Goal: Task Accomplishment & Management: Use online tool/utility

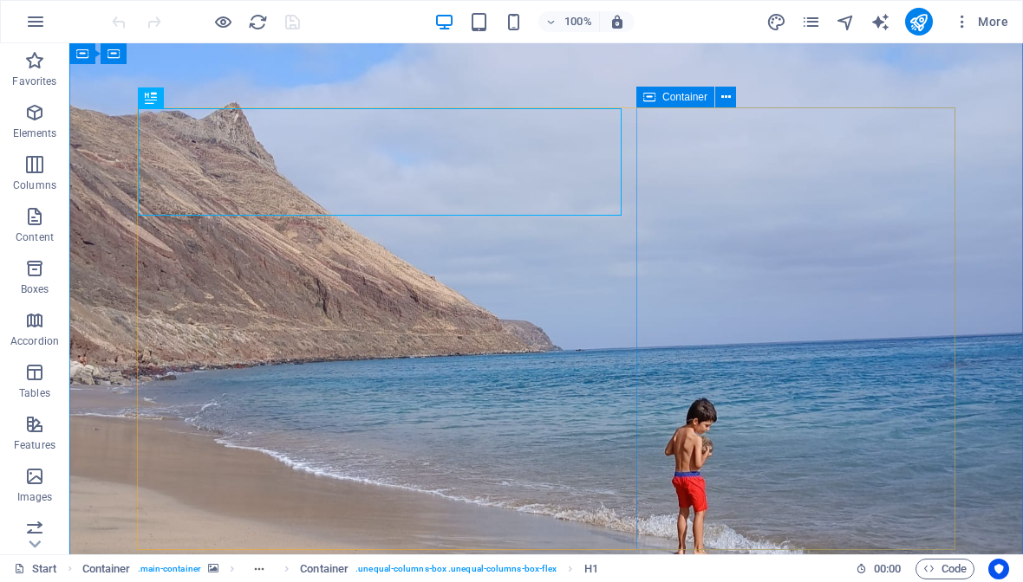
scroll to position [11, 0]
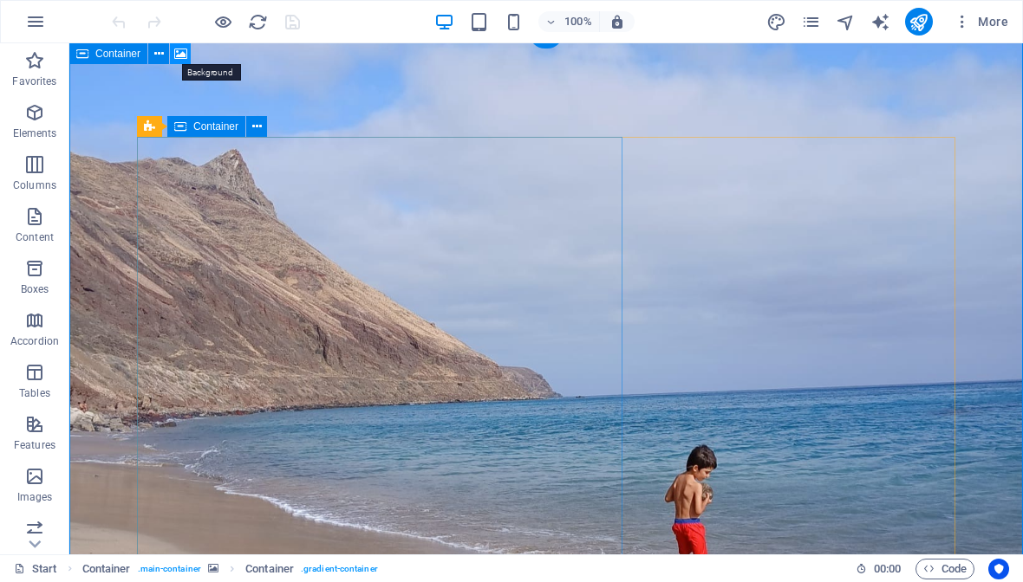
click at [178, 52] on icon at bounding box center [180, 54] width 13 height 18
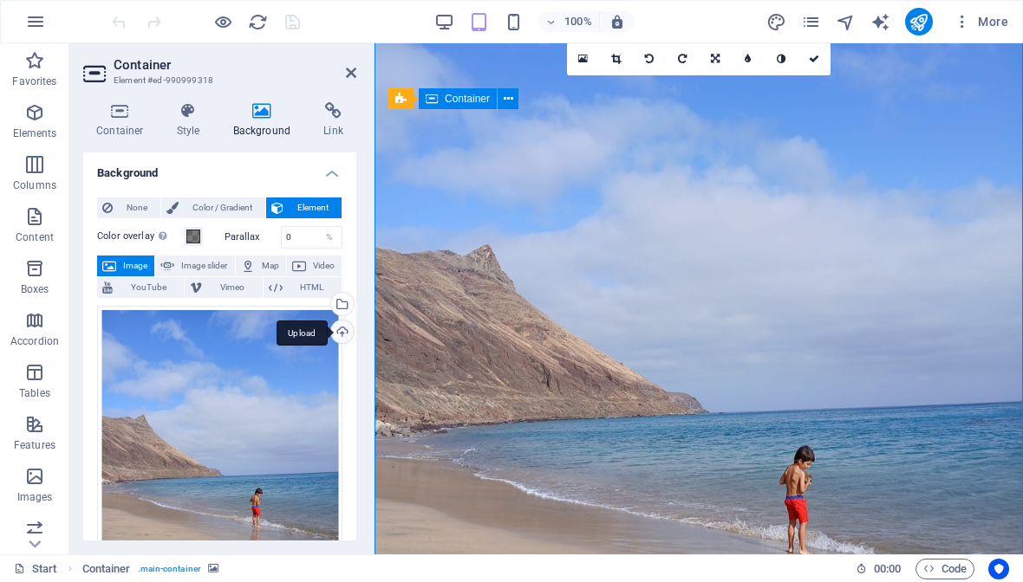
click at [346, 332] on div "Upload" at bounding box center [341, 334] width 26 height 26
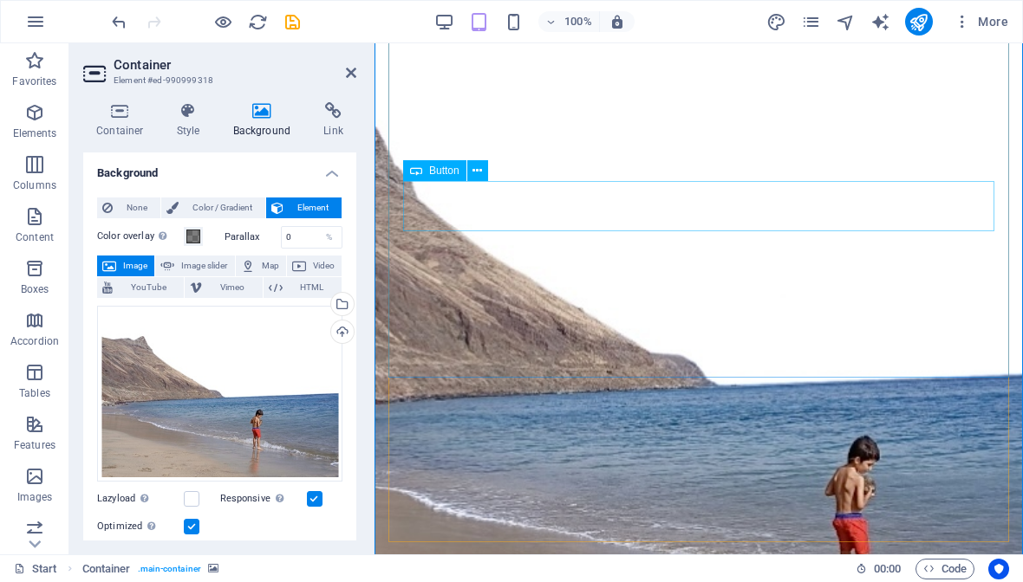
scroll to position [9, 0]
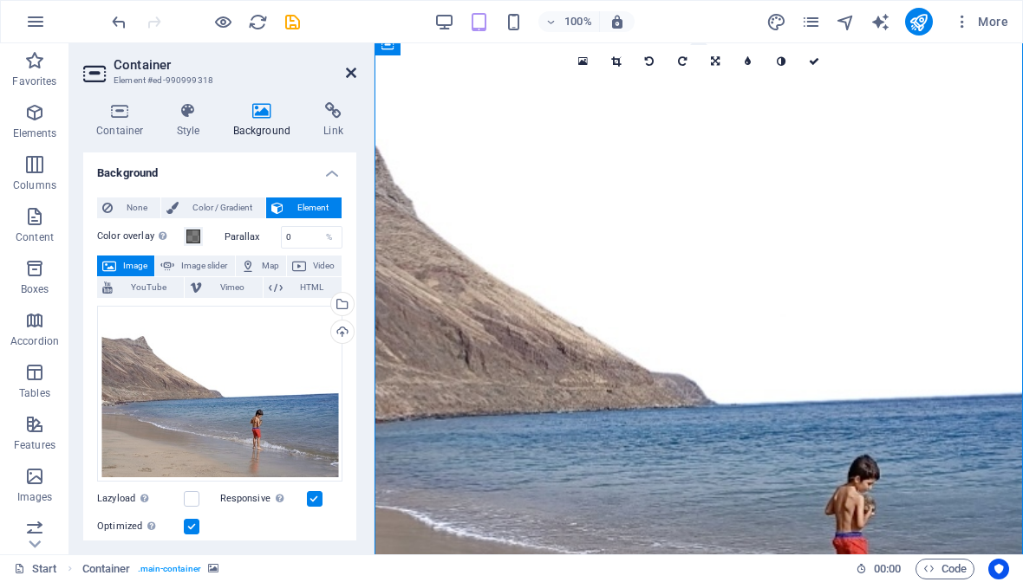
click at [354, 68] on icon at bounding box center [351, 73] width 10 height 14
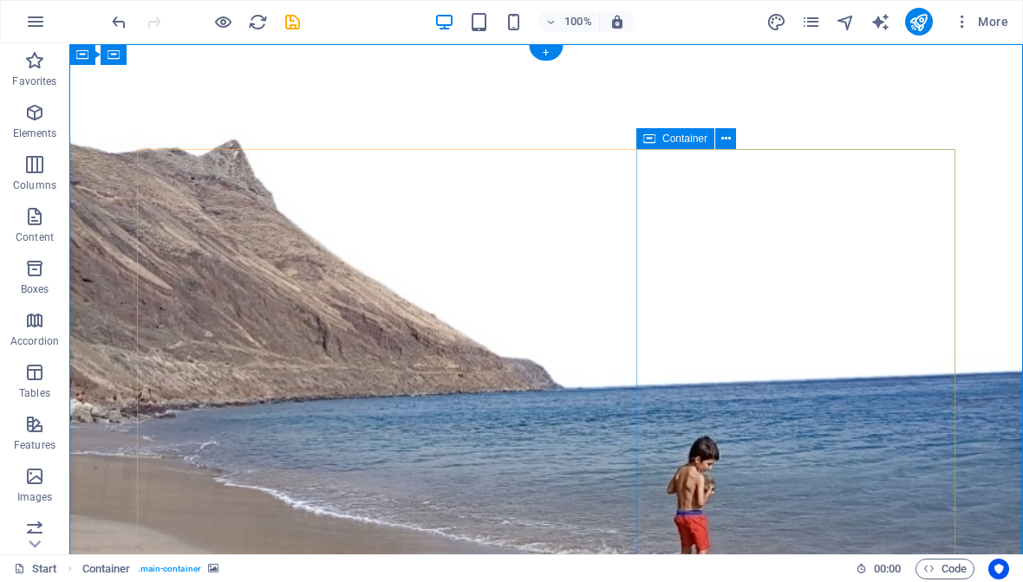
scroll to position [0, 0]
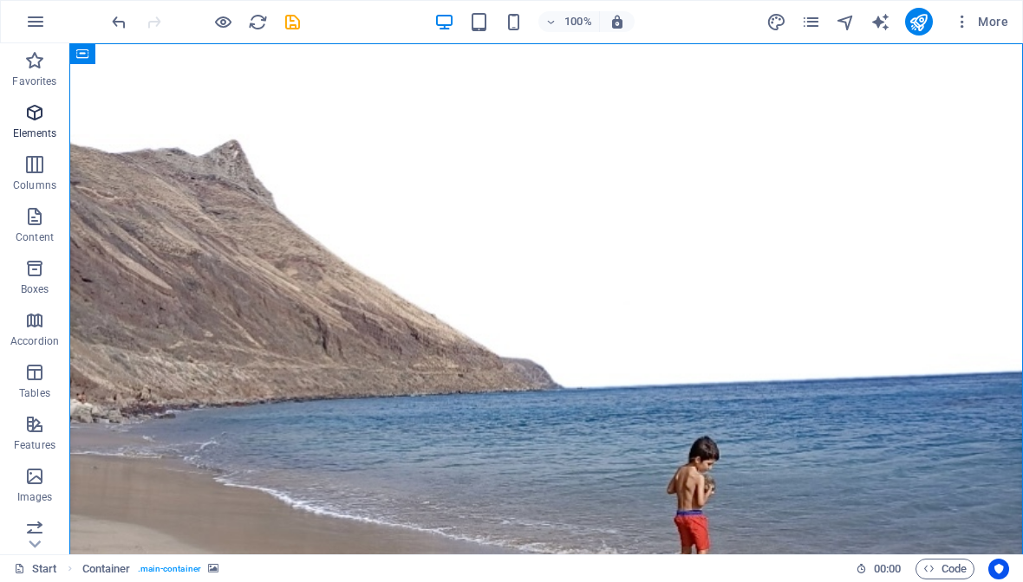
click at [33, 124] on span "Elements" at bounding box center [34, 123] width 69 height 42
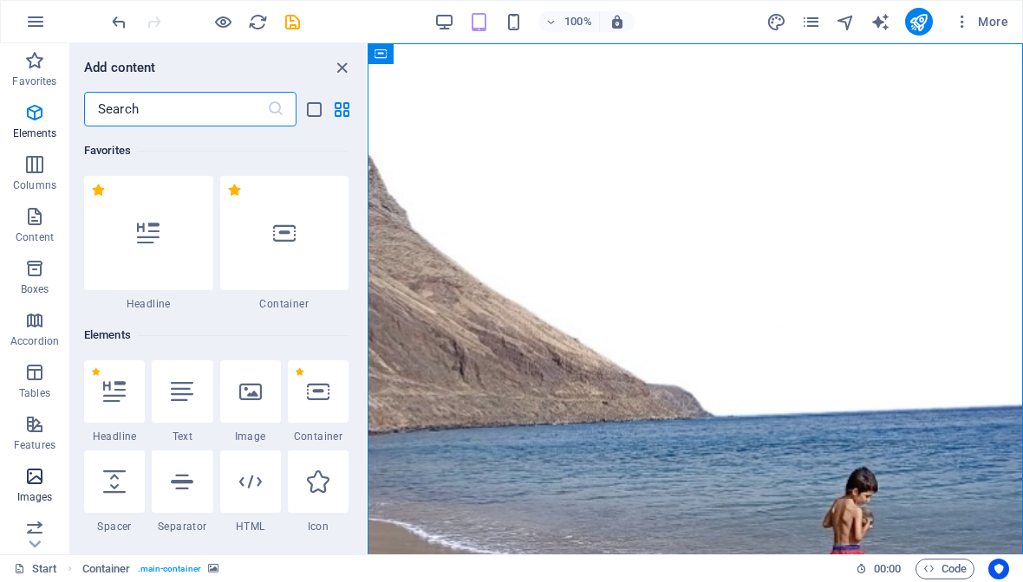
scroll to position [168, 0]
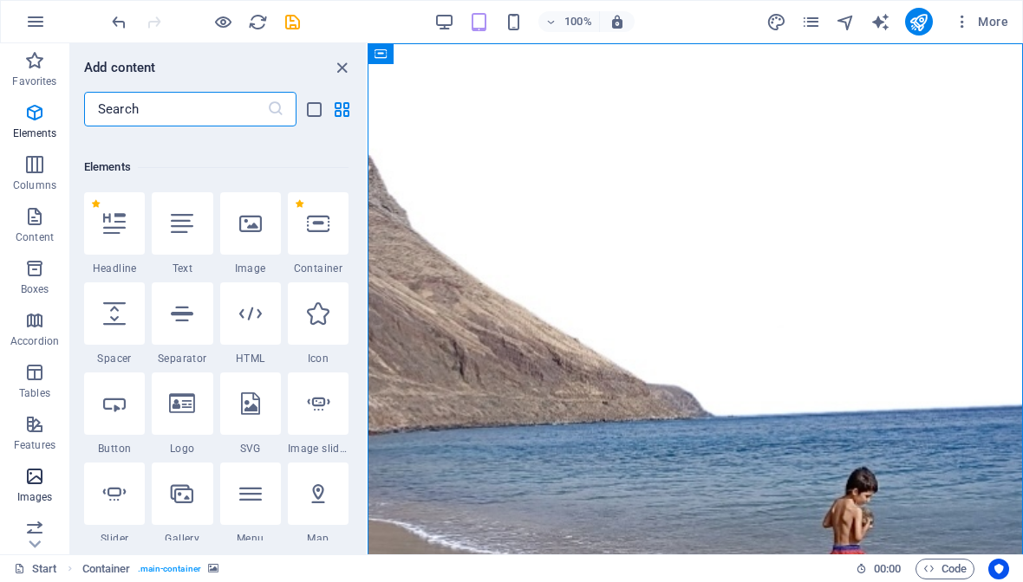
click at [30, 471] on icon "button" at bounding box center [34, 476] width 21 height 21
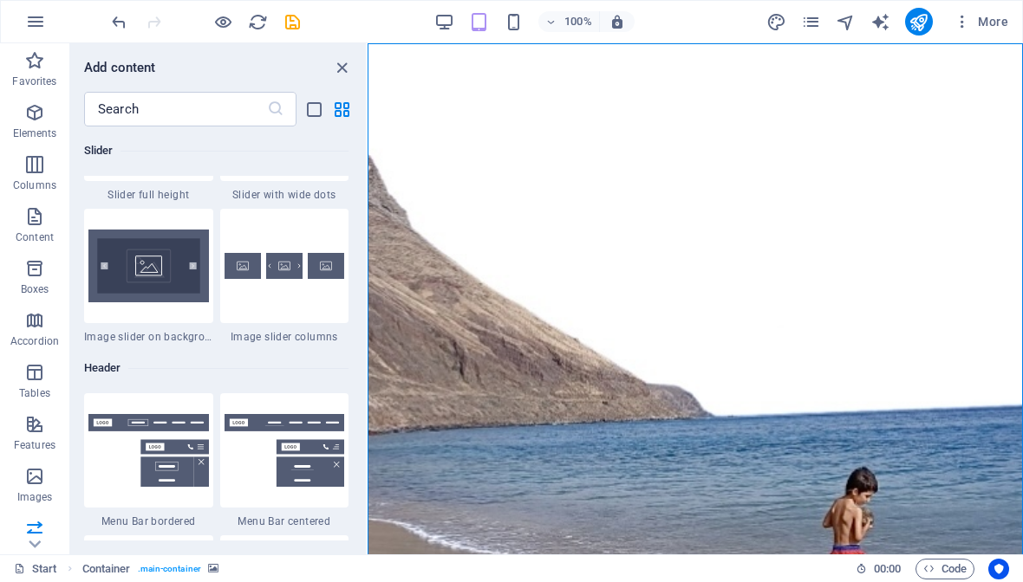
scroll to position [10210, 0]
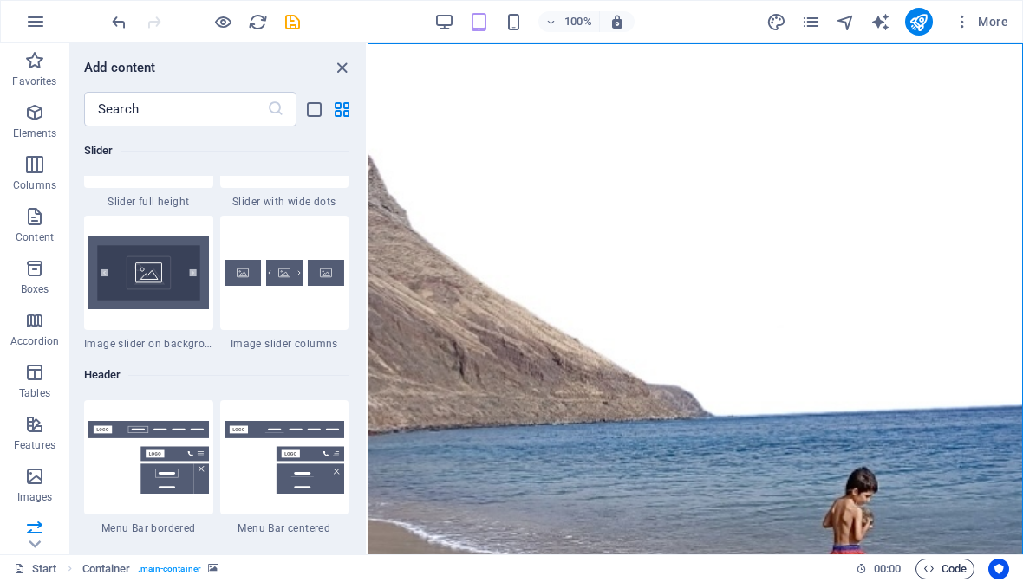
click at [962, 568] on span "Code" at bounding box center [944, 569] width 43 height 21
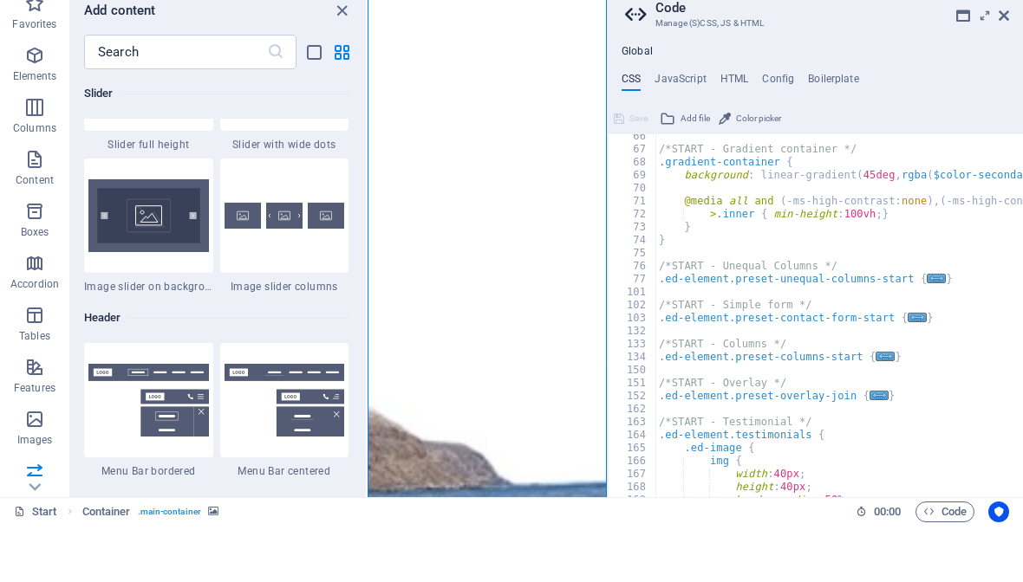
scroll to position [857, 0]
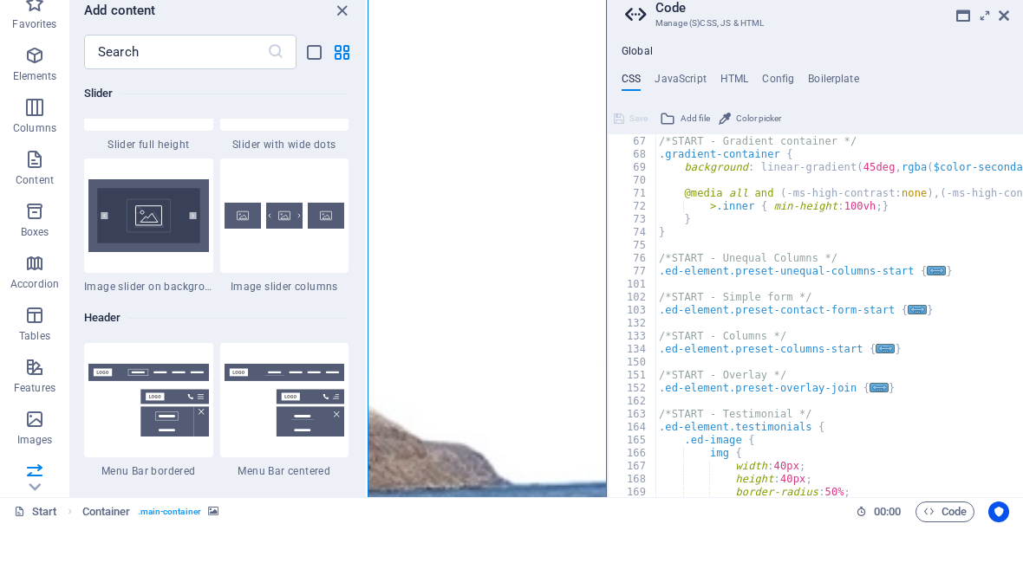
click at [1003, 43] on div "Start Favorites Elements Columns Content Boxes Accordion Tables Features Images…" at bounding box center [511, 298] width 1023 height 511
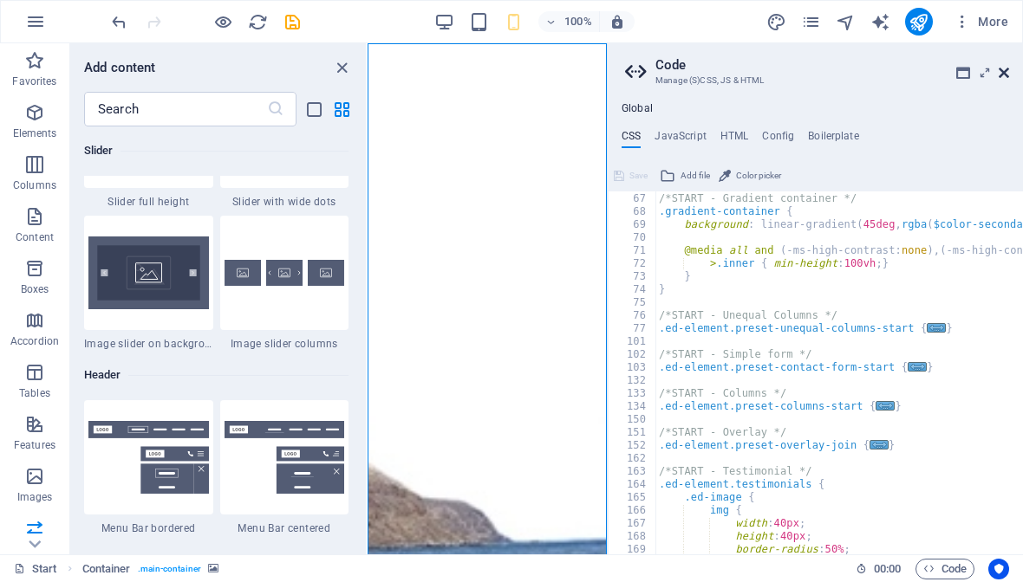
click at [1003, 75] on icon at bounding box center [1003, 73] width 10 height 14
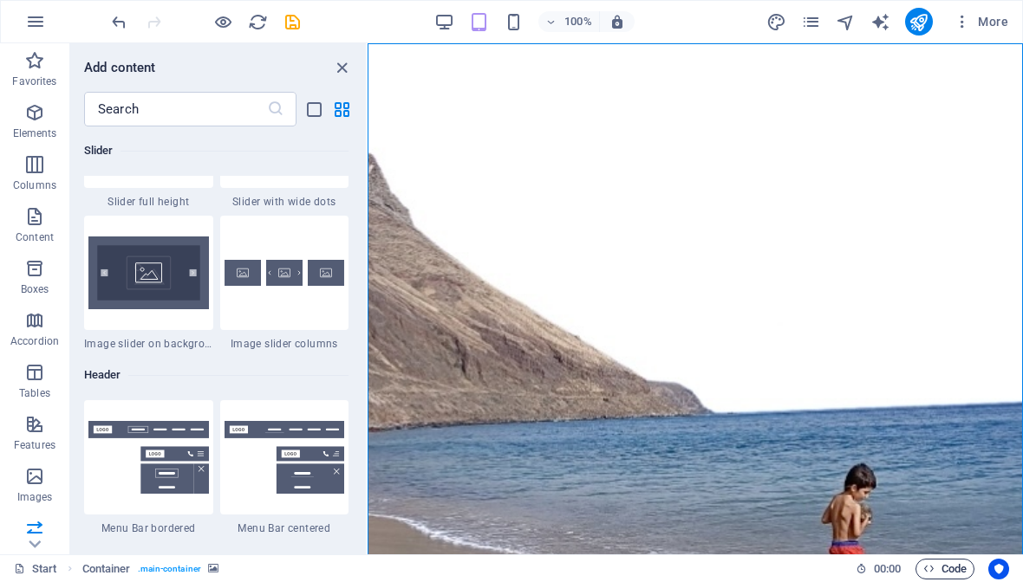
click at [948, 568] on span "Code" at bounding box center [944, 569] width 43 height 21
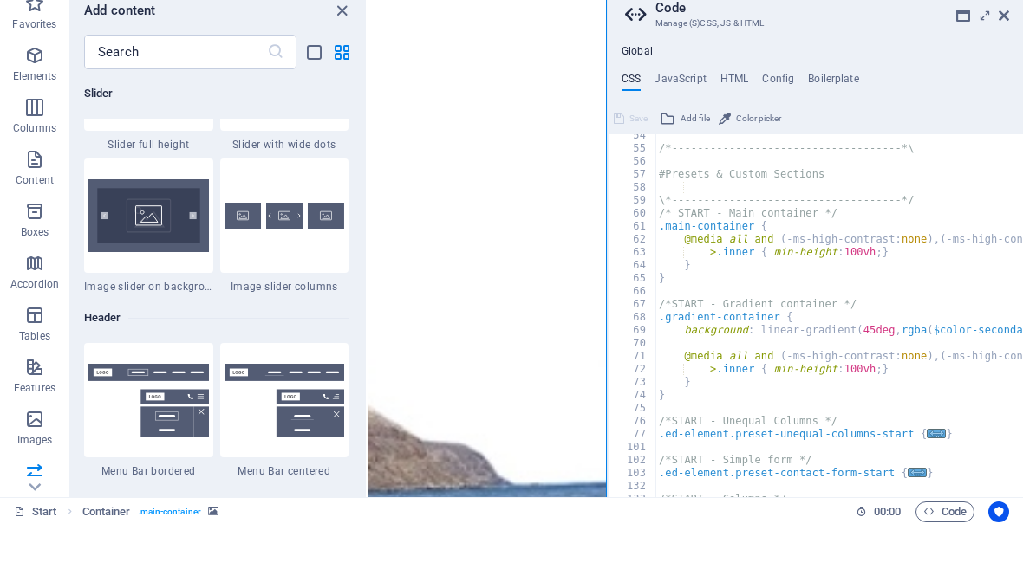
scroll to position [694, 0]
click at [1001, 43] on div "Start Favorites Elements Columns Content Boxes Accordion Tables Features Images…" at bounding box center [511, 298] width 1023 height 511
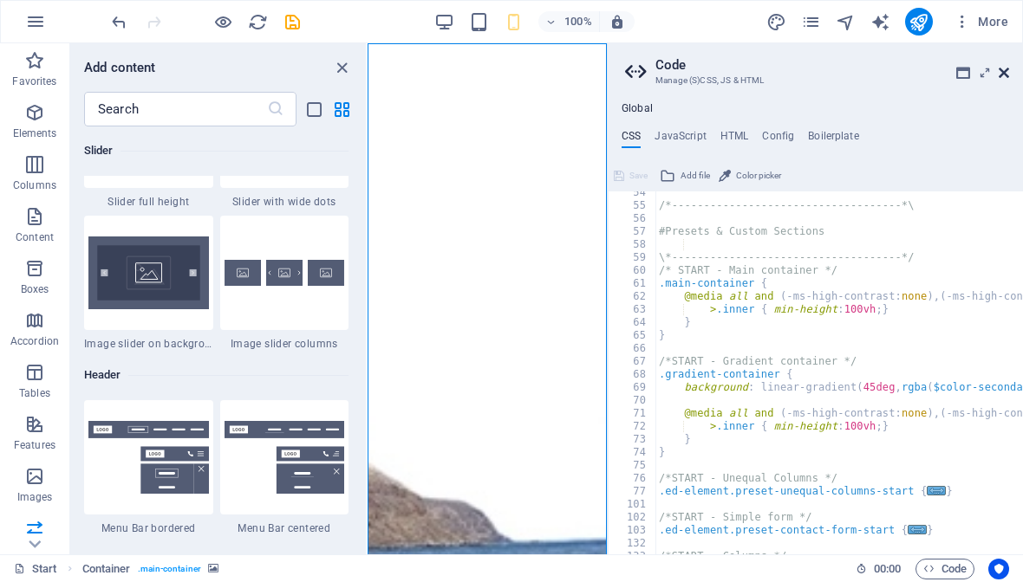
click at [1008, 75] on icon at bounding box center [1003, 73] width 10 height 14
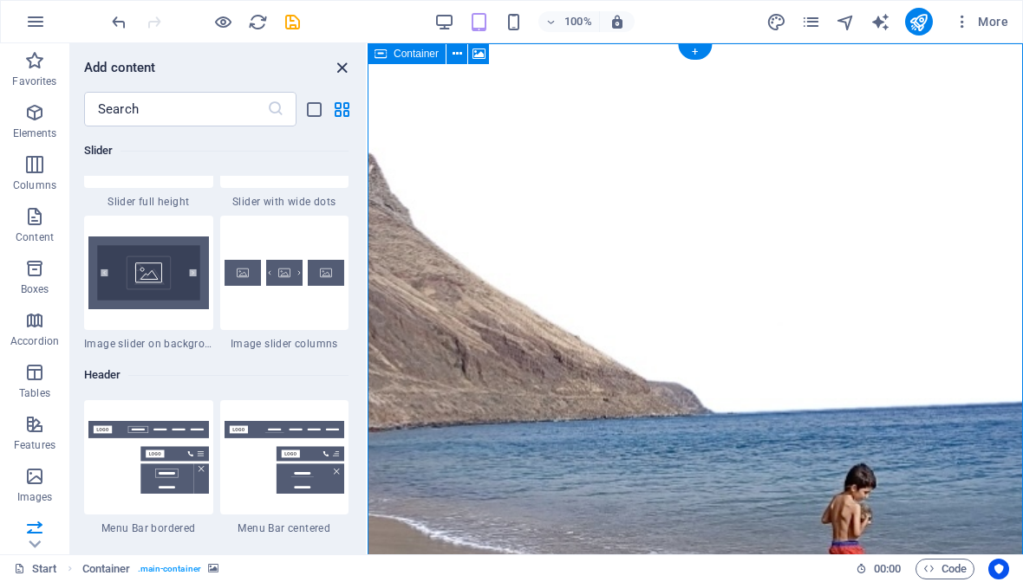
click at [344, 71] on icon "close panel" at bounding box center [342, 68] width 20 height 20
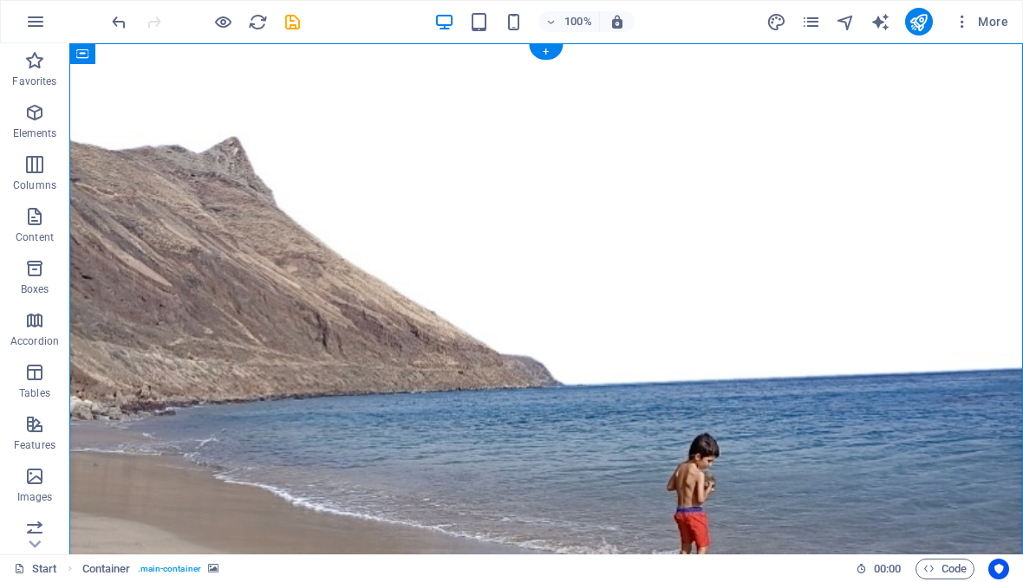
click at [198, 54] on button at bounding box center [189, 53] width 21 height 21
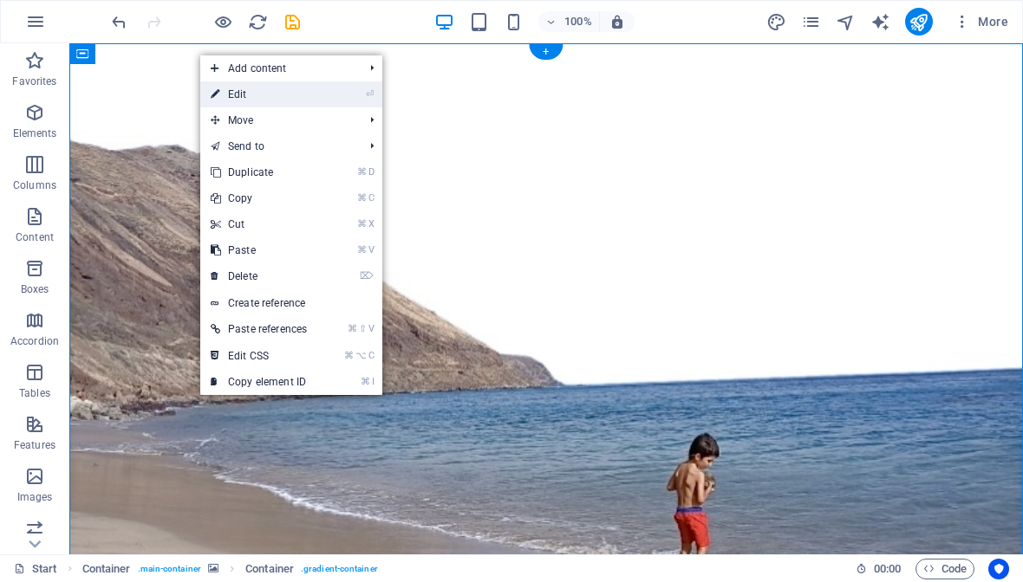
click at [263, 96] on link "⏎ Edit" at bounding box center [258, 94] width 117 height 26
select select "%"
select select "vh"
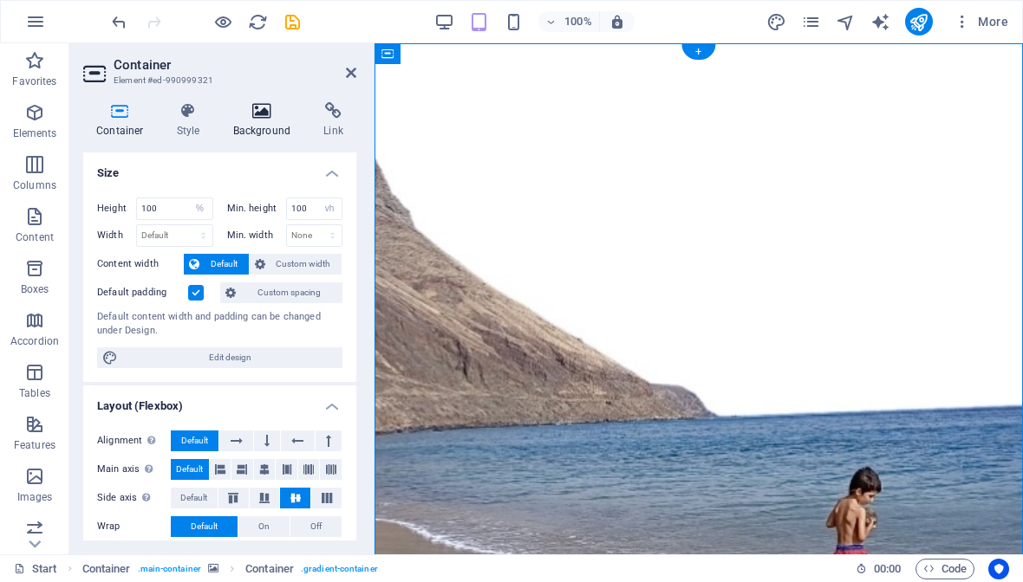
click at [258, 129] on h4 "Background" at bounding box center [265, 120] width 91 height 36
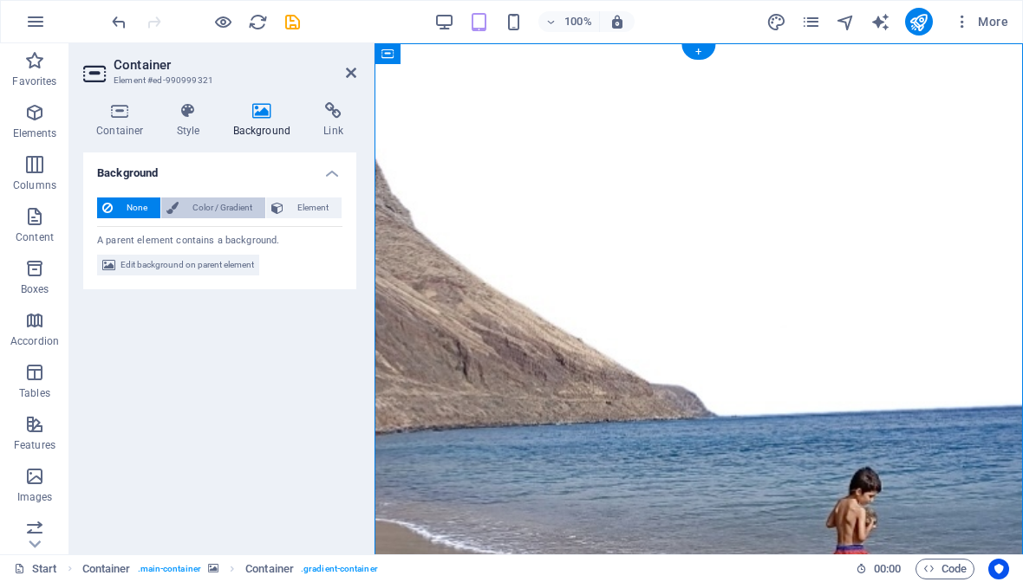
click at [233, 209] on span "Color / Gradient" at bounding box center [222, 208] width 76 height 21
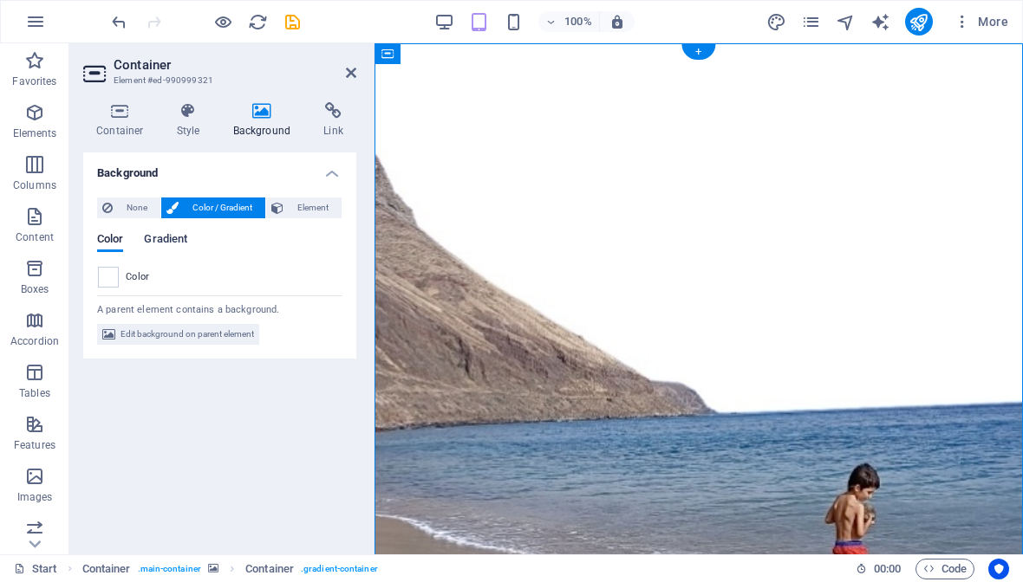
click at [178, 234] on span "Gradient" at bounding box center [165, 241] width 43 height 24
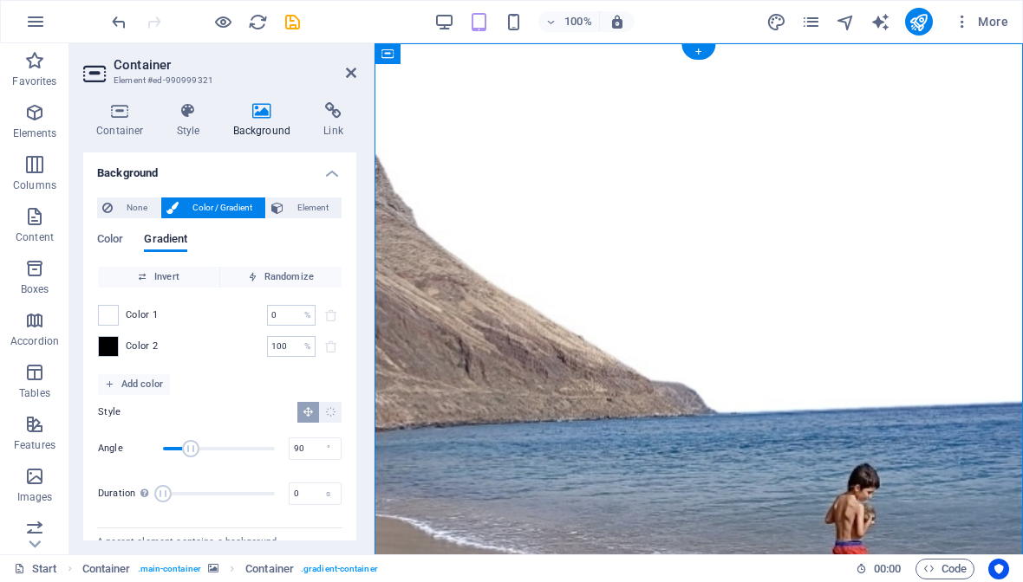
scroll to position [0, 0]
click at [289, 208] on span "Element" at bounding box center [313, 208] width 48 height 21
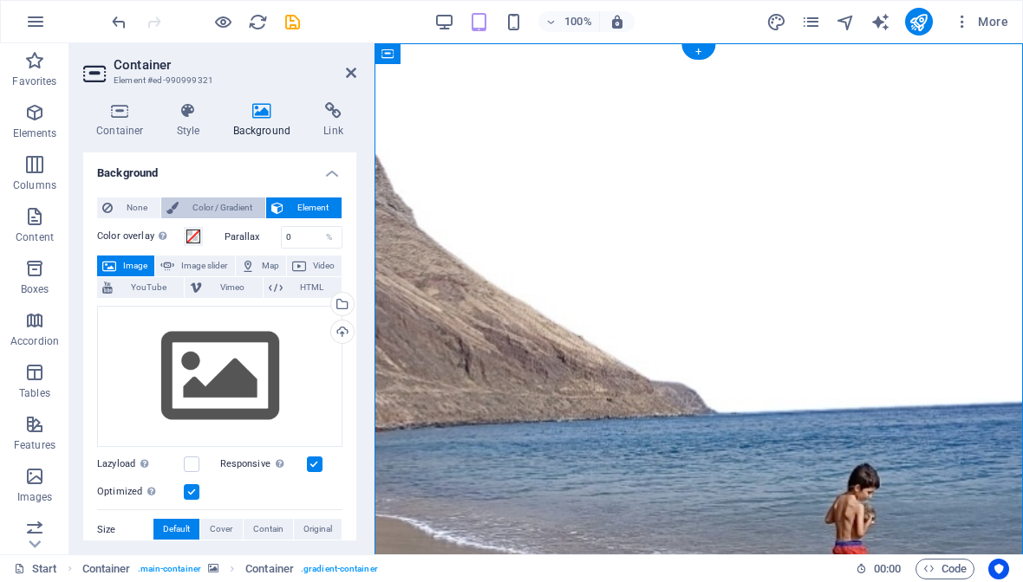
click at [222, 205] on span "Color / Gradient" at bounding box center [222, 208] width 76 height 21
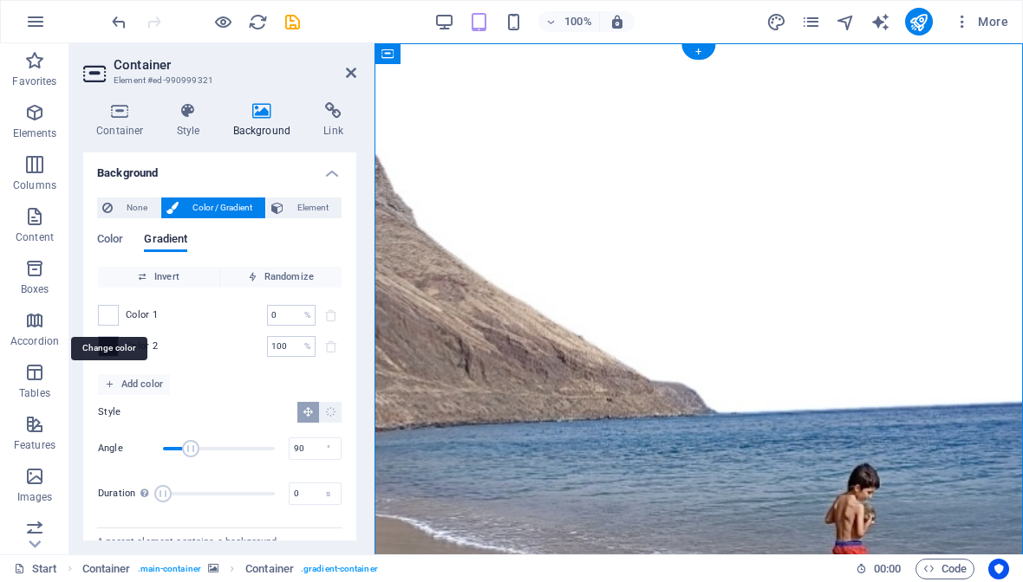
click at [105, 317] on span at bounding box center [108, 315] width 19 height 19
type input "#ffffff"
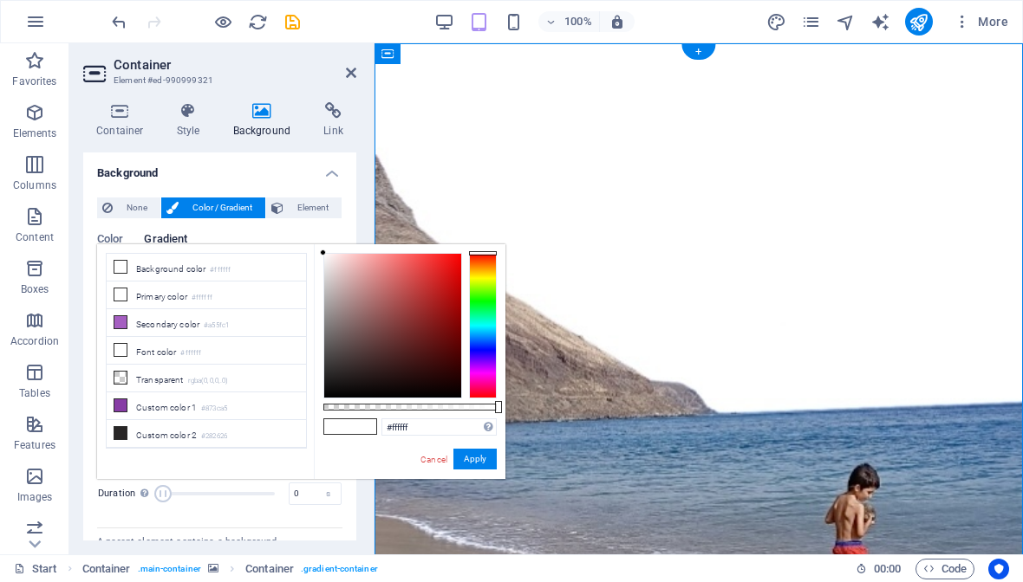
click at [262, 233] on div "Color Gradient" at bounding box center [219, 249] width 245 height 33
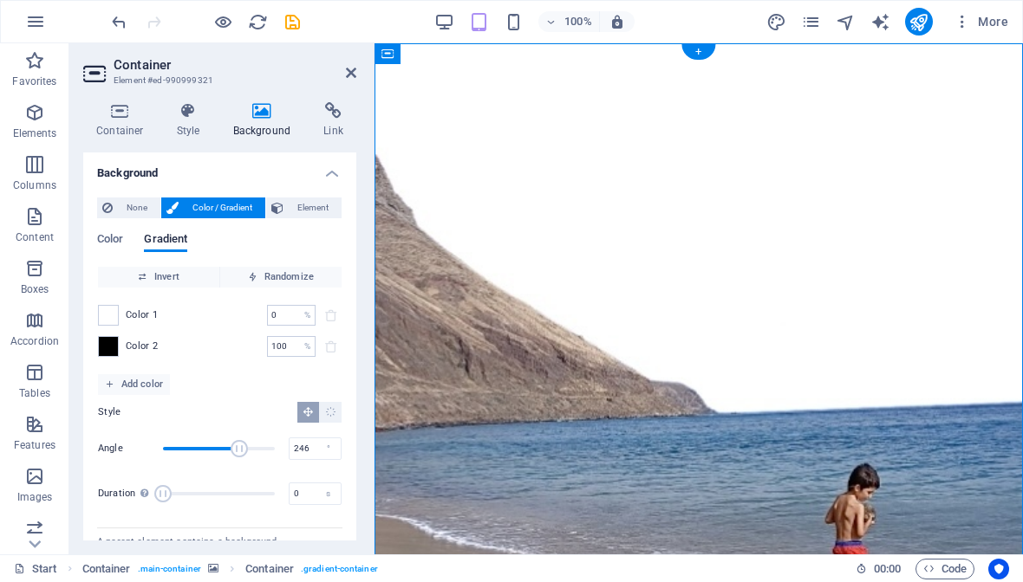
drag, startPoint x: 191, startPoint y: 445, endPoint x: 239, endPoint y: 450, distance: 48.7
click at [239, 449] on span "Angle" at bounding box center [238, 448] width 17 height 17
drag, startPoint x: 238, startPoint y: 450, endPoint x: 221, endPoint y: 451, distance: 17.4
click at [221, 451] on span "Angle" at bounding box center [220, 448] width 17 height 17
drag, startPoint x: 221, startPoint y: 451, endPoint x: 204, endPoint y: 452, distance: 17.4
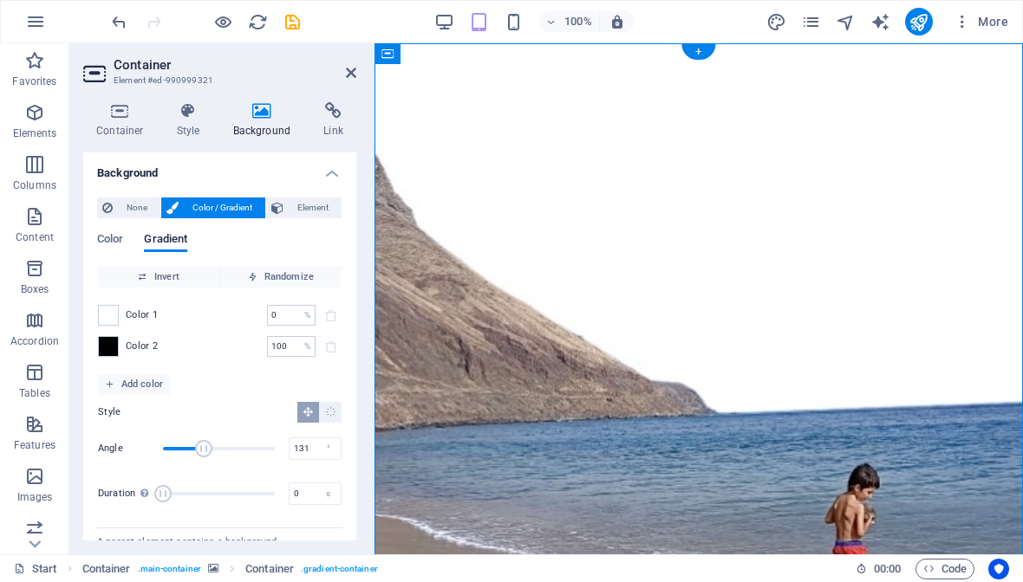
click at [204, 452] on span "Angle" at bounding box center [203, 448] width 17 height 17
drag, startPoint x: 204, startPoint y: 452, endPoint x: 179, endPoint y: 453, distance: 25.1
click at [179, 453] on span "Angle" at bounding box center [178, 448] width 17 height 17
drag, startPoint x: 179, startPoint y: 452, endPoint x: 254, endPoint y: 452, distance: 75.4
click at [254, 452] on span "Angle" at bounding box center [253, 448] width 17 height 17
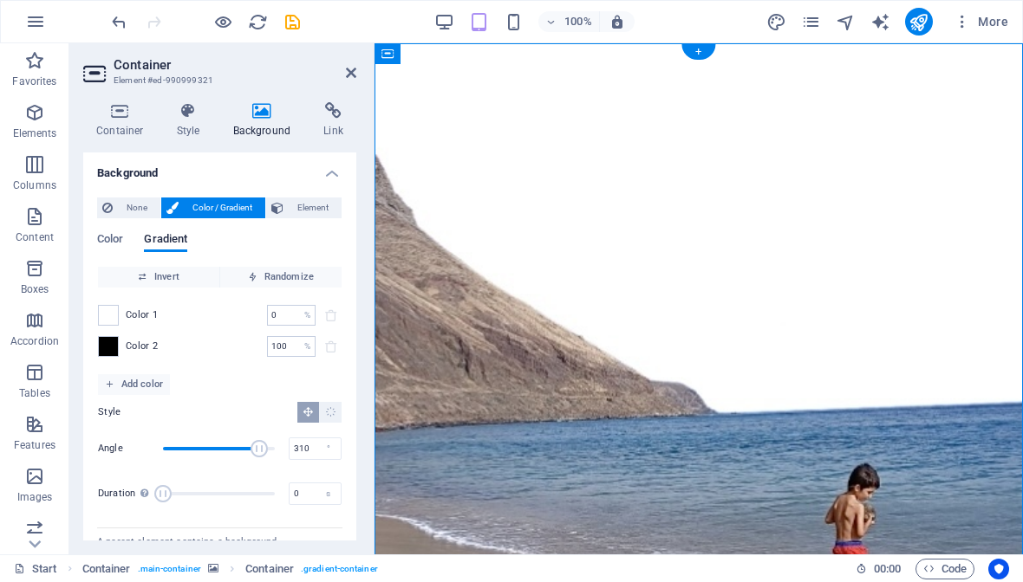
click at [259, 452] on span "Angle" at bounding box center [258, 448] width 17 height 17
drag, startPoint x: 259, startPoint y: 452, endPoint x: 232, endPoint y: 453, distance: 26.9
click at [232, 453] on span "Angle" at bounding box center [232, 448] width 17 height 17
type input "229"
click at [234, 453] on span "Angle" at bounding box center [233, 448] width 17 height 17
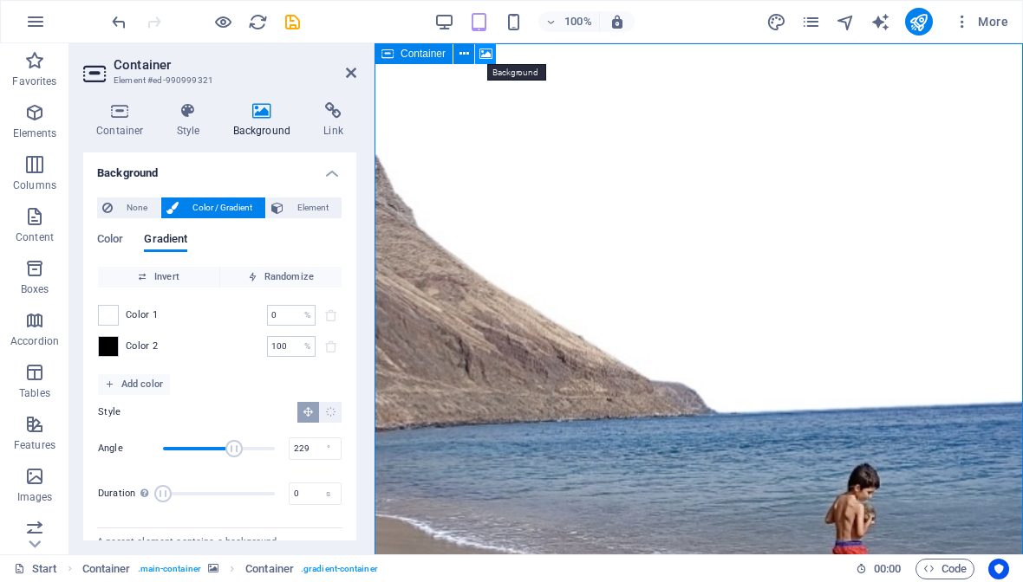
click at [490, 55] on icon at bounding box center [485, 54] width 13 height 18
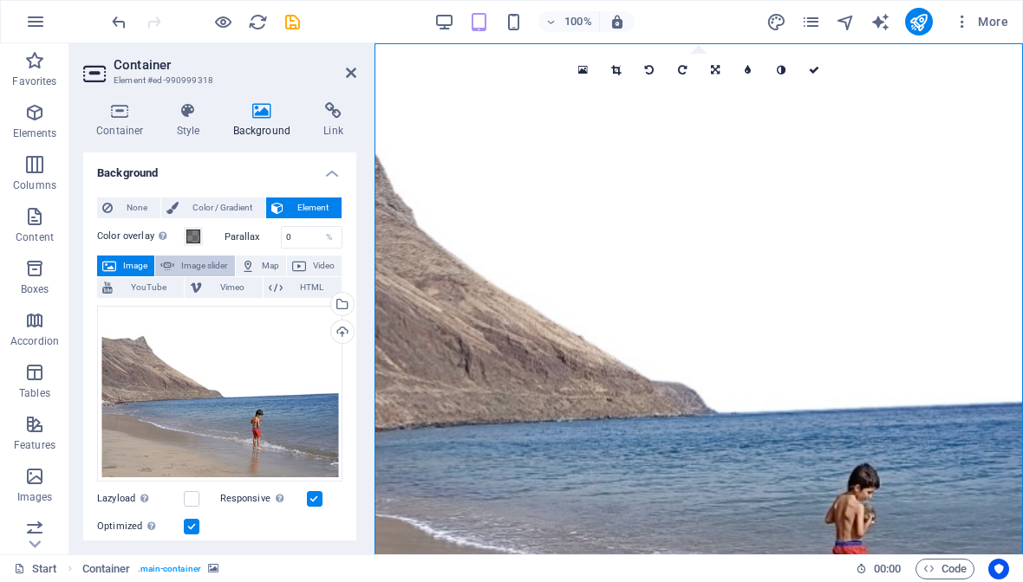
click at [205, 268] on span "Image slider" at bounding box center [203, 266] width 49 height 21
select select "ms"
select select "s"
select select "progressive"
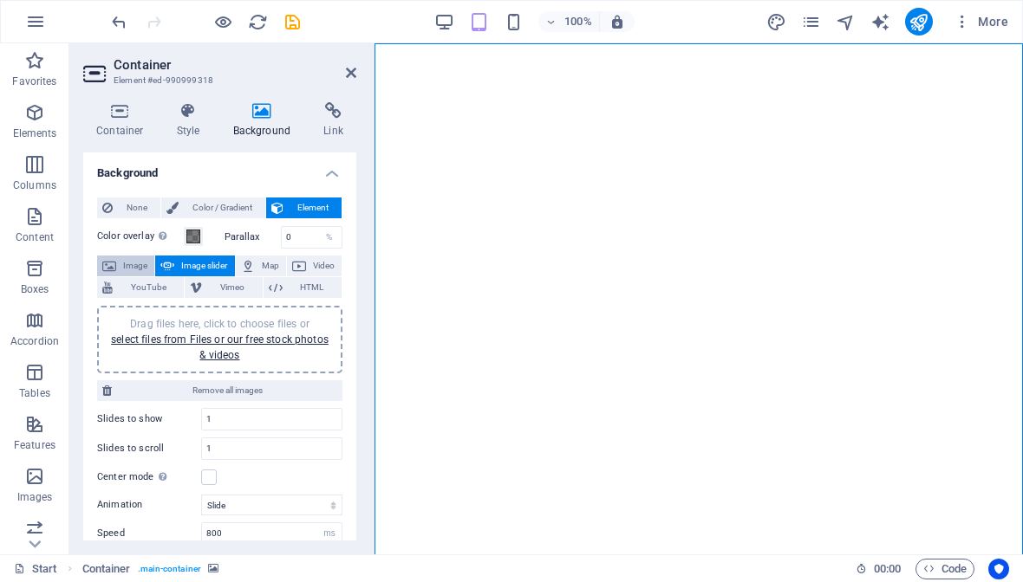
click at [133, 268] on span "Image" at bounding box center [135, 266] width 28 height 21
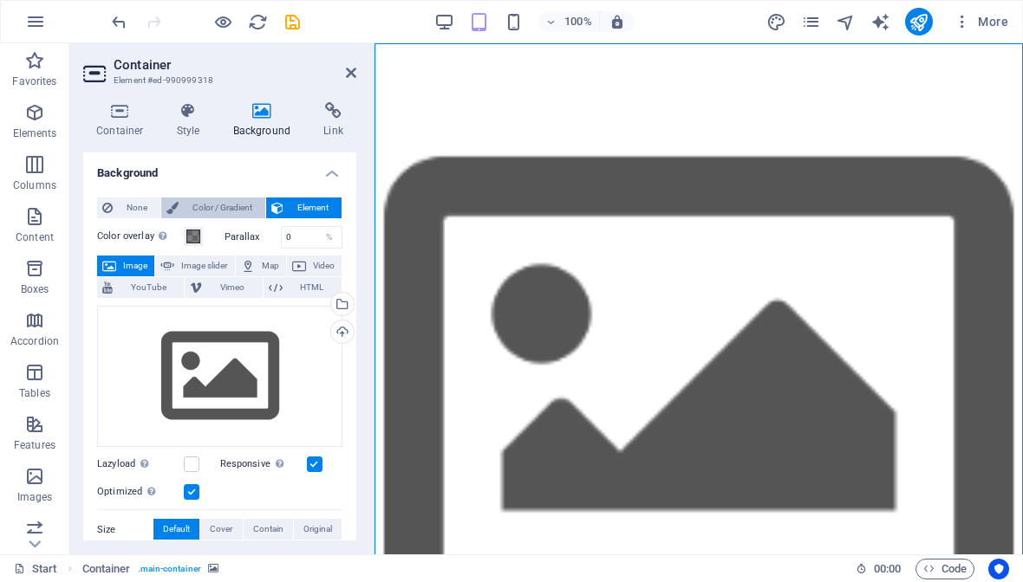
click at [232, 207] on span "Color / Gradient" at bounding box center [222, 208] width 76 height 21
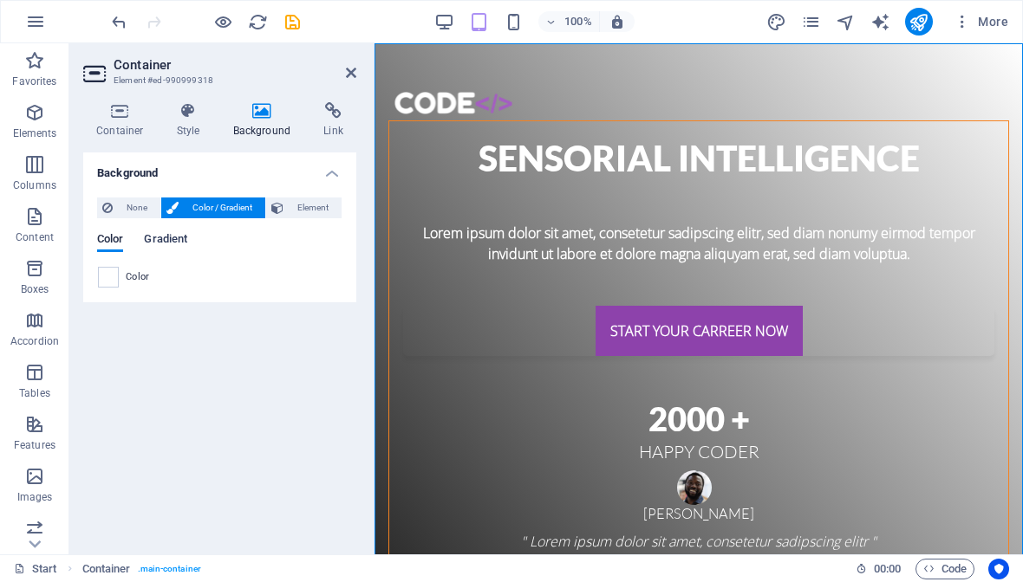
click at [182, 239] on span "Gradient" at bounding box center [165, 241] width 43 height 24
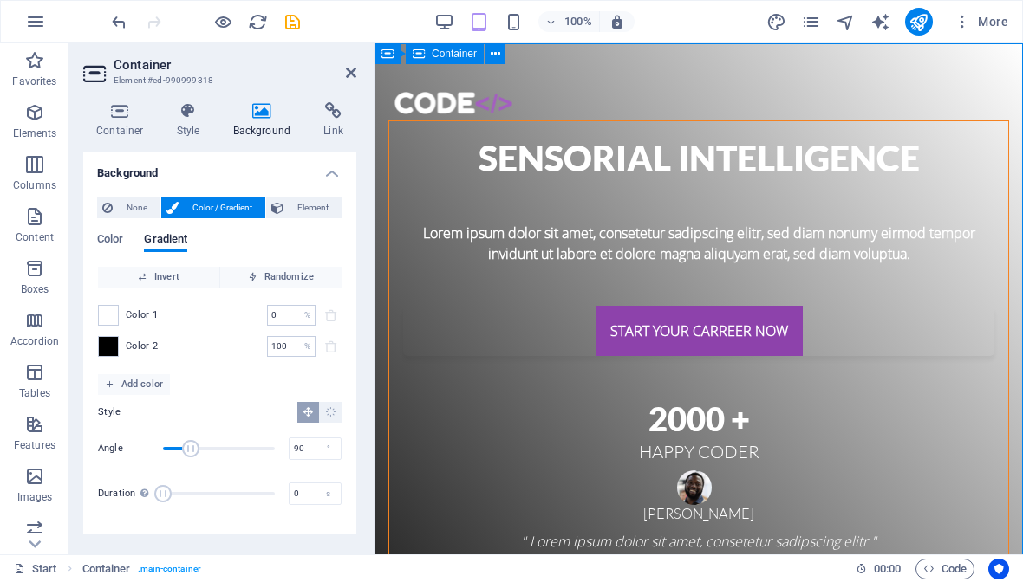
click at [536, 62] on div "Sensorial intelligence Lorem ipsum dolor sit amet, consetetur sadipscing elitr,…" at bounding box center [698, 428] width 648 height 771
click at [493, 55] on icon at bounding box center [495, 54] width 10 height 18
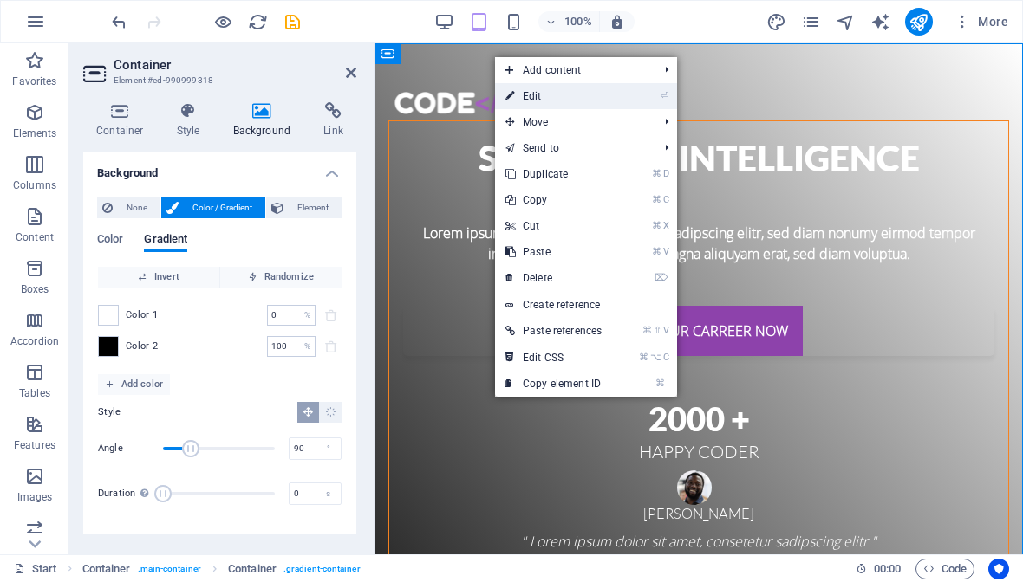
click at [508, 93] on icon at bounding box center [509, 96] width 9 height 26
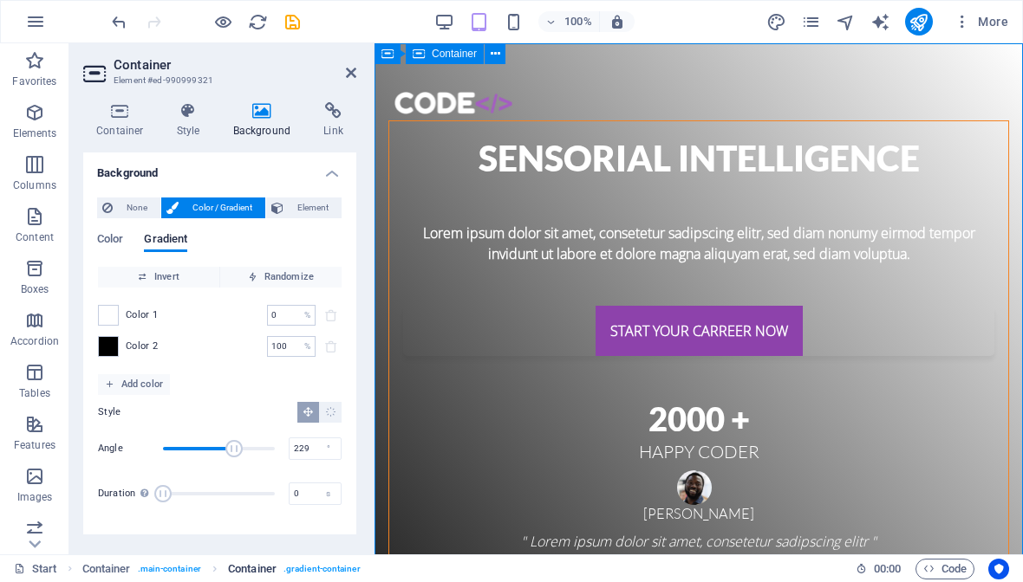
click at [334, 568] on span ". gradient-container" at bounding box center [321, 569] width 77 height 21
click at [334, 569] on span ". gradient-container" at bounding box center [321, 569] width 77 height 21
click at [161, 573] on span ". main-container" at bounding box center [169, 569] width 63 height 21
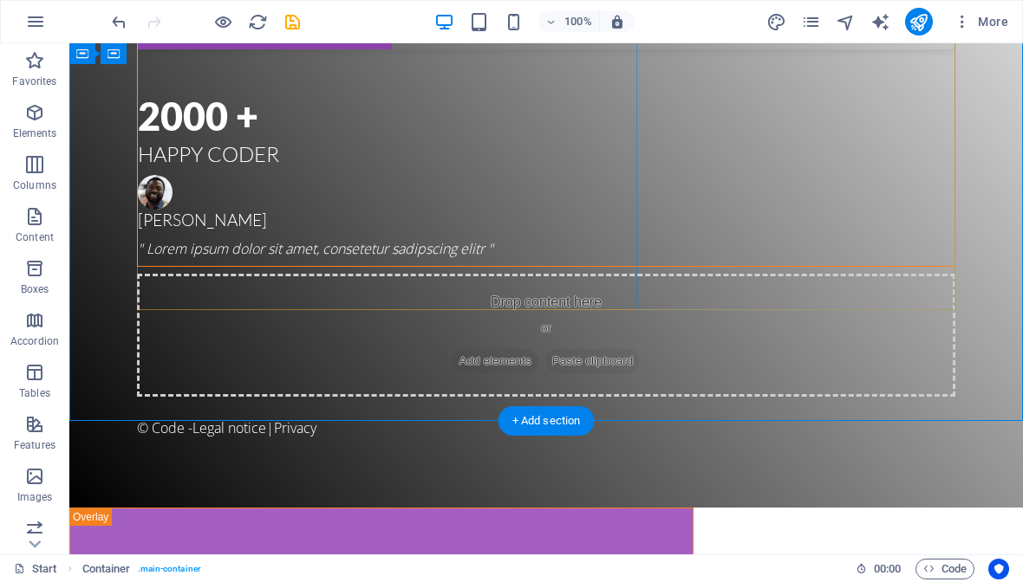
scroll to position [341, 0]
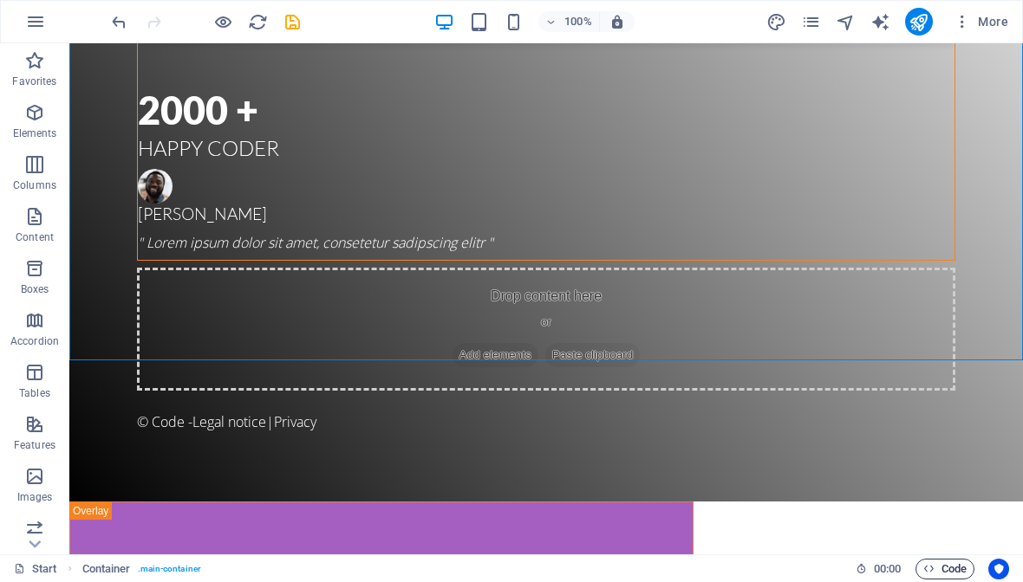
click at [945, 568] on span "Code" at bounding box center [944, 569] width 43 height 21
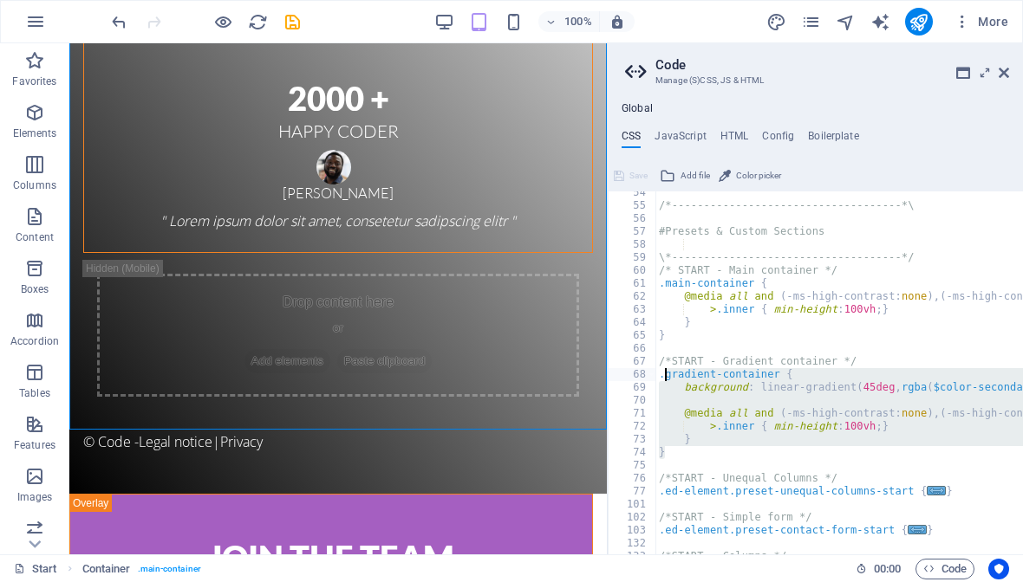
drag, startPoint x: 689, startPoint y: 457, endPoint x: 662, endPoint y: 370, distance: 90.7
click at [662, 369] on div "/*------------------------------------*\ #Presets & Custom Sections \*---------…" at bounding box center [977, 381] width 645 height 390
type textarea ".gradient-container { background: linear-gradient(45deg, rgba($color-secondary,…"
click at [706, 458] on div "/*------------------------------------*\ #Presets & Custom Sections \*---------…" at bounding box center [977, 381] width 645 height 390
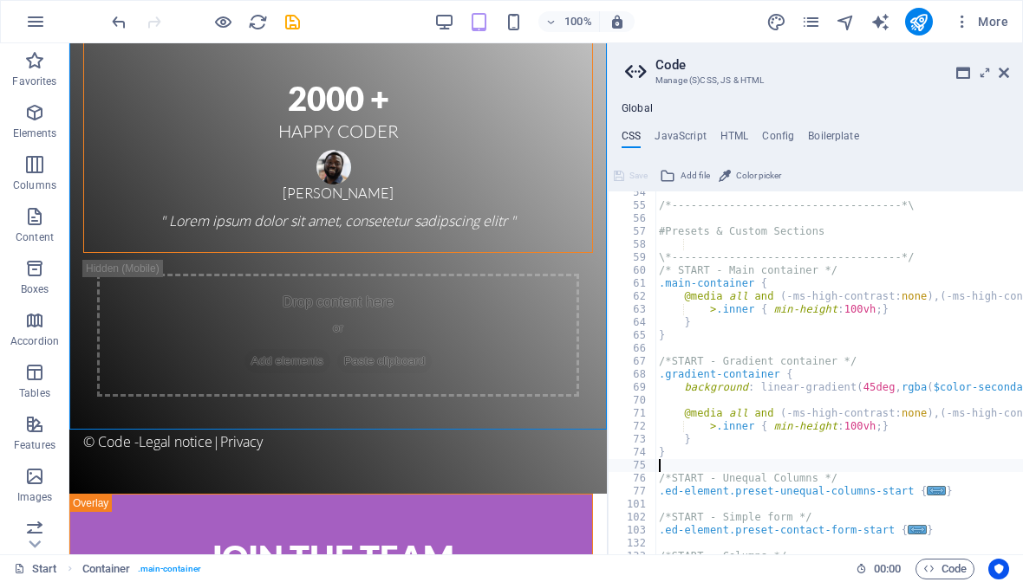
click at [659, 379] on div "/*------------------------------------*\ #Presets & Custom Sections \*---------…" at bounding box center [977, 381] width 645 height 390
type textarea "/* background: linear-gradient(45deg, rgba($color-secondary,0.7) 0%, rgba($colo…"
click at [673, 376] on div "/*------------------------------------*\ #Presets & Custom Sections \*---------…" at bounding box center [977, 381] width 645 height 390
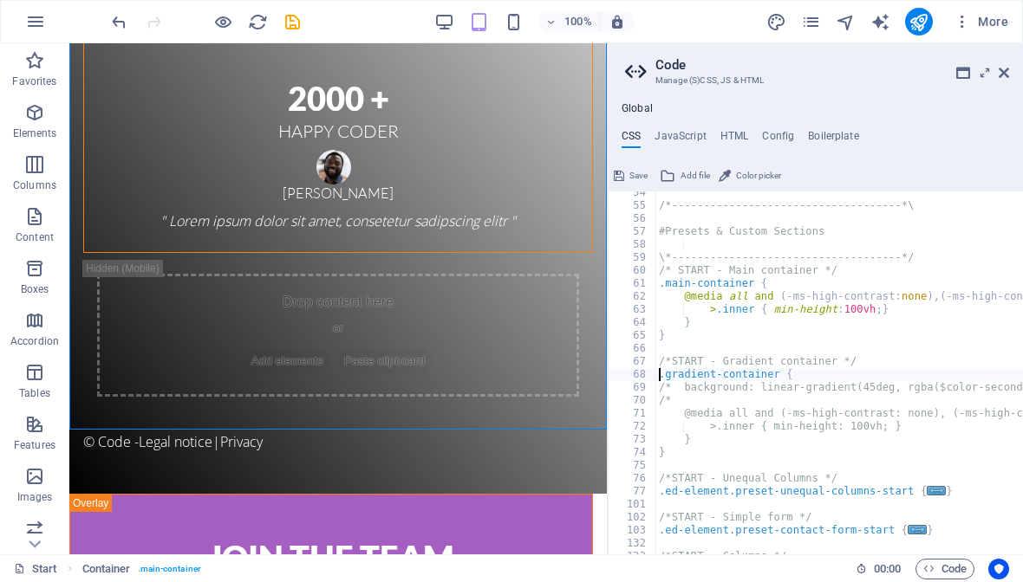
drag, startPoint x: 671, startPoint y: 391, endPoint x: 675, endPoint y: 410, distance: 19.5
click at [671, 393] on div "/*------------------------------------*\ #Presets & Custom Sections \*---------…" at bounding box center [977, 381] width 645 height 390
type textarea "/"
click at [867, 360] on div "/*------------------------------------*\ #Presets & Custom Sections \*---------…" at bounding box center [977, 380] width 645 height 390
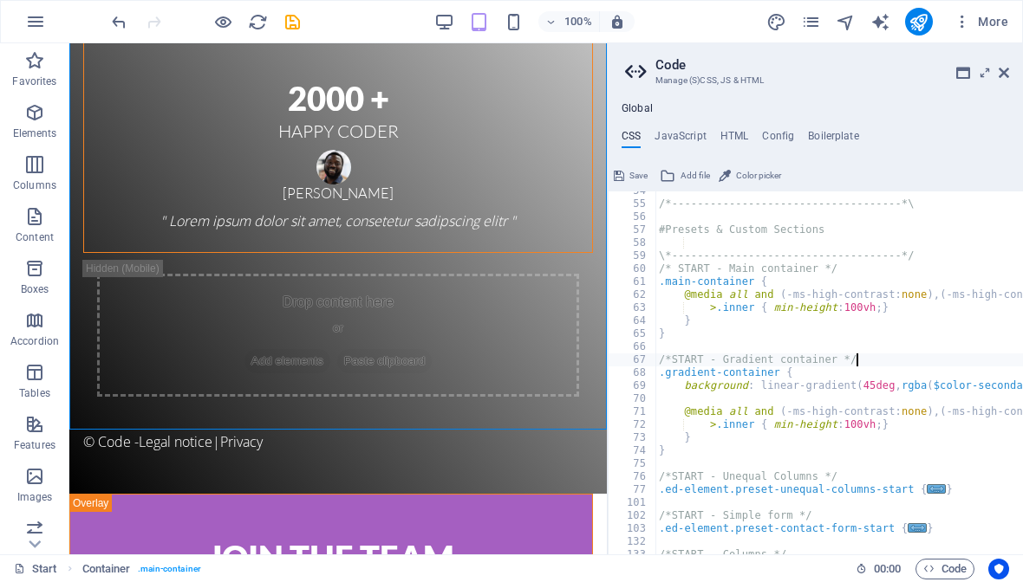
scroll to position [697, 0]
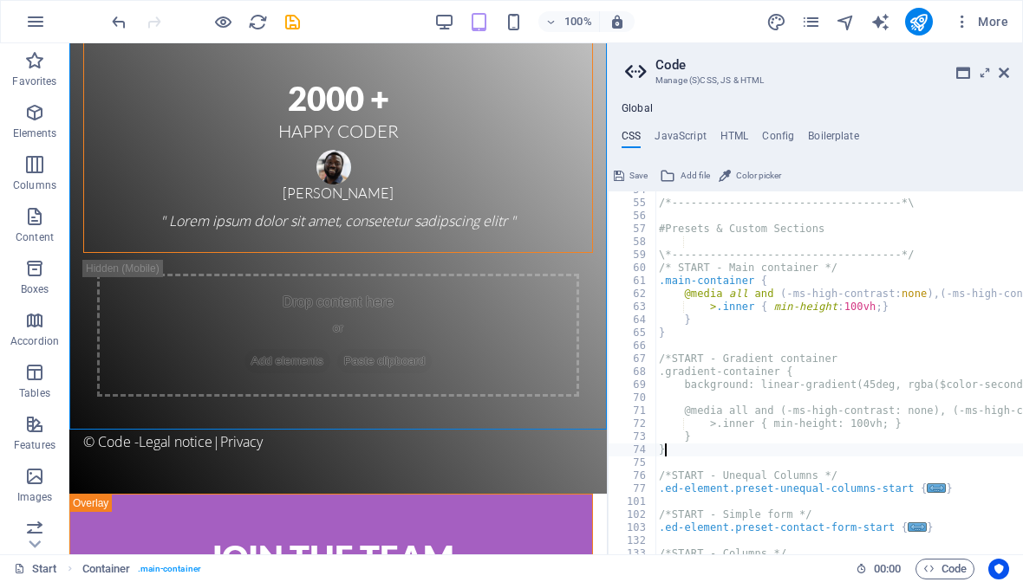
click at [732, 450] on div "/*------------------------------------*\ #Presets & Custom Sections \*---------…" at bounding box center [977, 379] width 645 height 390
type textarea "} */"
click at [899, 401] on div "/*------------------------------------*\ #Presets & Custom Sections \*---------…" at bounding box center [977, 379] width 645 height 390
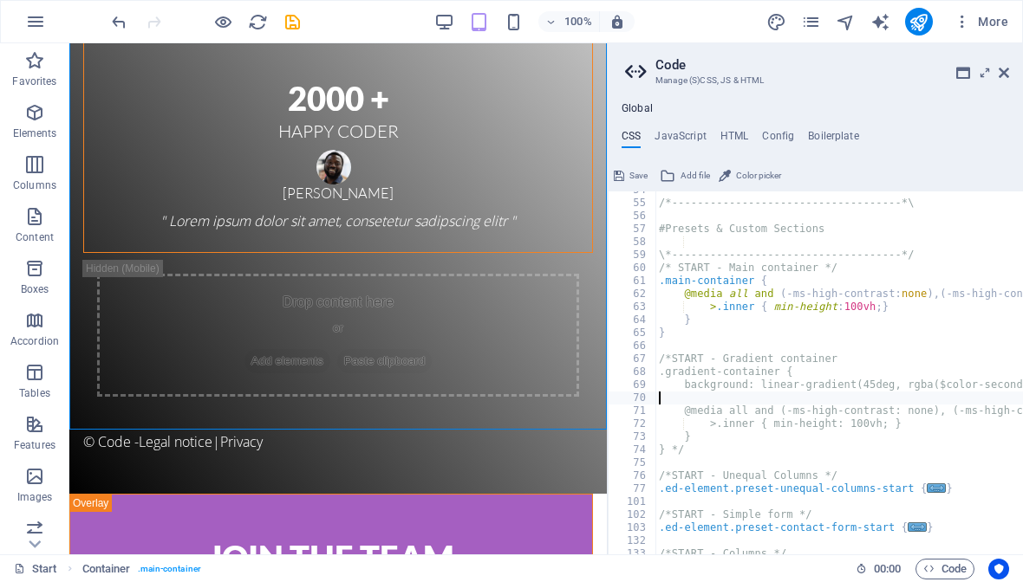
click at [899, 152] on div "CSS JavaScript HTML Config Boilerplate 54 55 56 57 58 59 60 61 62 63 64 65 66 6…" at bounding box center [814, 342] width 415 height 425
click at [620, 172] on icon at bounding box center [619, 176] width 10 height 21
checkbox input "false"
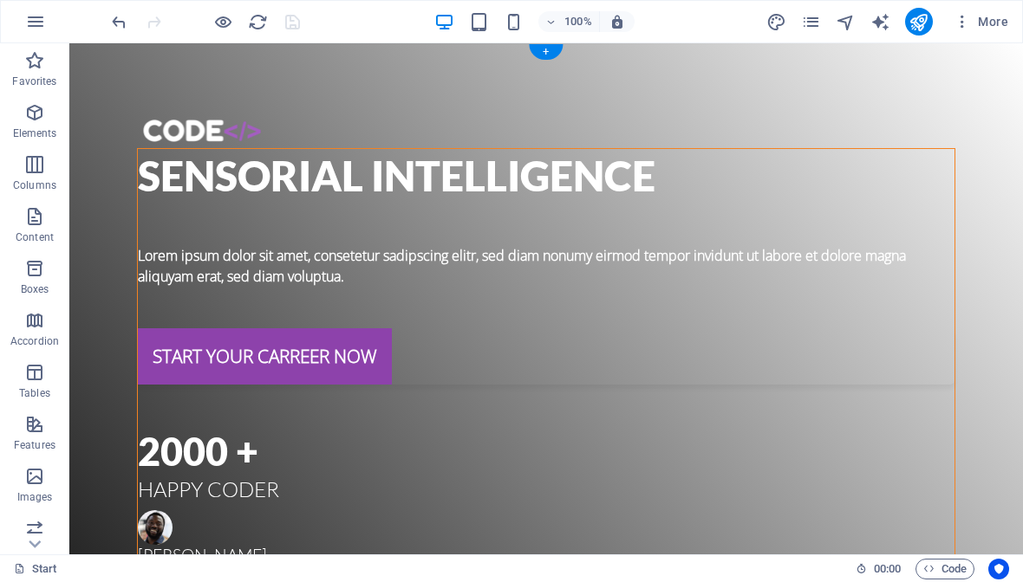
click at [177, 75] on div "Sensorial intelligence Lorem ipsum dolor sit amet, consetetur sadipscing elitr,…" at bounding box center [545, 443] width 953 height 800
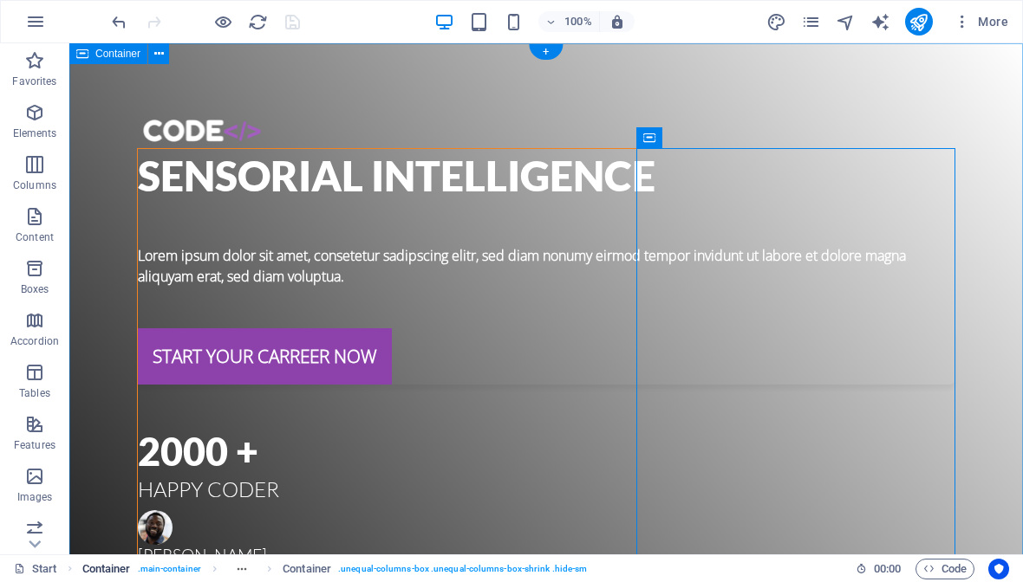
click at [199, 565] on span ". main-container" at bounding box center [169, 569] width 63 height 21
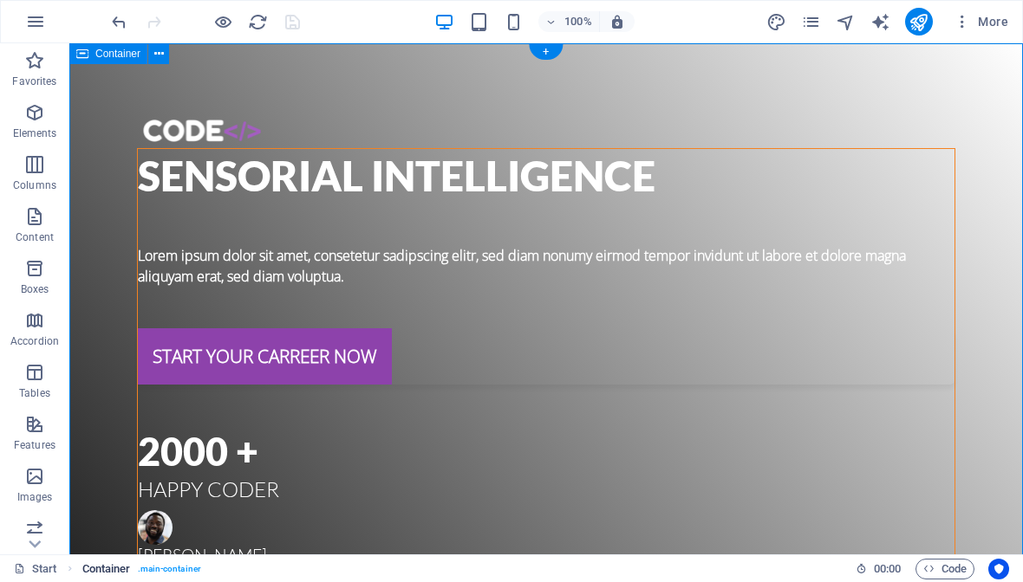
click at [191, 572] on span ". main-container" at bounding box center [169, 569] width 63 height 21
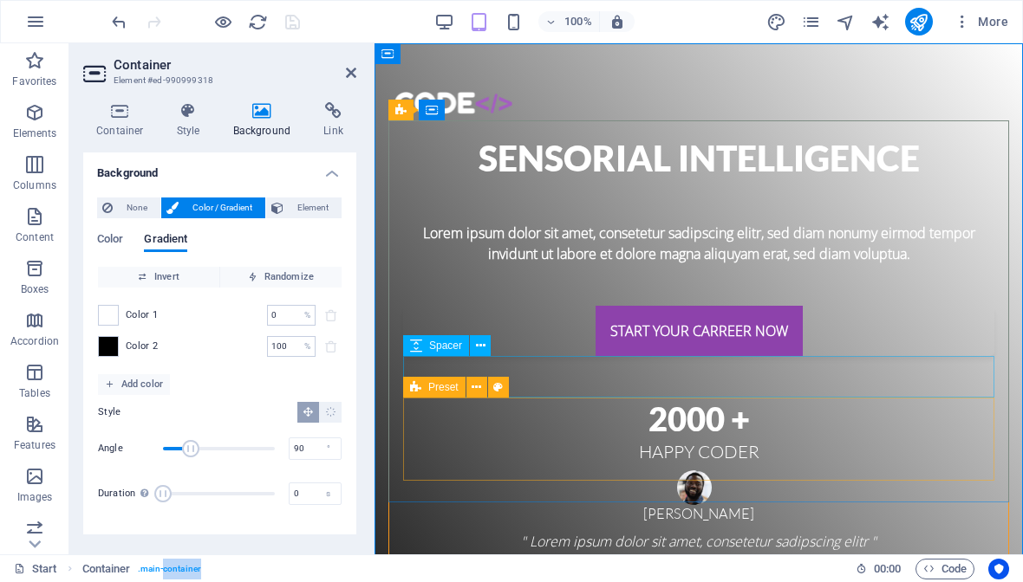
click at [275, 121] on h4 "Background" at bounding box center [265, 120] width 91 height 36
click at [302, 210] on span "Element" at bounding box center [313, 208] width 48 height 21
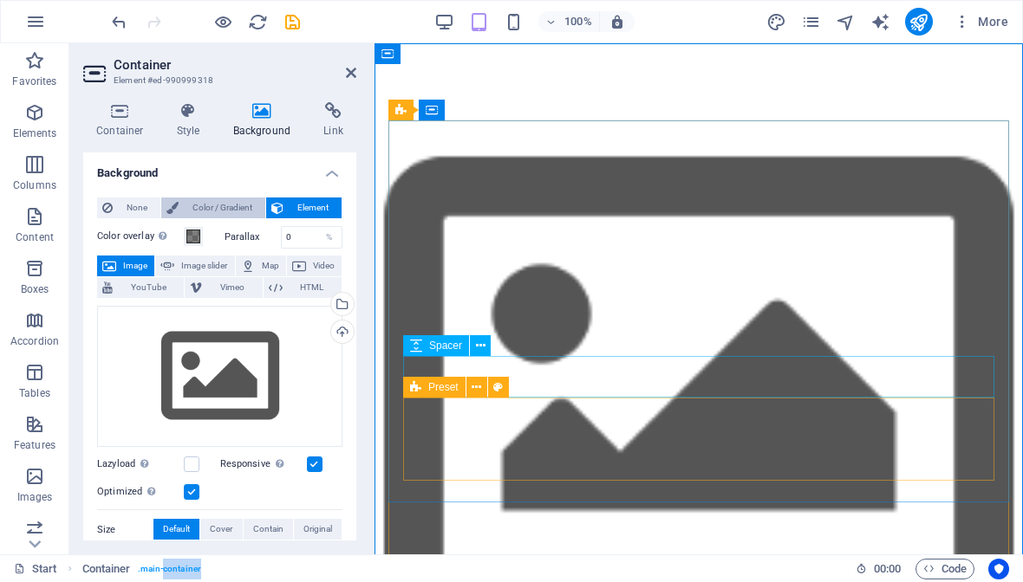
click at [225, 205] on span "Color / Gradient" at bounding box center [222, 208] width 76 height 21
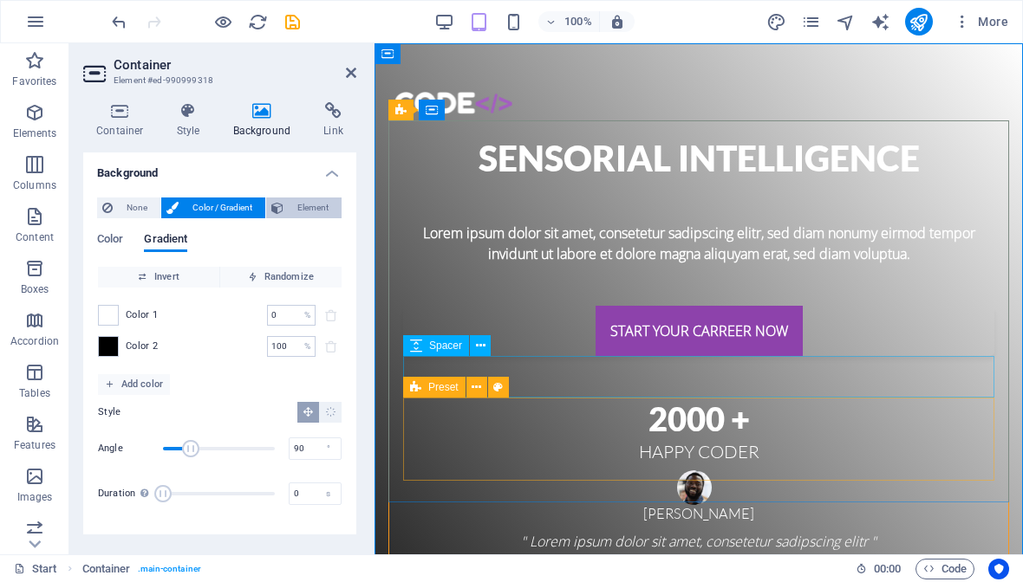
click at [309, 207] on span "Element" at bounding box center [313, 208] width 48 height 21
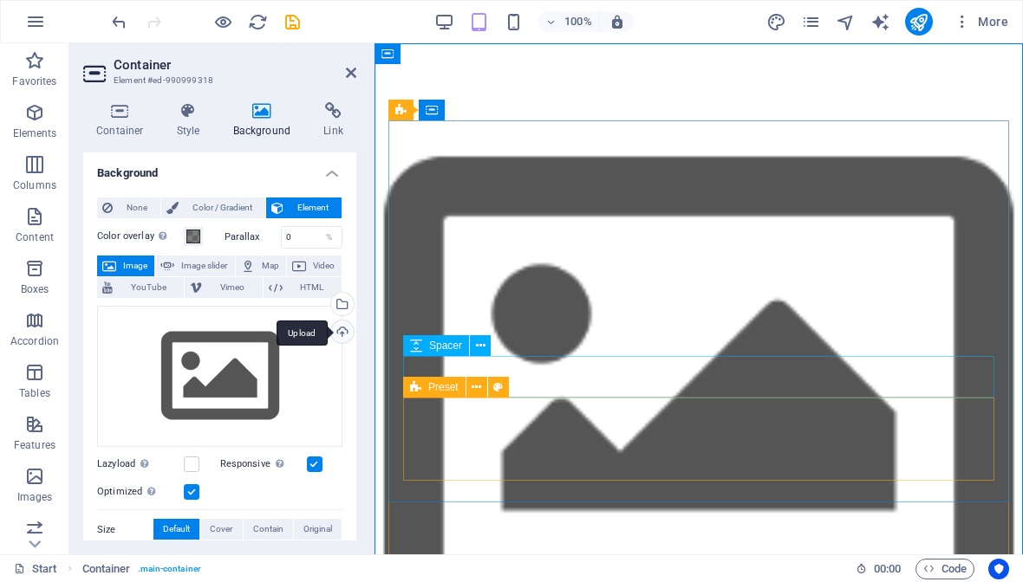
click at [344, 335] on div "Upload" at bounding box center [341, 334] width 26 height 26
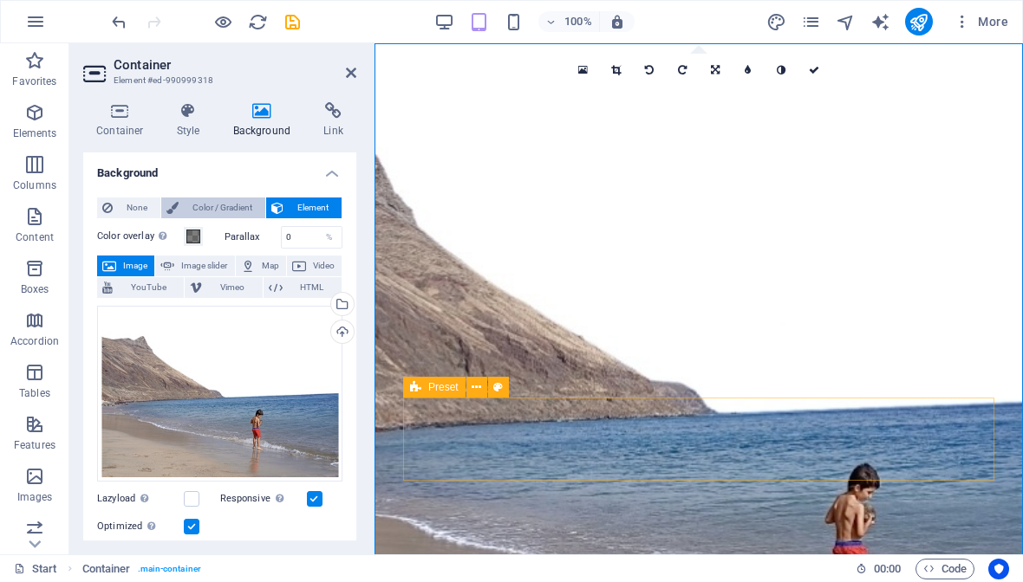
click at [225, 212] on span "Color / Gradient" at bounding box center [222, 208] width 76 height 21
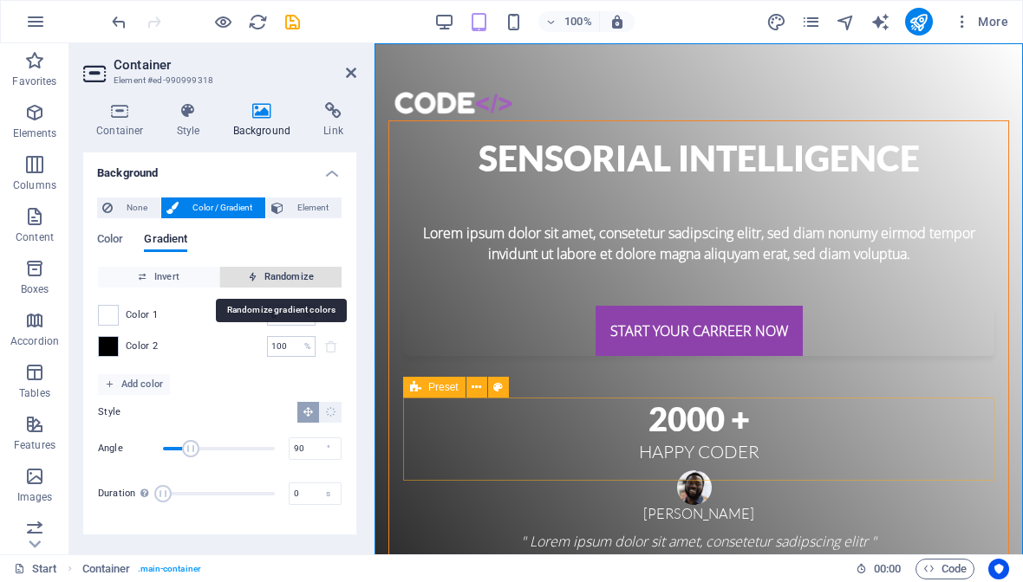
click at [252, 278] on icon "button" at bounding box center [253, 277] width 10 height 10
type input "250"
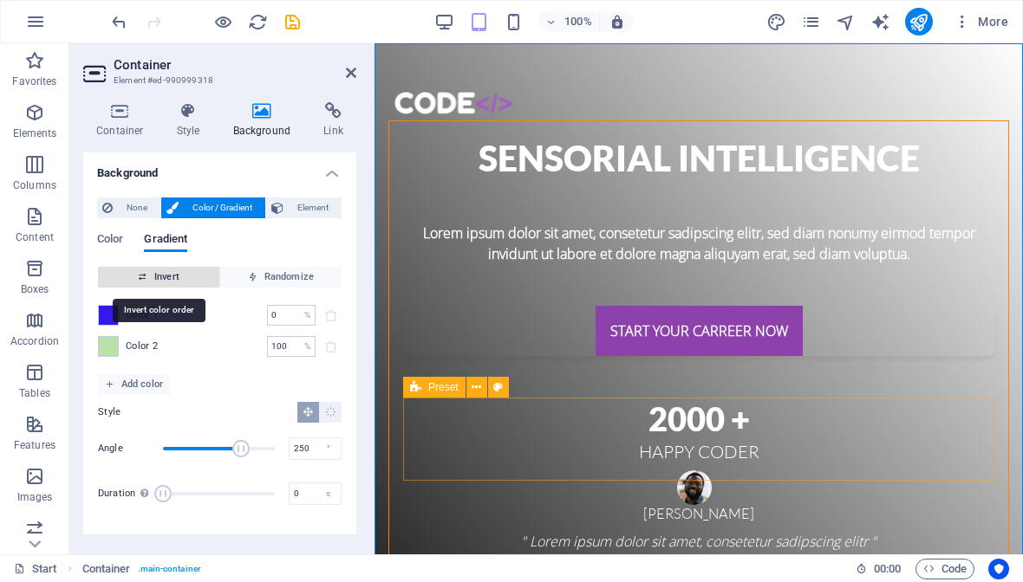
click at [165, 282] on span "Invert" at bounding box center [158, 277] width 107 height 21
click at [241, 254] on div "Color Gradient" at bounding box center [219, 249] width 245 height 33
click at [195, 276] on span "Invert" at bounding box center [158, 277] width 107 height 21
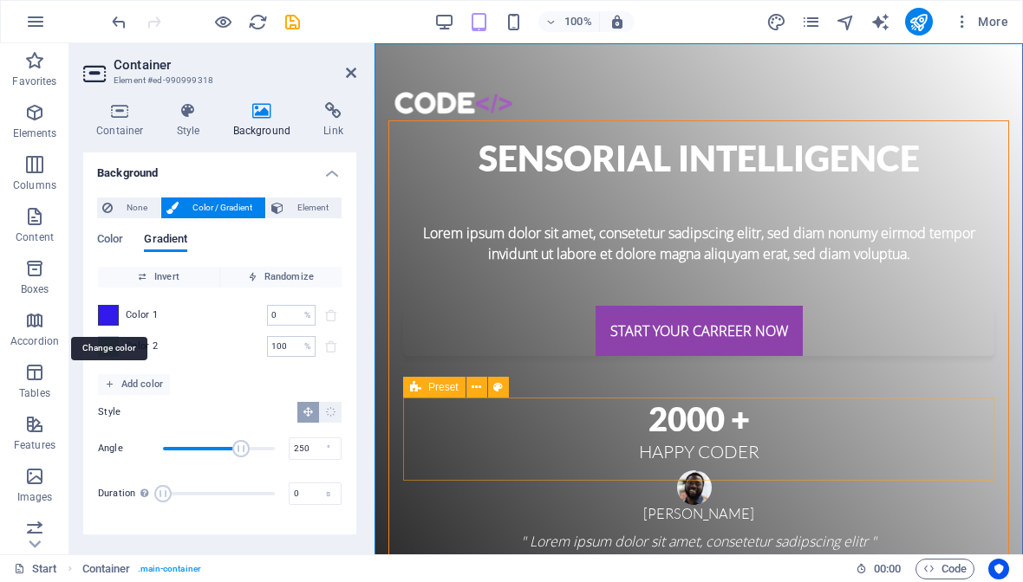
click at [116, 313] on span at bounding box center [108, 315] width 19 height 19
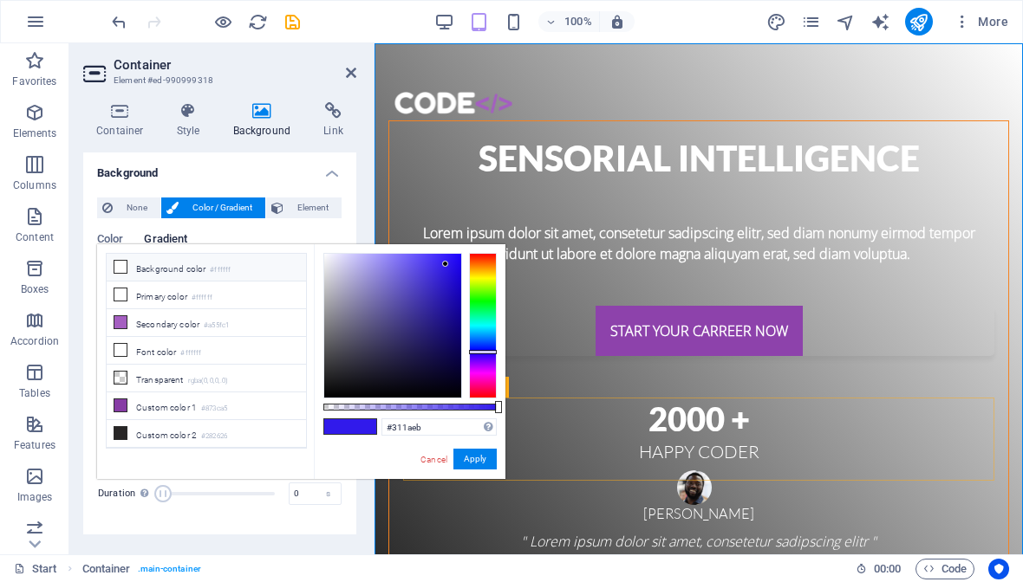
click at [133, 267] on li "Background color #ffffff" at bounding box center [206, 268] width 199 height 28
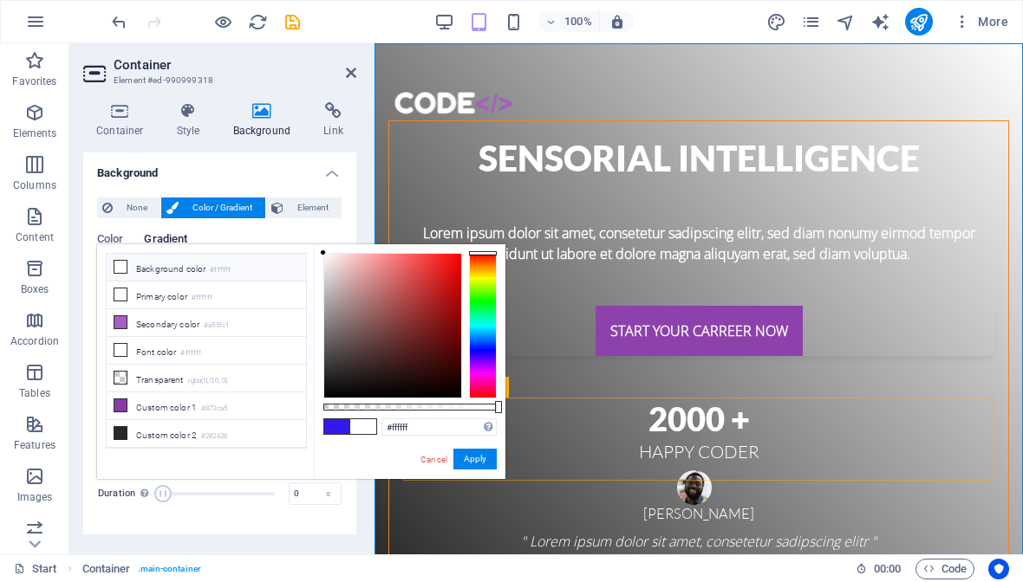
click at [122, 269] on icon at bounding box center [120, 267] width 12 height 12
click at [162, 373] on li "Transparent rgba(0,0,0,.0)" at bounding box center [206, 379] width 199 height 28
click at [477, 463] on button "Apply" at bounding box center [474, 459] width 43 height 21
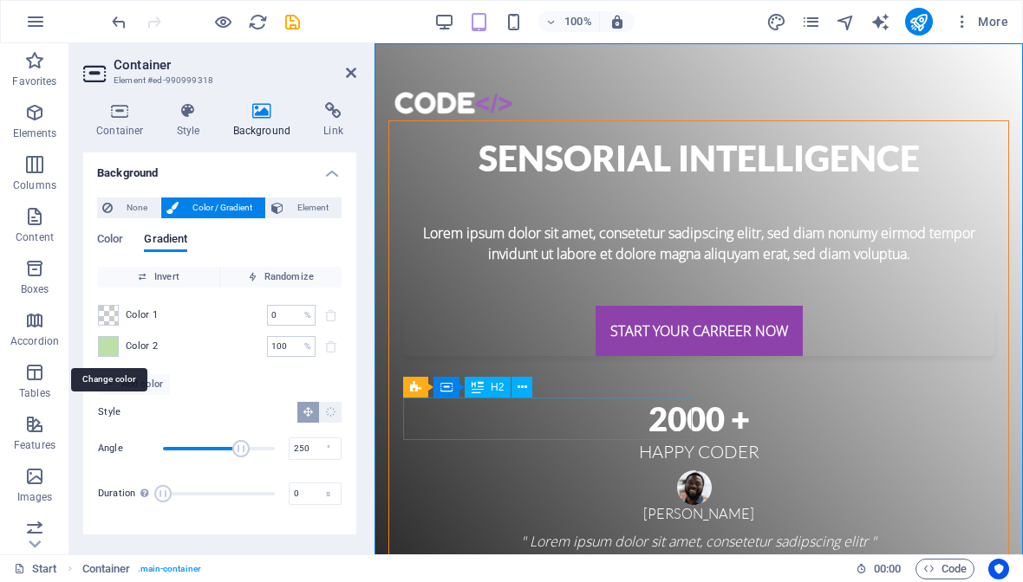
click at [101, 347] on span at bounding box center [108, 346] width 19 height 19
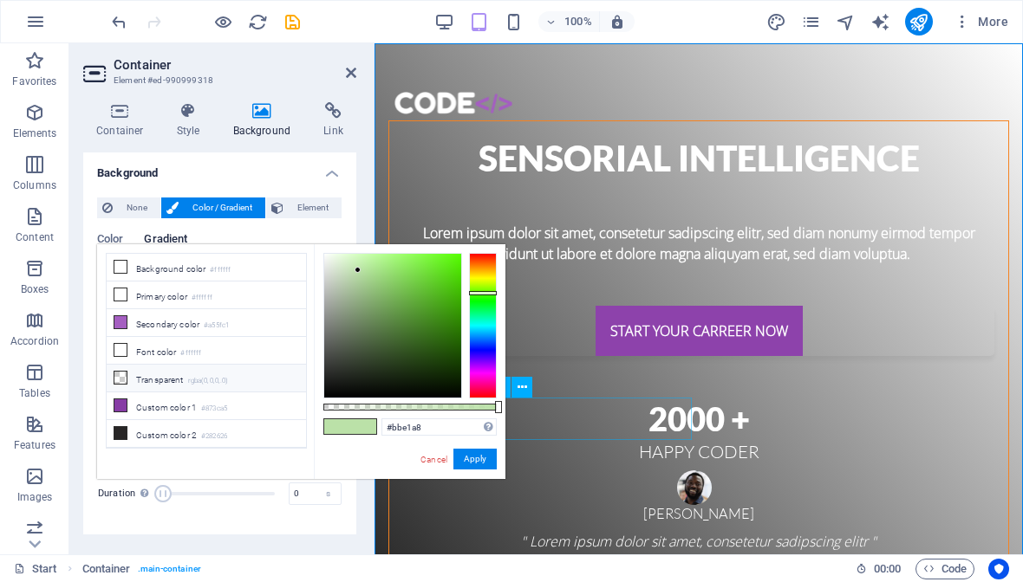
click at [192, 380] on small "rgba(0,0,0,.0)" at bounding box center [208, 381] width 41 height 12
type input "rgba(0, 0, 0, 0)"
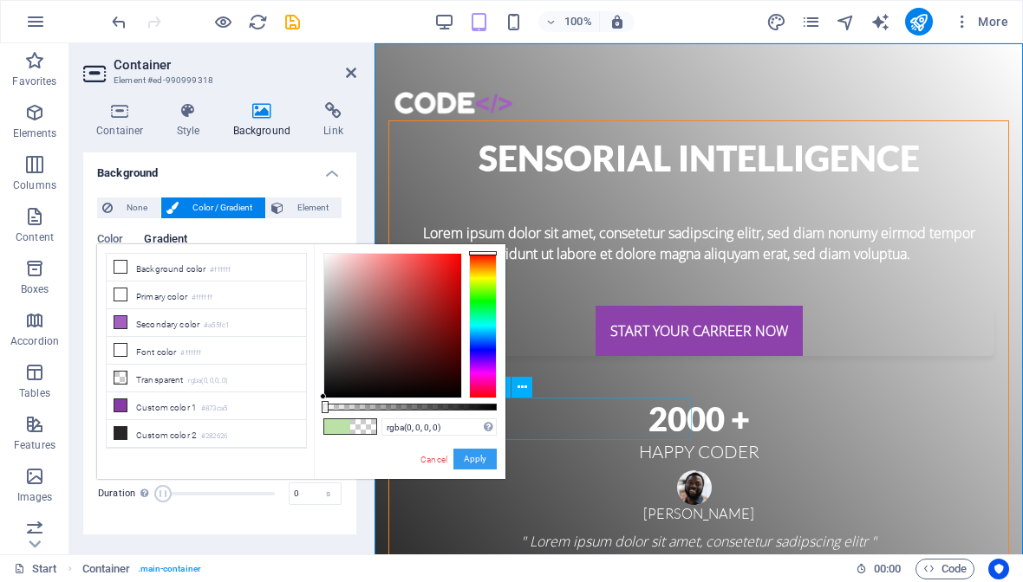
click at [480, 463] on button "Apply" at bounding box center [474, 459] width 43 height 21
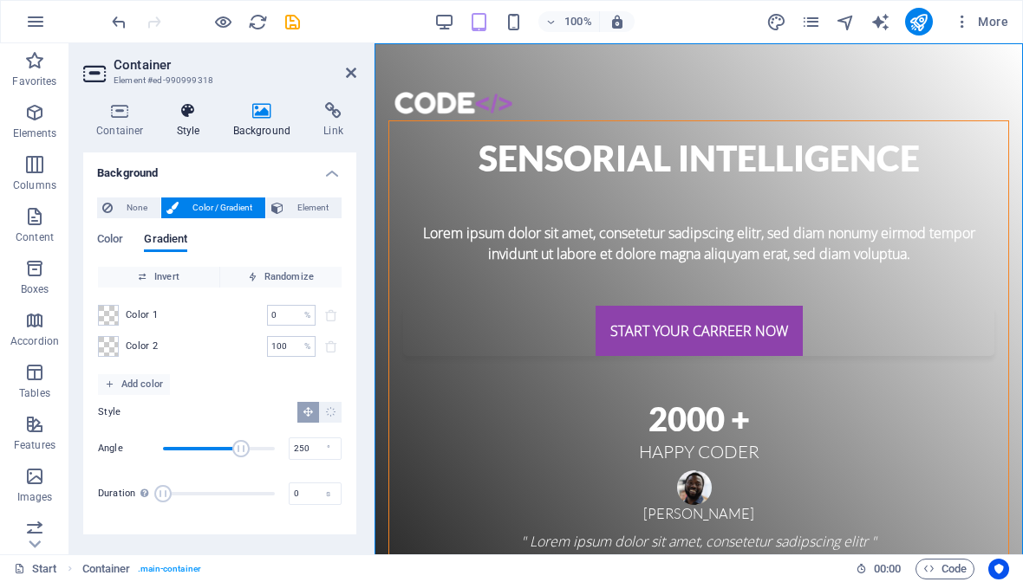
click at [180, 121] on h4 "Style" at bounding box center [192, 120] width 56 height 36
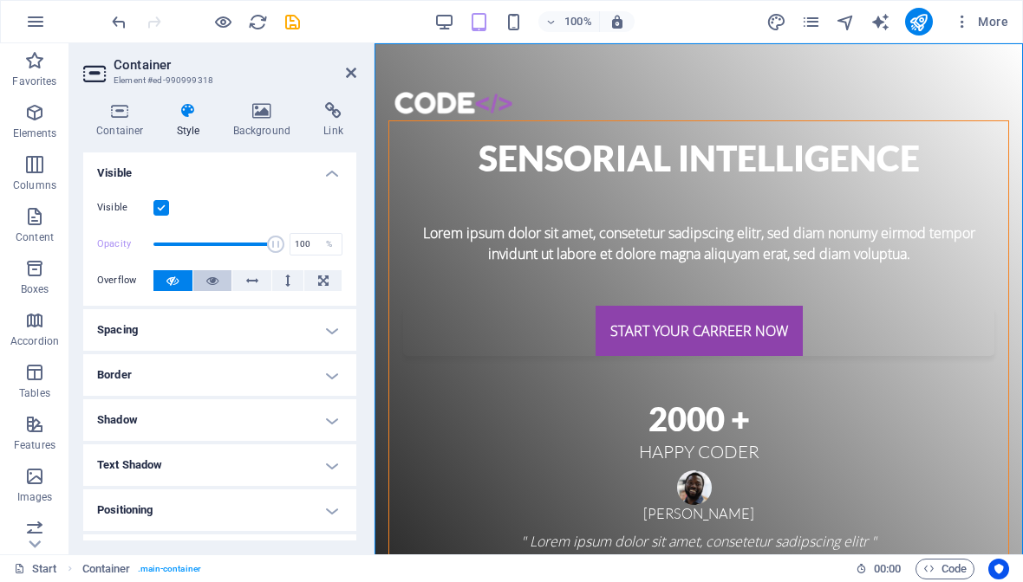
click at [210, 283] on icon at bounding box center [212, 280] width 12 height 21
click at [172, 275] on icon at bounding box center [172, 280] width 12 height 21
click at [109, 115] on icon at bounding box center [120, 110] width 74 height 17
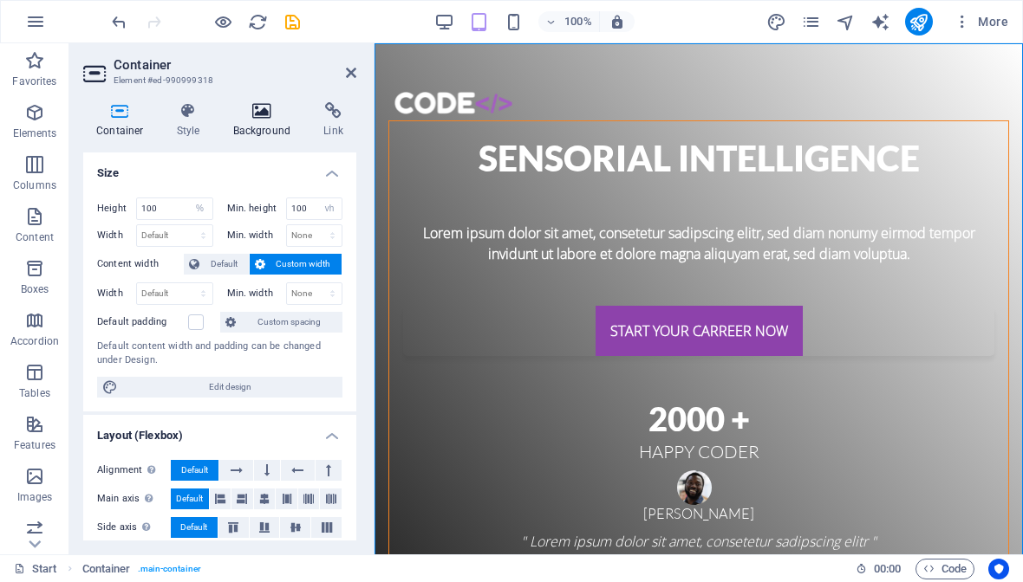
click at [250, 125] on h4 "Background" at bounding box center [265, 120] width 91 height 36
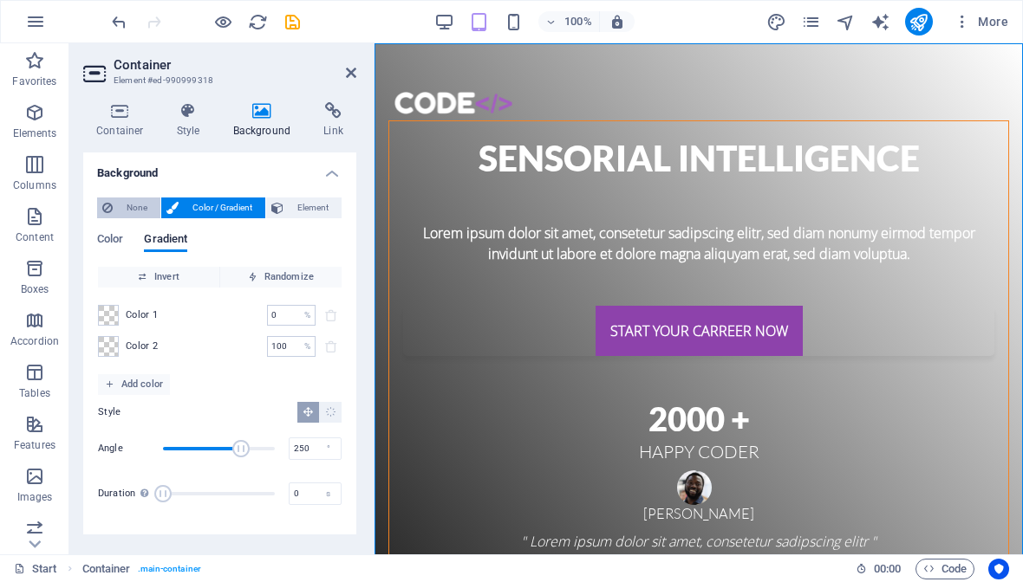
click at [147, 202] on span "None" at bounding box center [136, 208] width 37 height 21
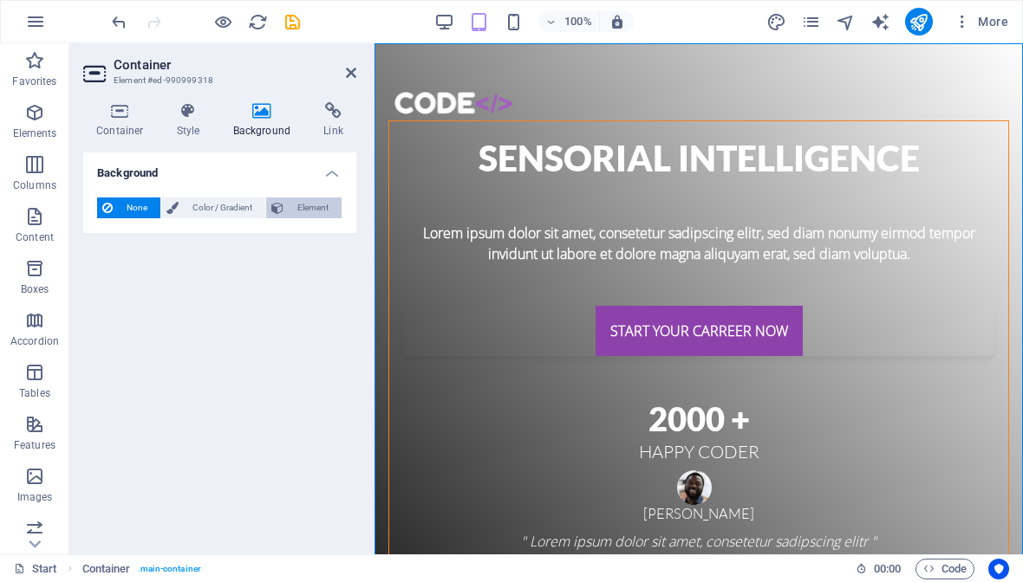
click at [309, 199] on span "Element" at bounding box center [313, 208] width 48 height 21
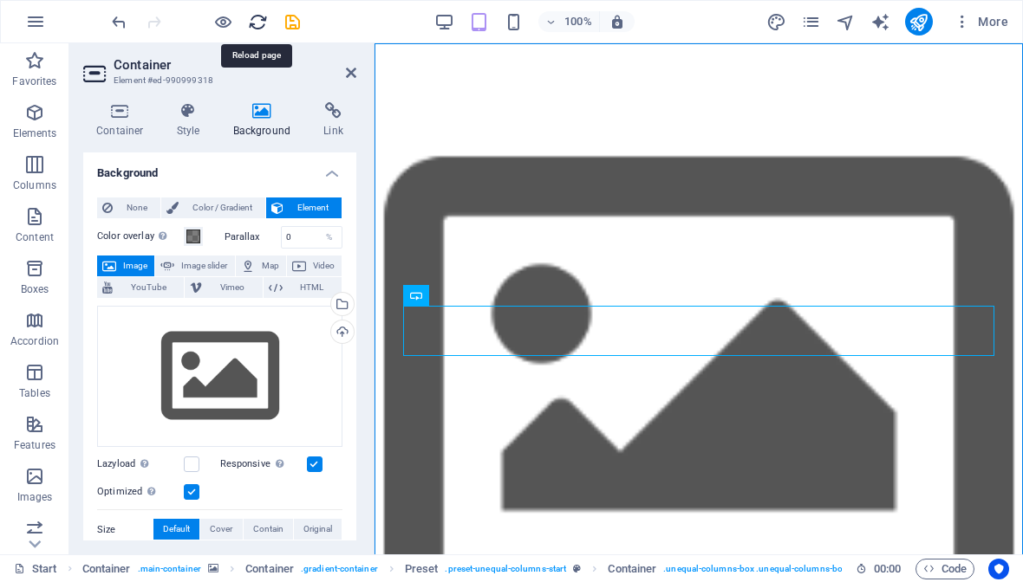
click at [255, 27] on icon "reload" at bounding box center [258, 22] width 20 height 20
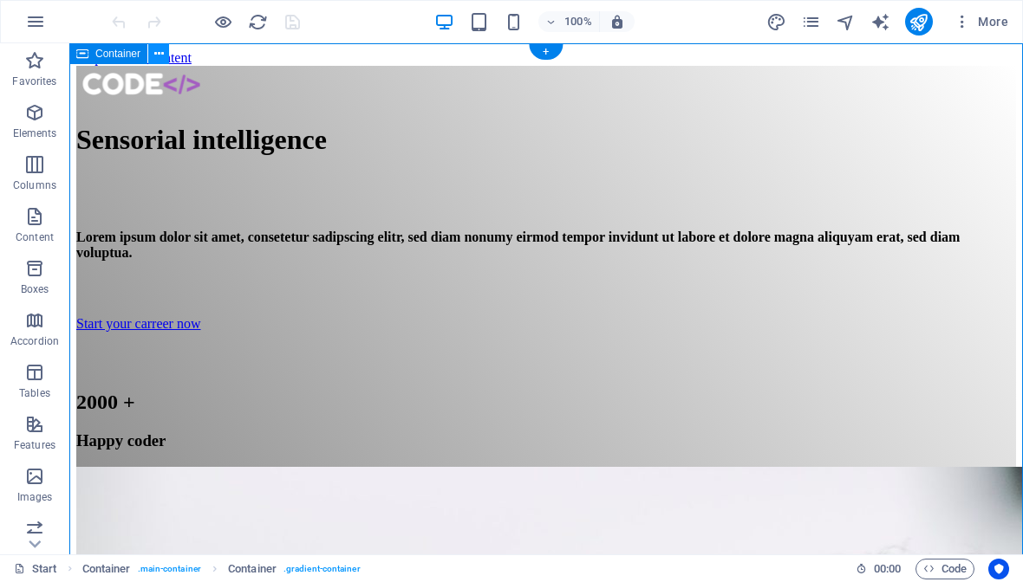
click at [157, 52] on icon at bounding box center [159, 54] width 10 height 18
click at [339, 567] on span ". gradient-container" at bounding box center [321, 569] width 77 height 21
select select "%"
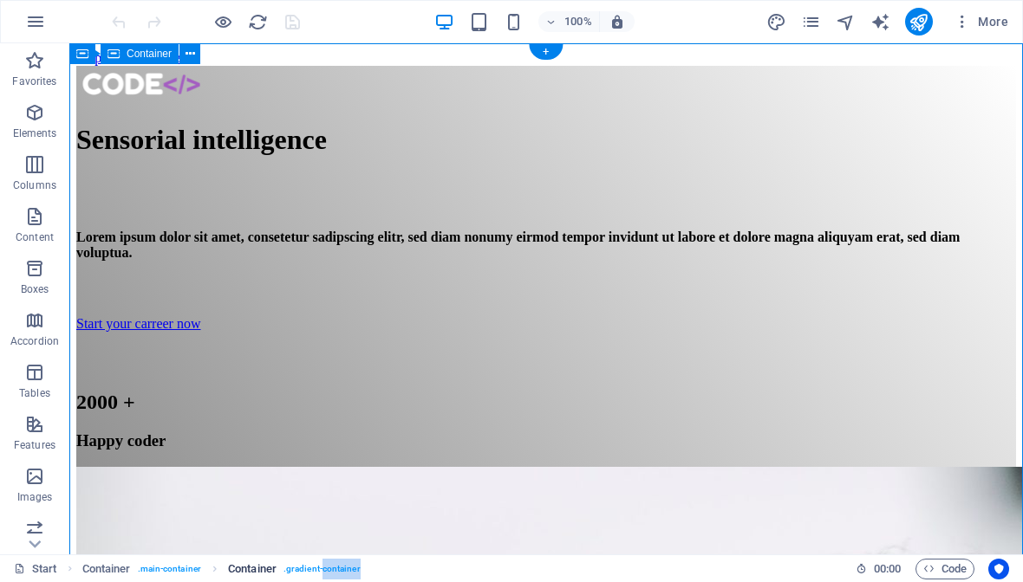
select select "vh"
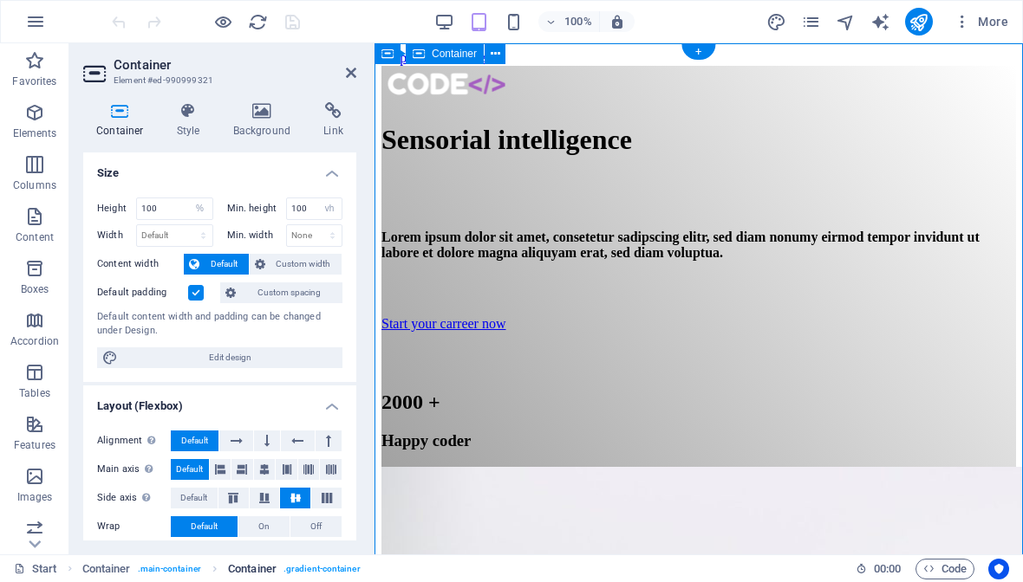
click at [311, 571] on span ". gradient-container" at bounding box center [321, 569] width 77 height 21
click at [328, 571] on span ". gradient-container" at bounding box center [321, 569] width 77 height 21
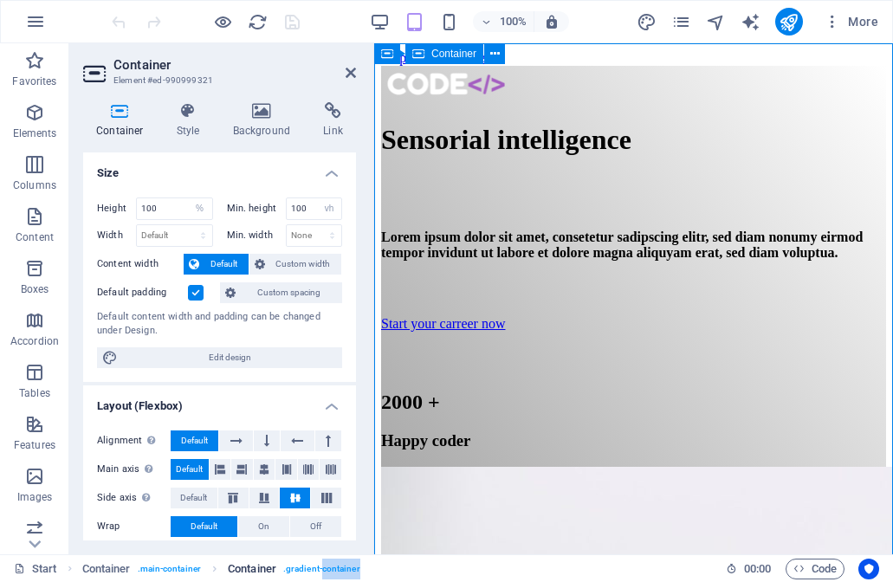
click at [297, 572] on span ". gradient-container" at bounding box center [321, 569] width 77 height 21
click at [334, 568] on span ". gradient-container" at bounding box center [321, 569] width 77 height 21
click at [180, 568] on span ". main-container" at bounding box center [169, 569] width 63 height 21
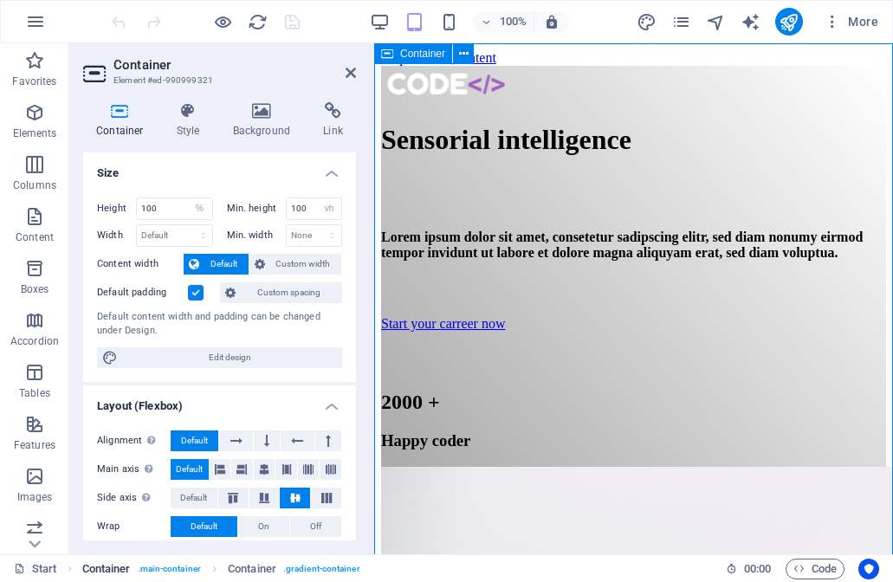
click at [180, 568] on span ". main-container" at bounding box center [169, 569] width 63 height 21
select select "%"
select select "vh"
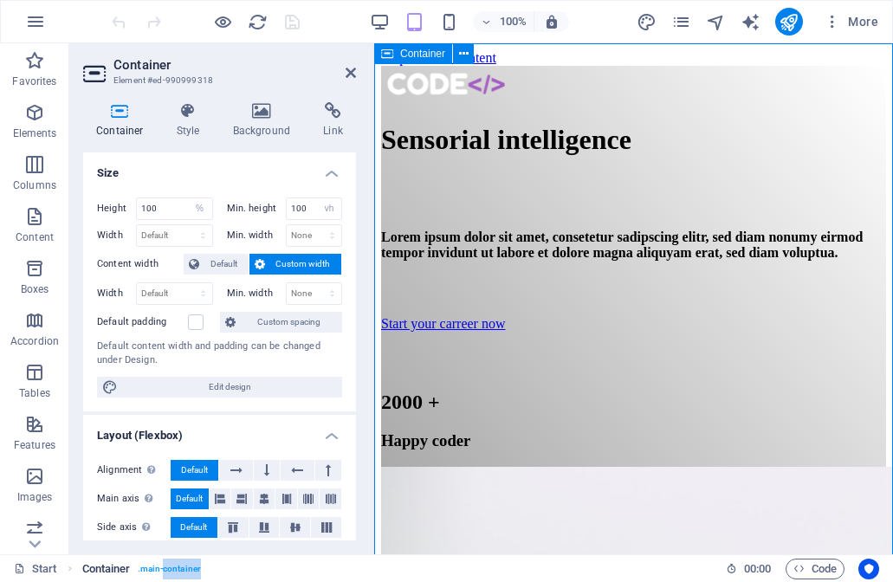
click at [158, 568] on span ". main-container" at bounding box center [169, 569] width 63 height 21
click at [448, 59] on span "Container" at bounding box center [454, 54] width 45 height 10
click at [449, 55] on span "Container" at bounding box center [454, 54] width 45 height 10
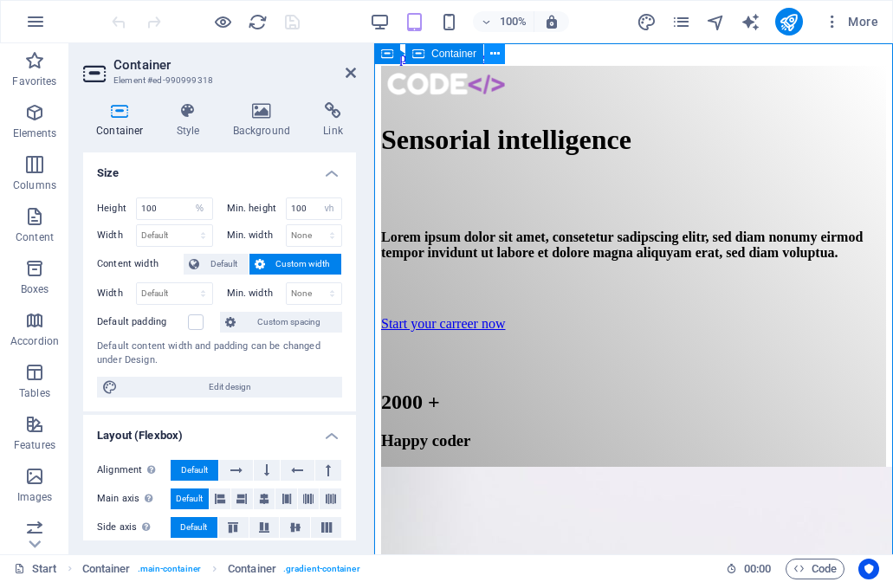
click at [496, 49] on icon at bounding box center [495, 54] width 10 height 18
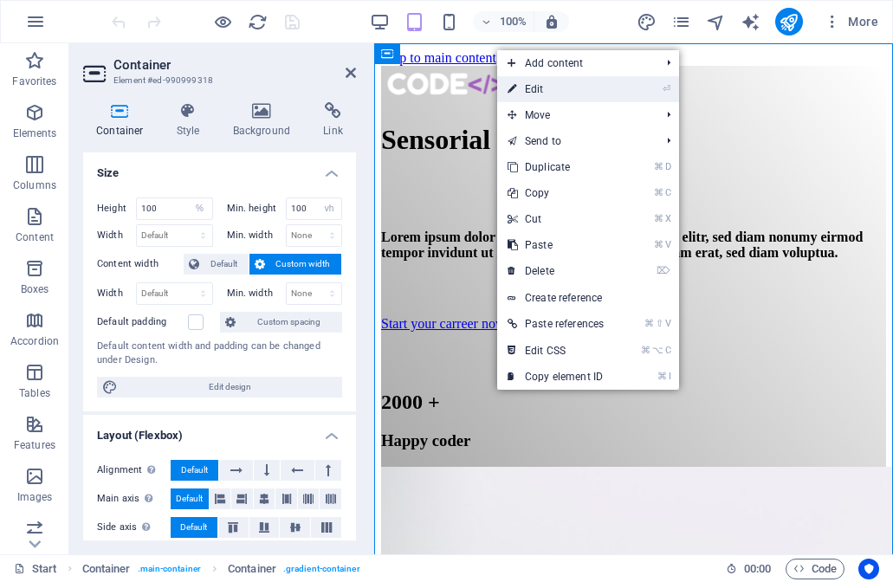
click at [518, 85] on link "⏎ Edit" at bounding box center [555, 89] width 117 height 26
select select "%"
select select "vh"
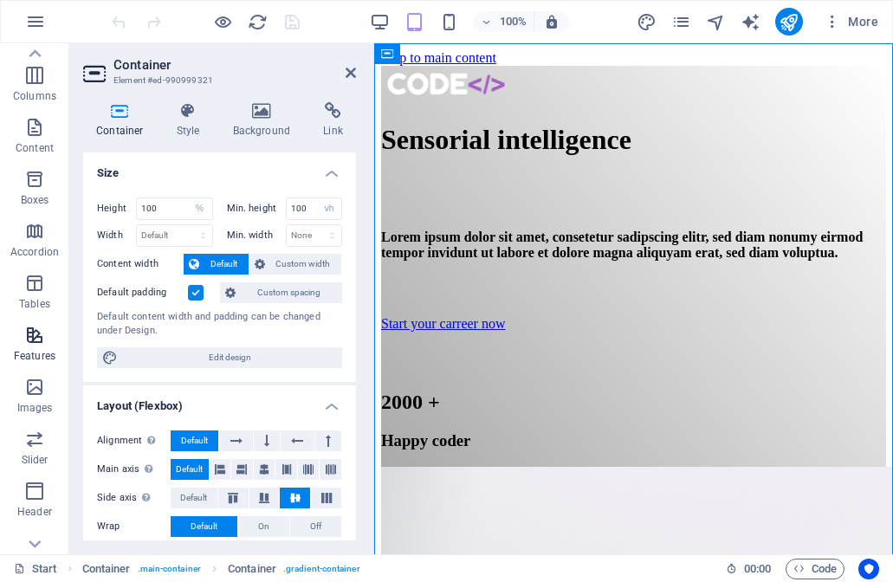
scroll to position [89, 0]
click at [31, 386] on icon "button" at bounding box center [34, 387] width 21 height 21
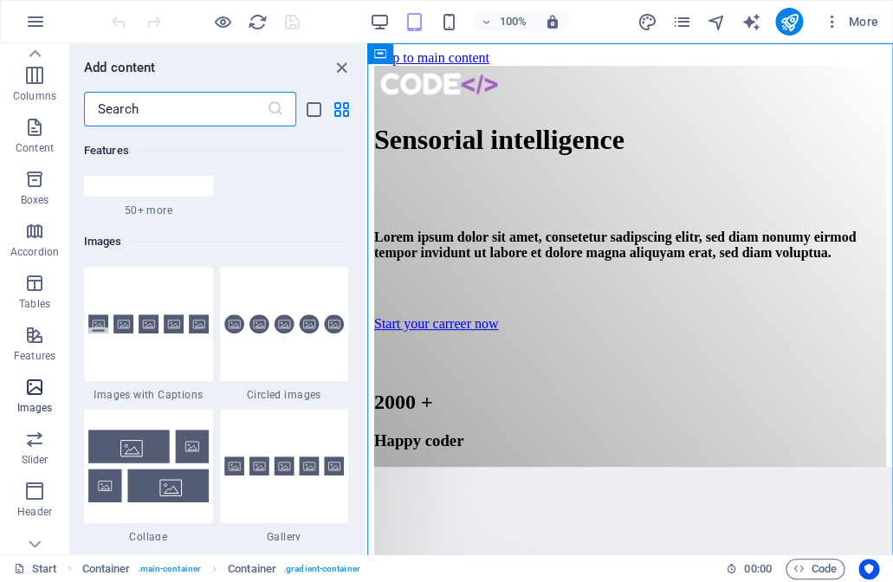
scroll to position [8787, 0]
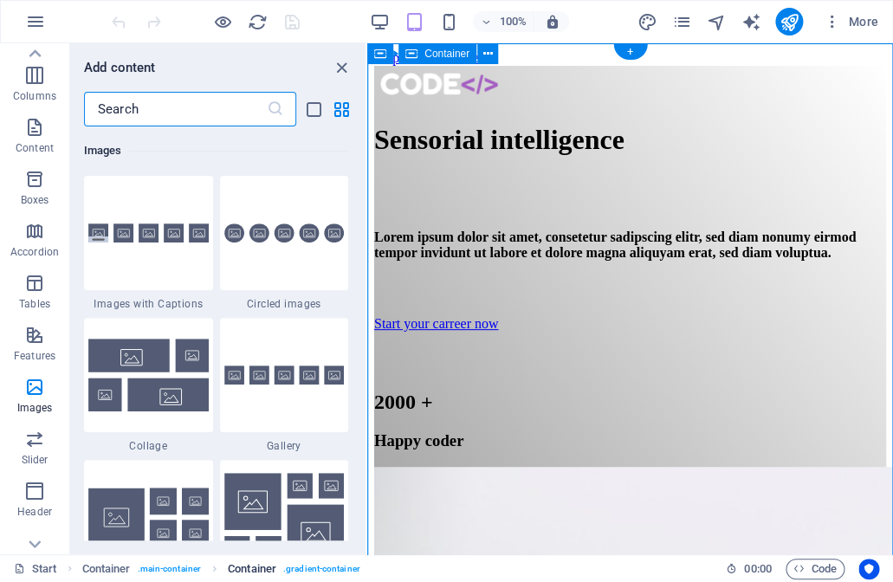
click at [314, 567] on span ". gradient-container" at bounding box center [321, 569] width 77 height 21
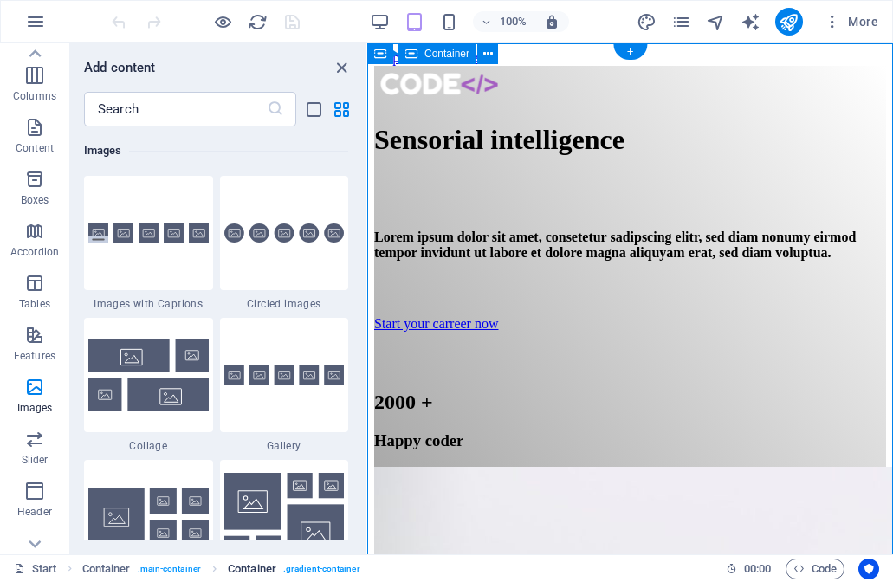
click at [310, 572] on span ". gradient-container" at bounding box center [321, 569] width 77 height 21
select select "%"
select select "vh"
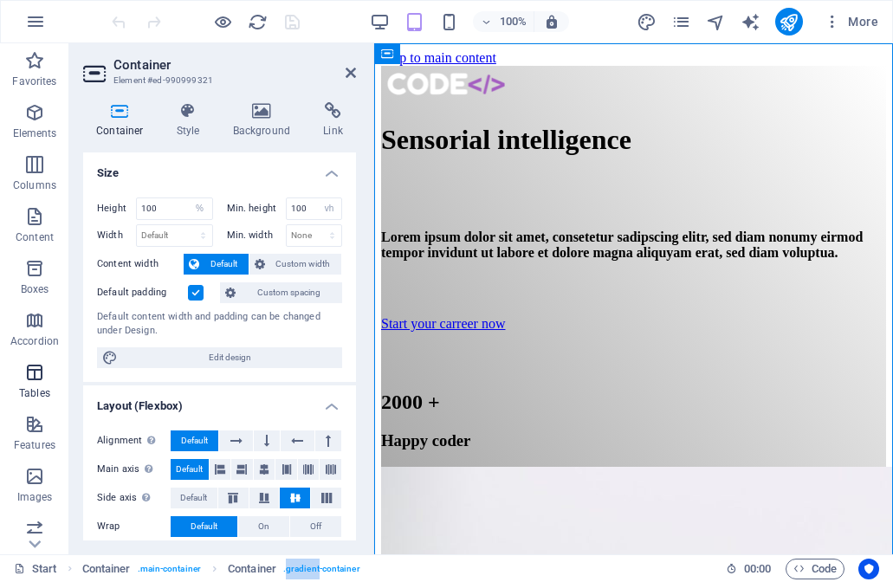
scroll to position [0, 0]
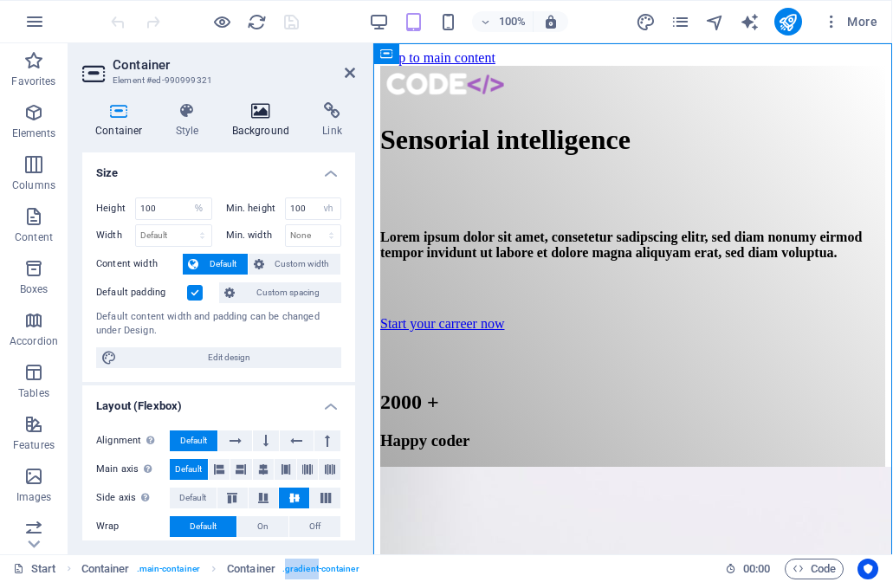
click at [268, 122] on h4 "Background" at bounding box center [265, 120] width 91 height 36
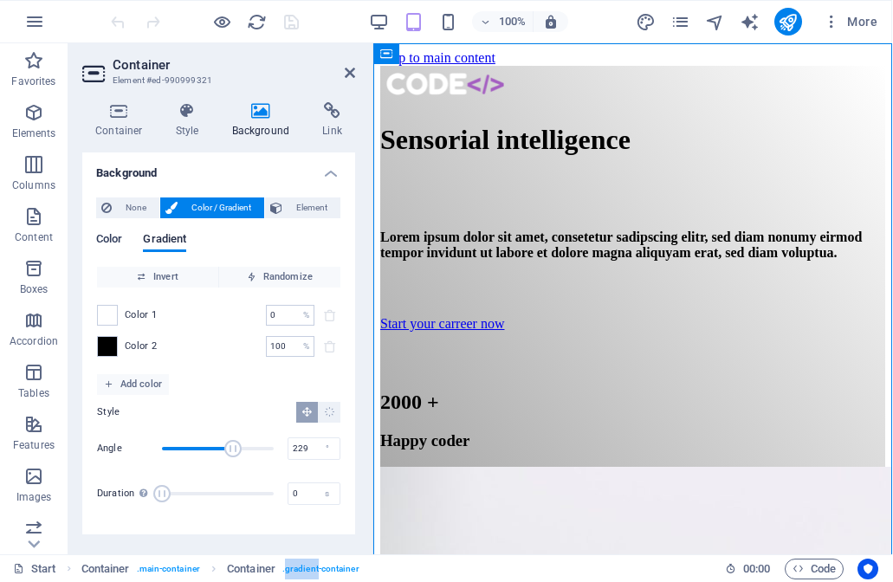
click at [115, 237] on span "Color" at bounding box center [110, 241] width 26 height 24
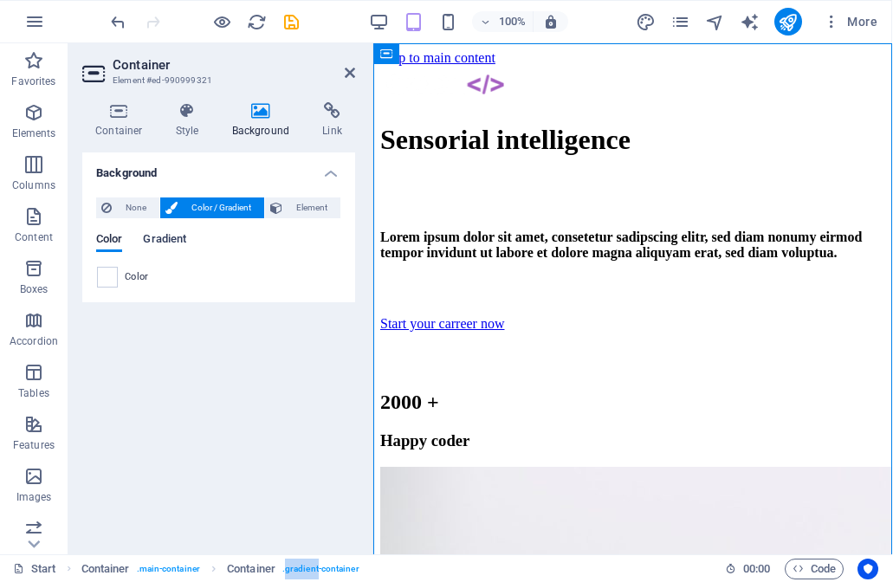
click at [159, 238] on span "Gradient" at bounding box center [165, 241] width 43 height 24
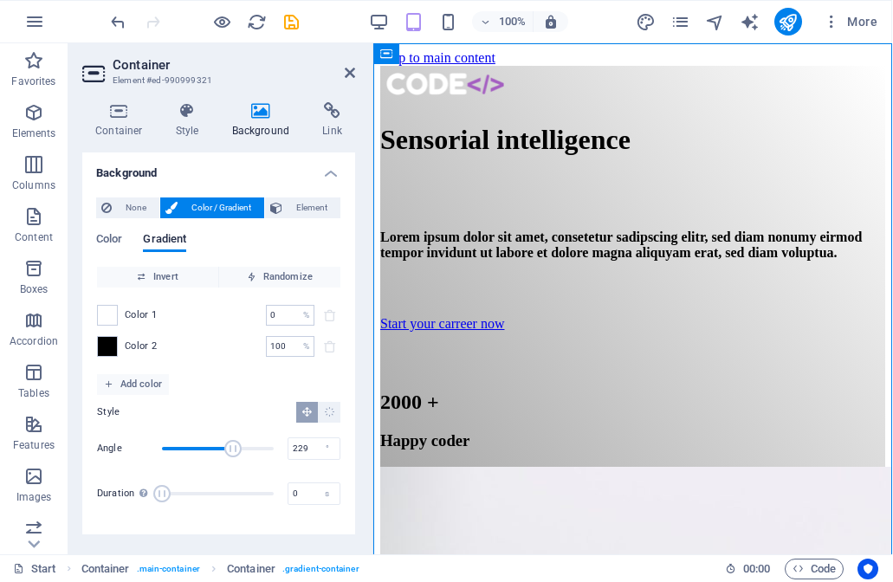
click at [118, 346] on div "Color 2 100 % ​" at bounding box center [219, 346] width 243 height 21
click at [144, 348] on span "Color 2" at bounding box center [142, 347] width 33 height 14
click at [112, 238] on span "Color" at bounding box center [110, 241] width 26 height 24
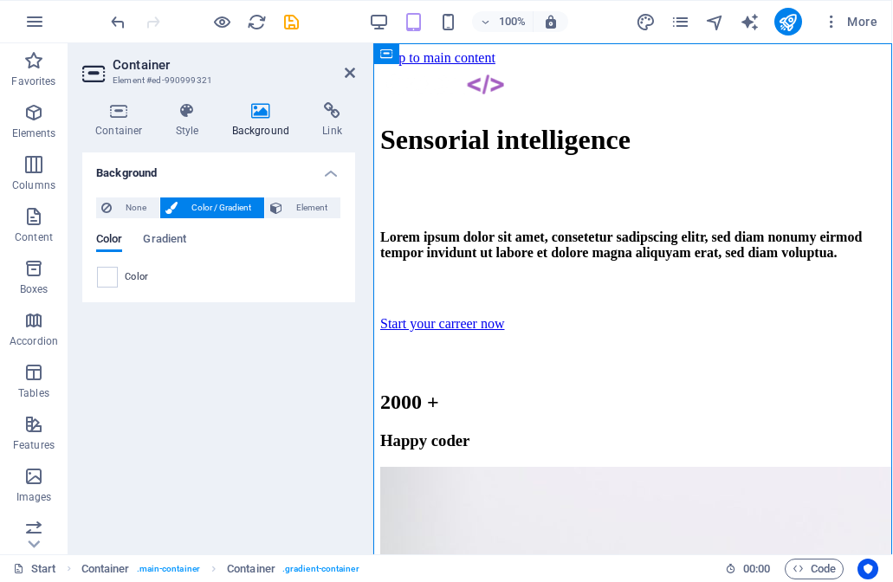
click at [106, 276] on span at bounding box center [108, 277] width 19 height 19
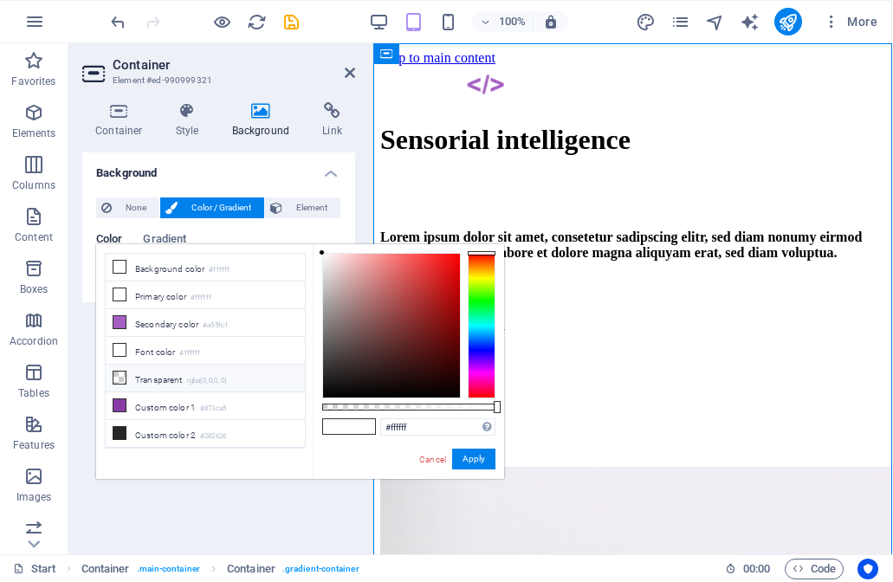
click at [136, 381] on li "Transparent rgba(0,0,0,.0)" at bounding box center [206, 379] width 199 height 28
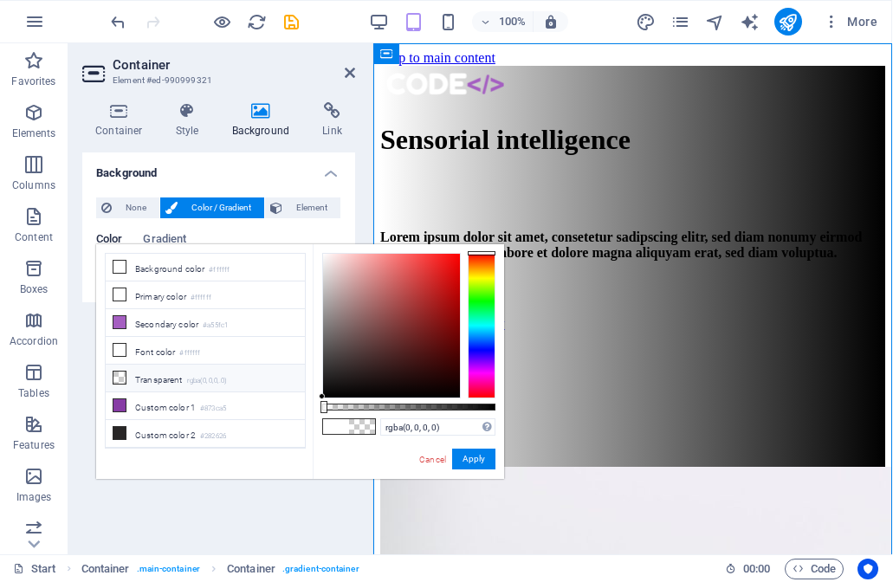
click at [210, 499] on div "Background None Color / Gradient Element Stretch background to full-width Color…" at bounding box center [219, 347] width 273 height 388
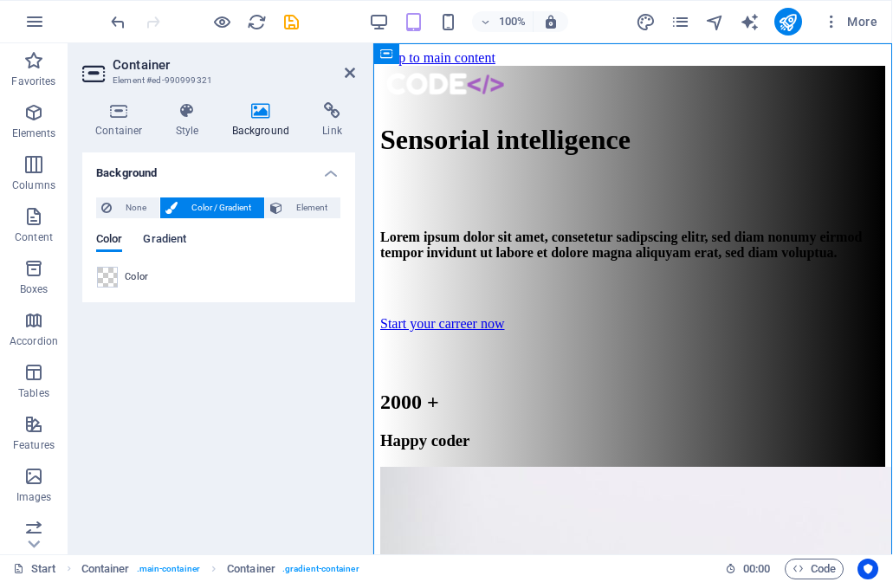
click at [185, 233] on span "Gradient" at bounding box center [165, 241] width 43 height 24
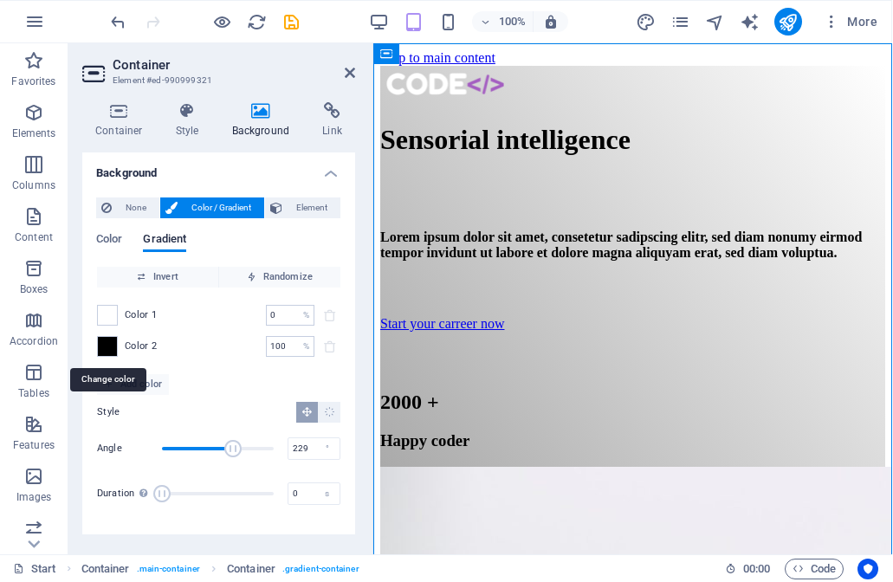
click at [105, 352] on span at bounding box center [108, 346] width 19 height 19
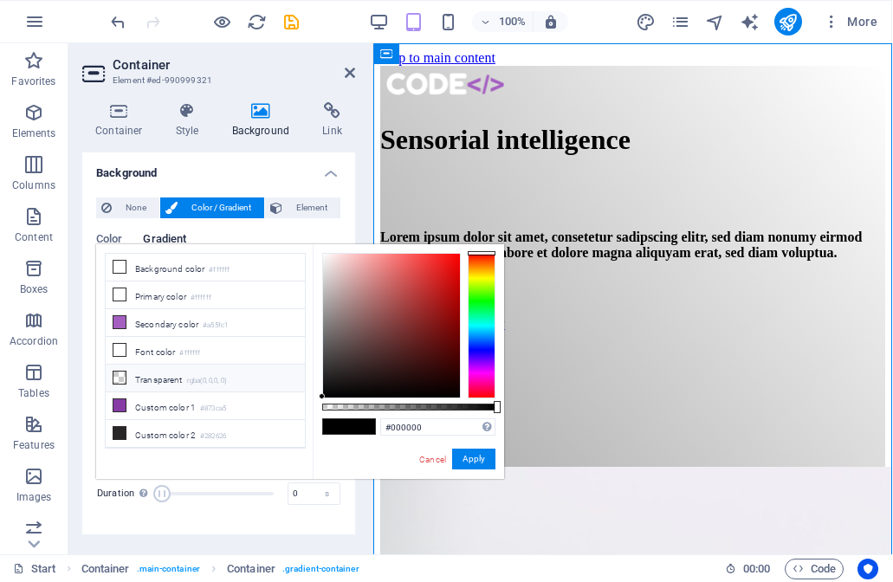
click at [140, 371] on li "Transparent rgba(0,0,0,.0)" at bounding box center [206, 379] width 199 height 28
type input "rgba(0, 0, 0, 0)"
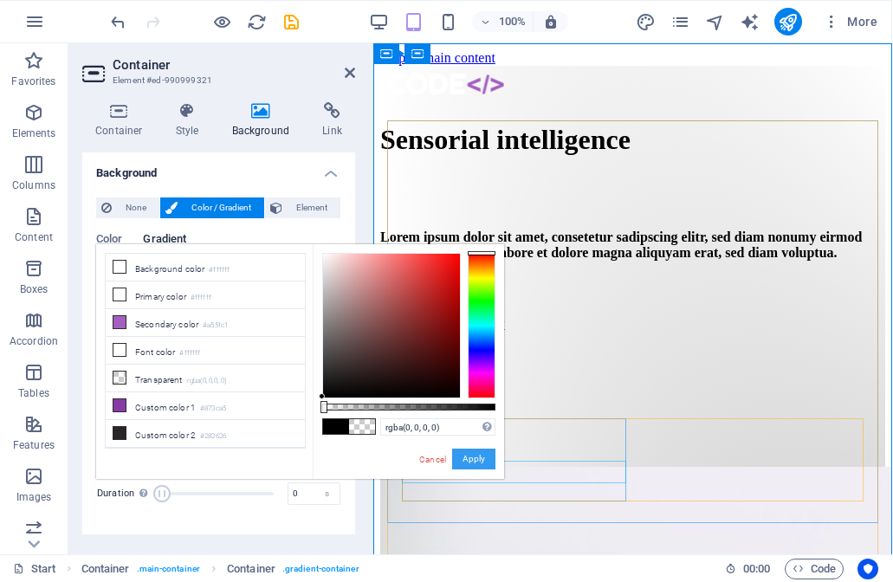
click at [485, 458] on button "Apply" at bounding box center [474, 459] width 43 height 21
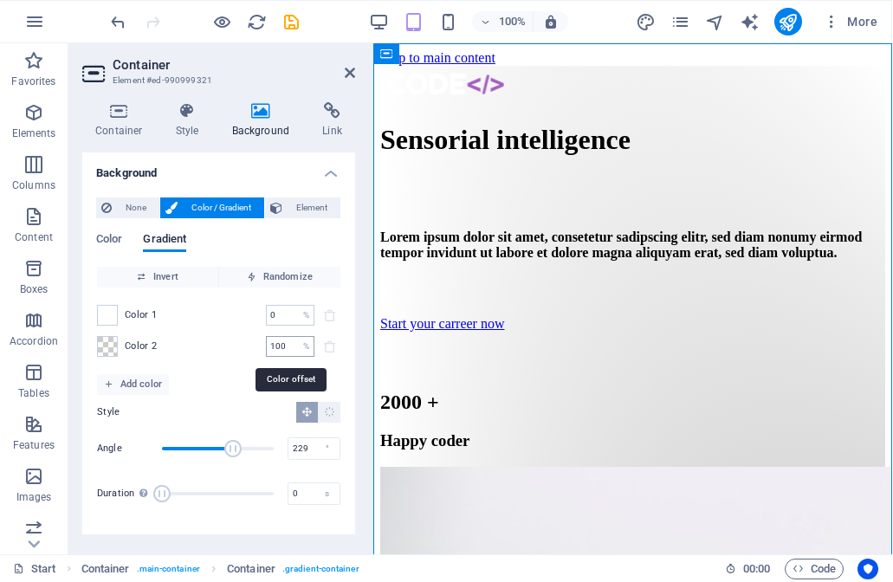
click at [304, 341] on p "%" at bounding box center [307, 346] width 6 height 17
click at [294, 341] on input "100" at bounding box center [282, 346] width 30 height 21
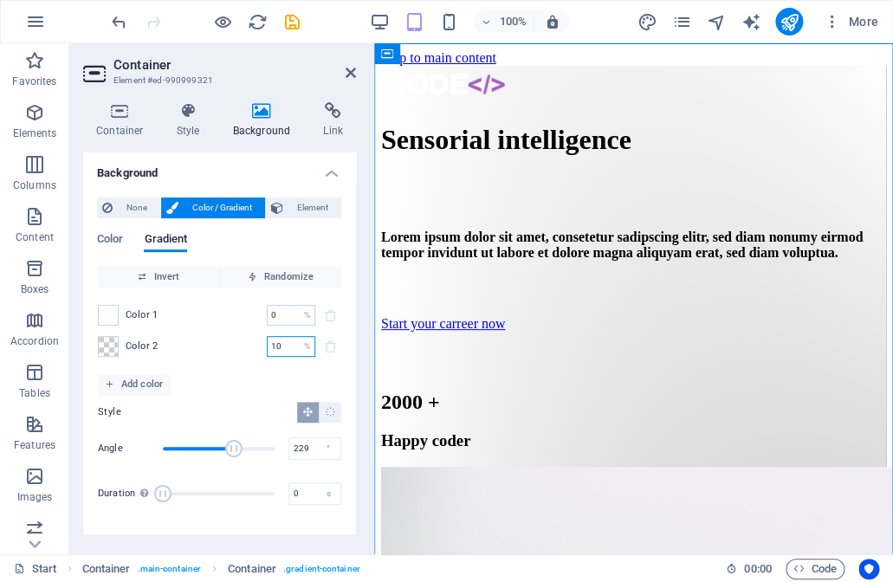
type input "1"
type input "0"
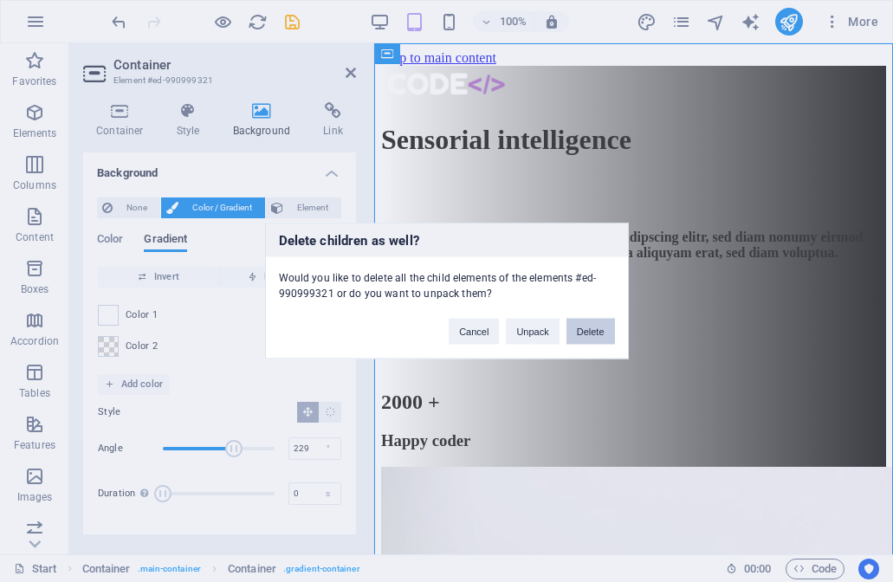
click at [569, 332] on button "Delete" at bounding box center [591, 332] width 49 height 26
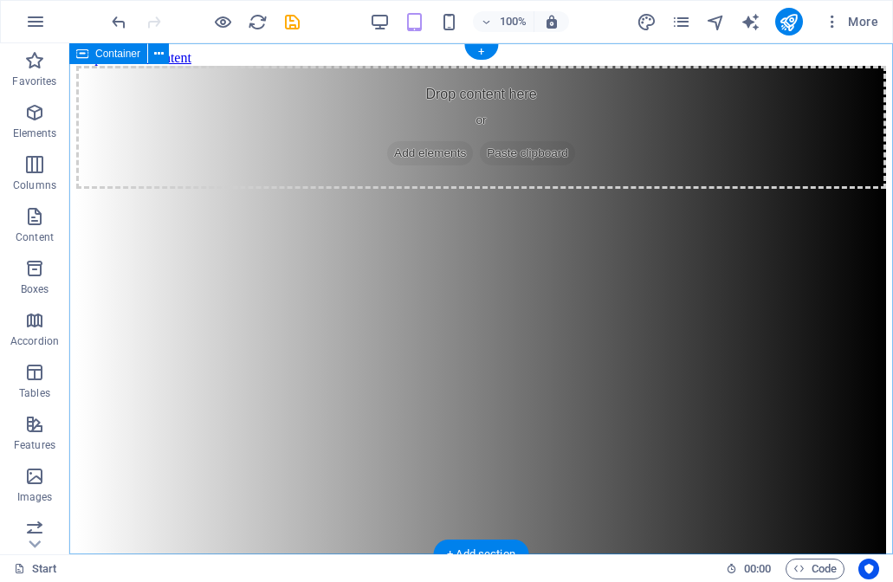
click at [359, 340] on div "Drop content here or Add elements Paste clipboard" at bounding box center [481, 321] width 810 height 511
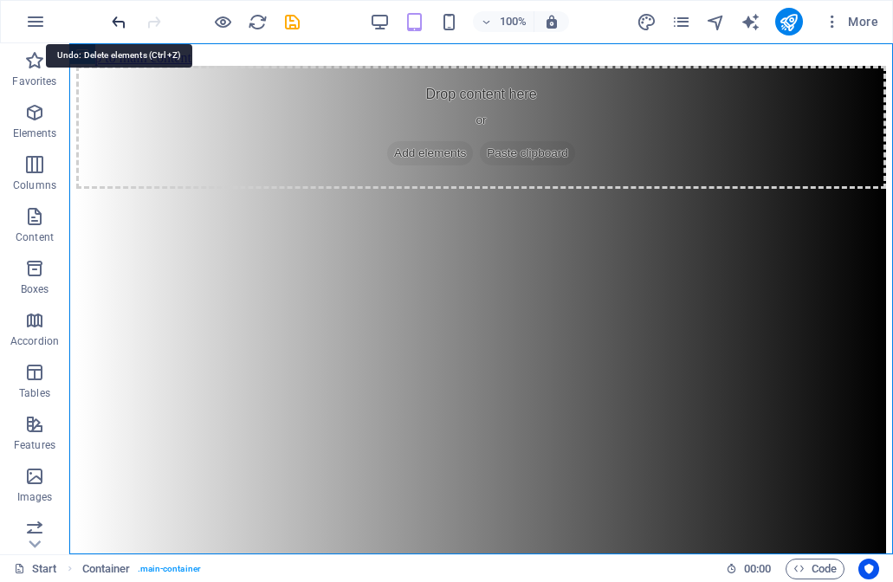
click at [121, 21] on icon "undo" at bounding box center [119, 22] width 20 height 20
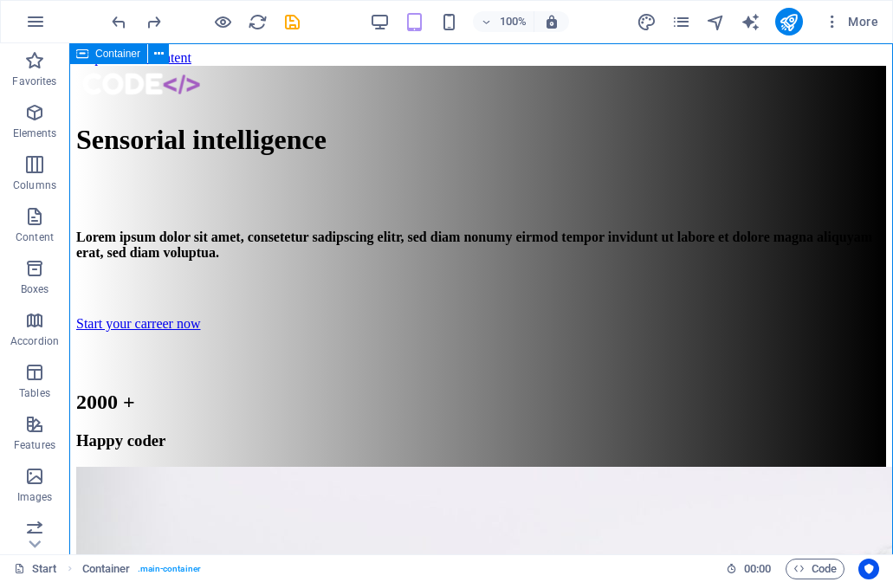
click at [131, 53] on span "Container" at bounding box center [117, 54] width 45 height 10
click at [167, 53] on button at bounding box center [158, 53] width 21 height 21
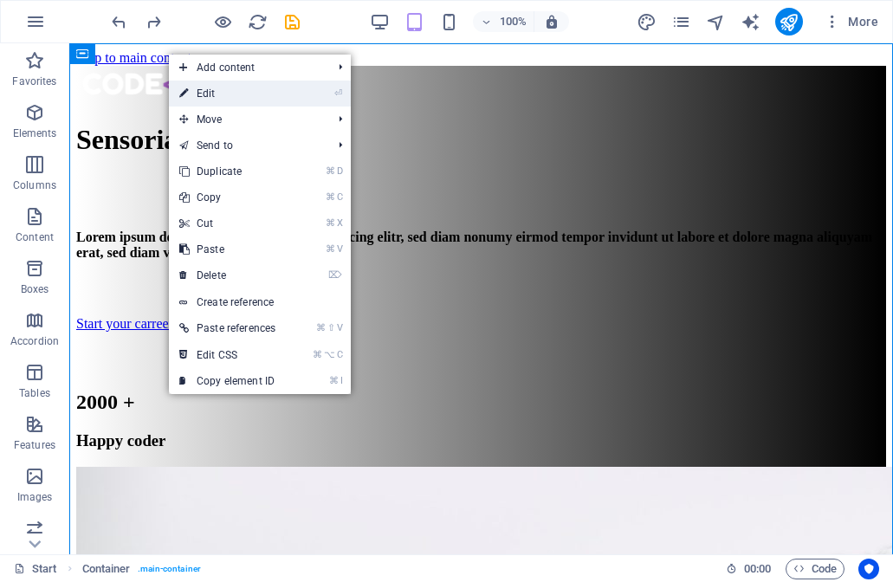
click at [180, 90] on icon at bounding box center [183, 94] width 9 height 26
select select "%"
select select "vh"
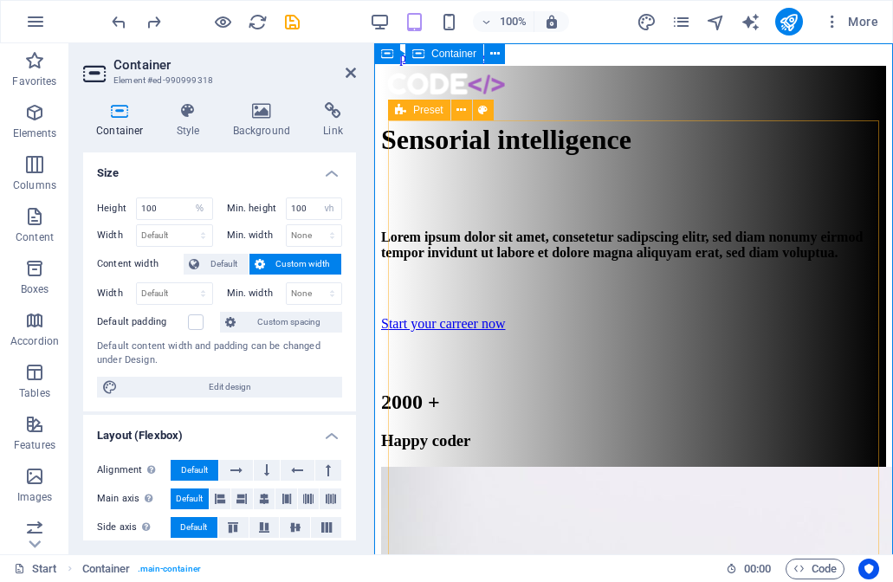
click at [423, 58] on icon at bounding box center [418, 53] width 12 height 21
click at [499, 54] on icon at bounding box center [495, 54] width 10 height 18
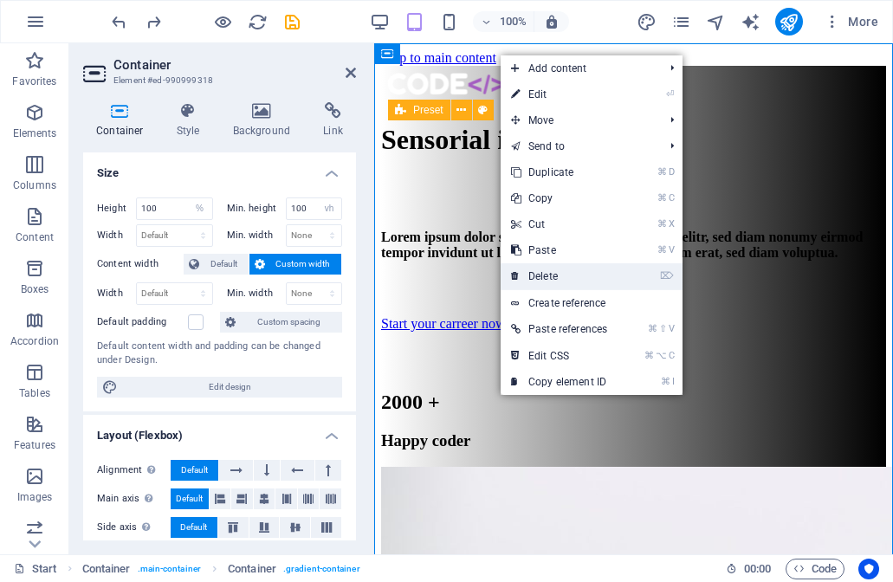
click at [532, 272] on link "⌦ Delete" at bounding box center [559, 276] width 117 height 26
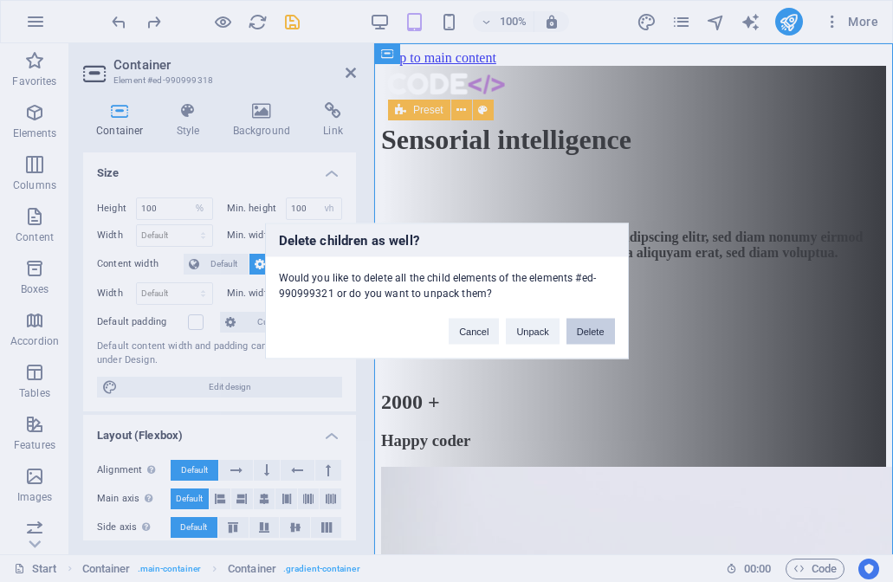
click at [577, 330] on button "Delete" at bounding box center [591, 332] width 49 height 26
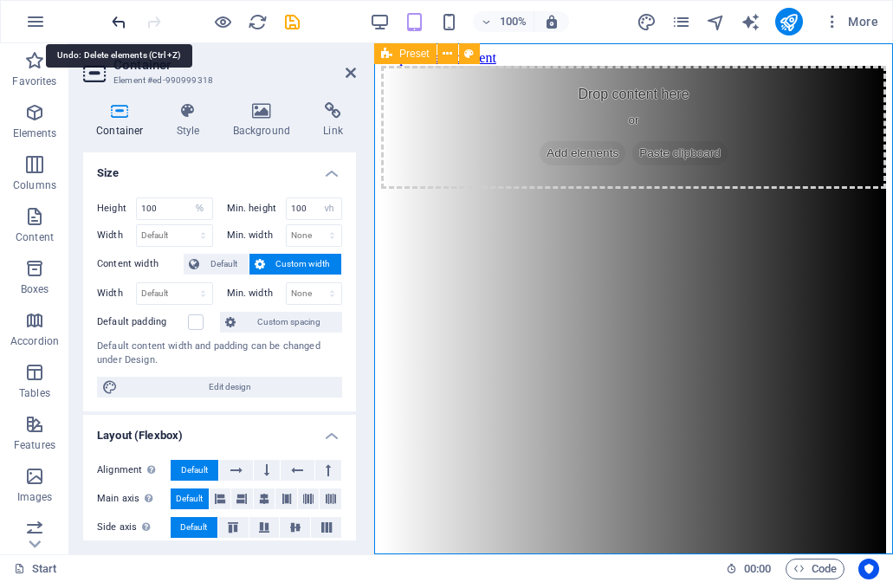
click at [122, 19] on icon "undo" at bounding box center [119, 22] width 20 height 20
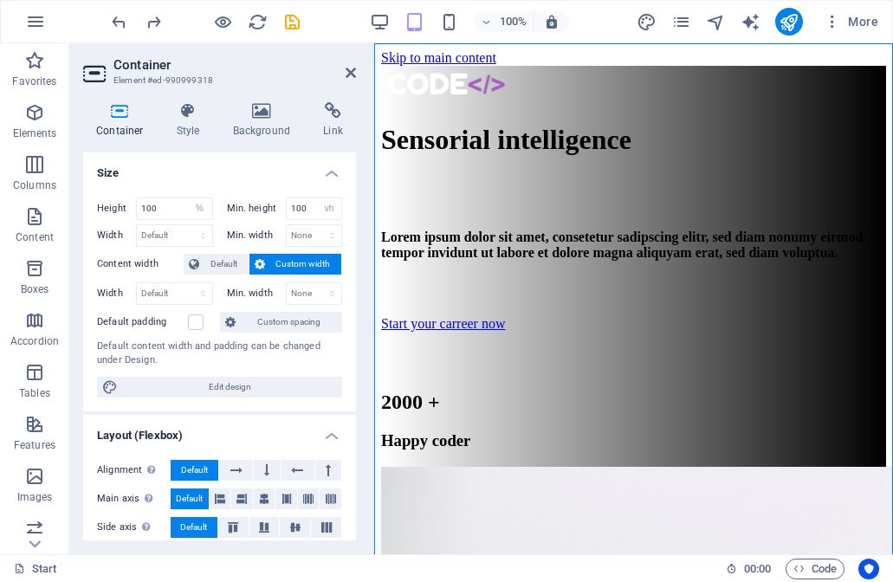
click at [463, 54] on icon at bounding box center [464, 54] width 10 height 18
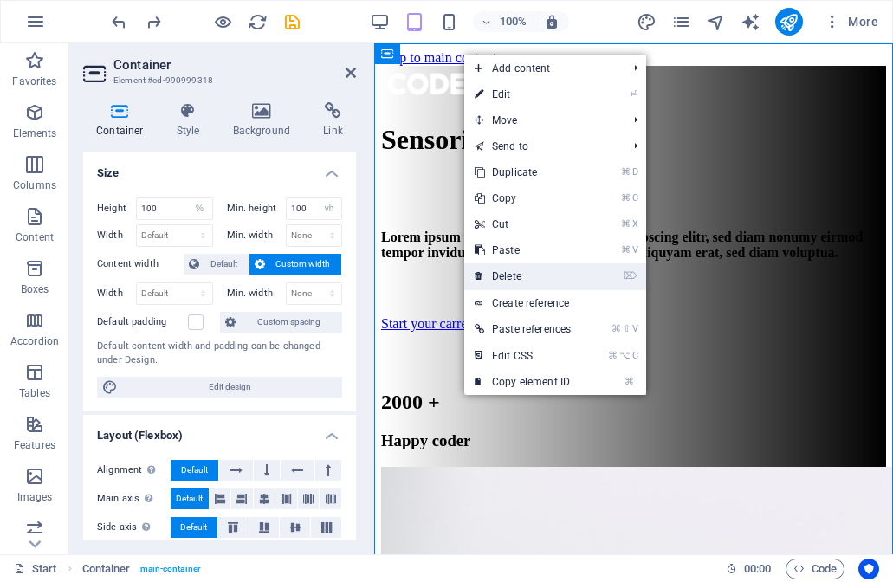
click at [516, 272] on link "⌦ Delete" at bounding box center [522, 276] width 117 height 26
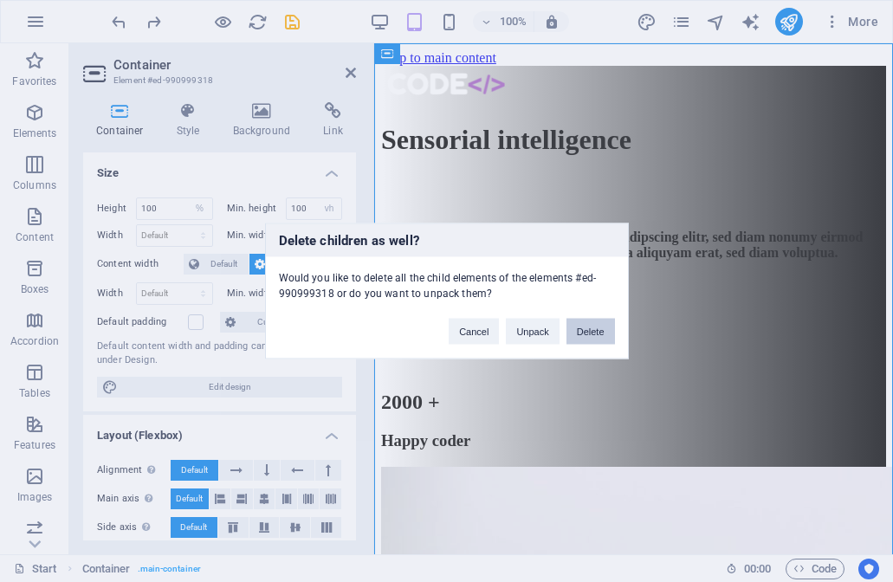
click at [576, 330] on button "Delete" at bounding box center [591, 332] width 49 height 26
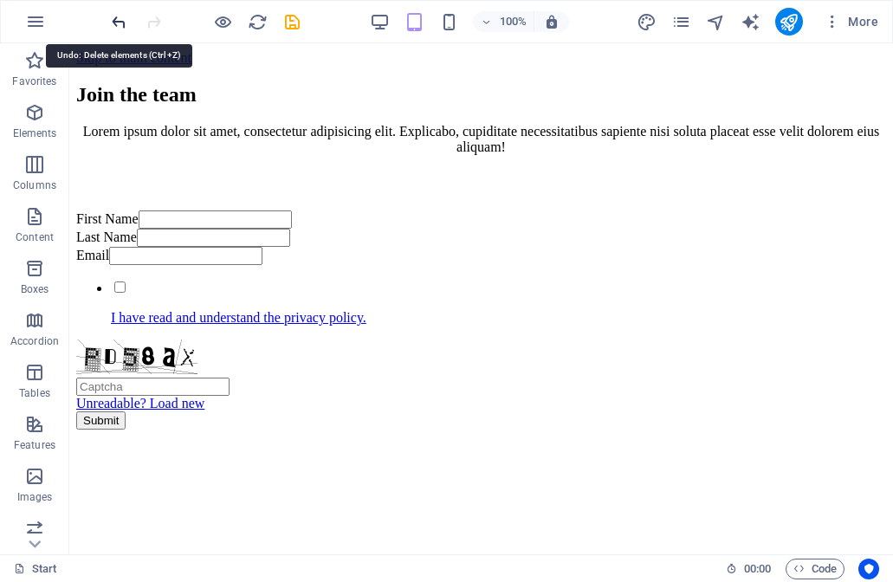
click at [121, 19] on icon "undo" at bounding box center [119, 22] width 20 height 20
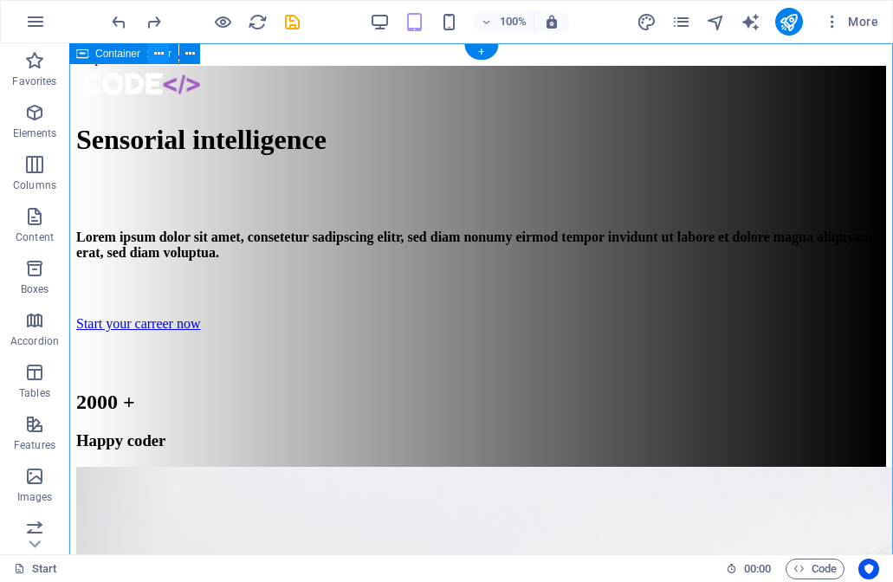
click at [157, 52] on icon at bounding box center [159, 54] width 10 height 18
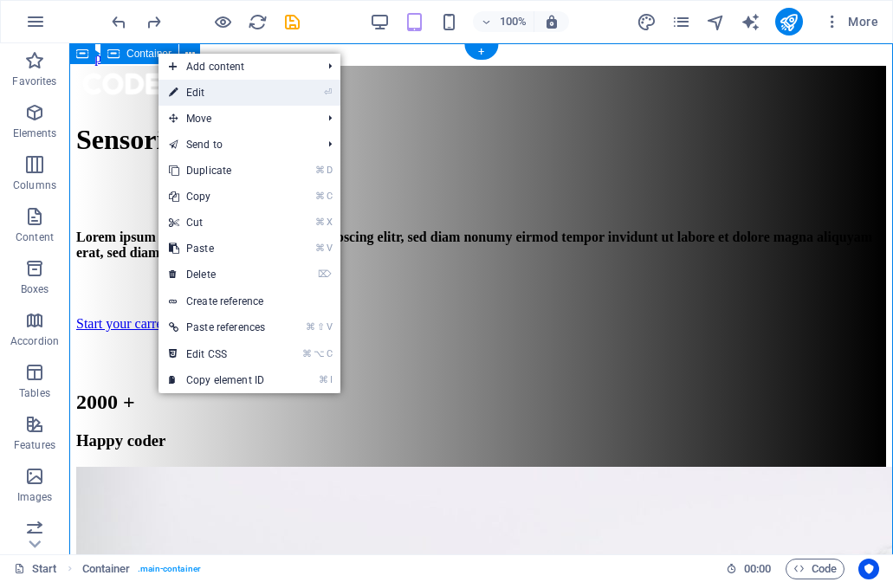
click at [195, 88] on link "⏎ Edit" at bounding box center [217, 93] width 117 height 26
select select "%"
select select "vh"
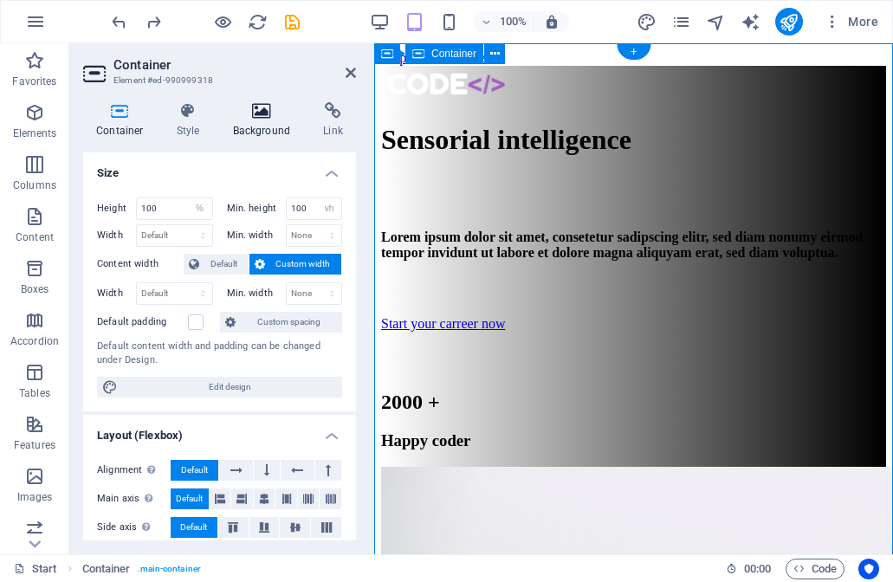
click at [255, 123] on h4 "Background" at bounding box center [265, 120] width 91 height 36
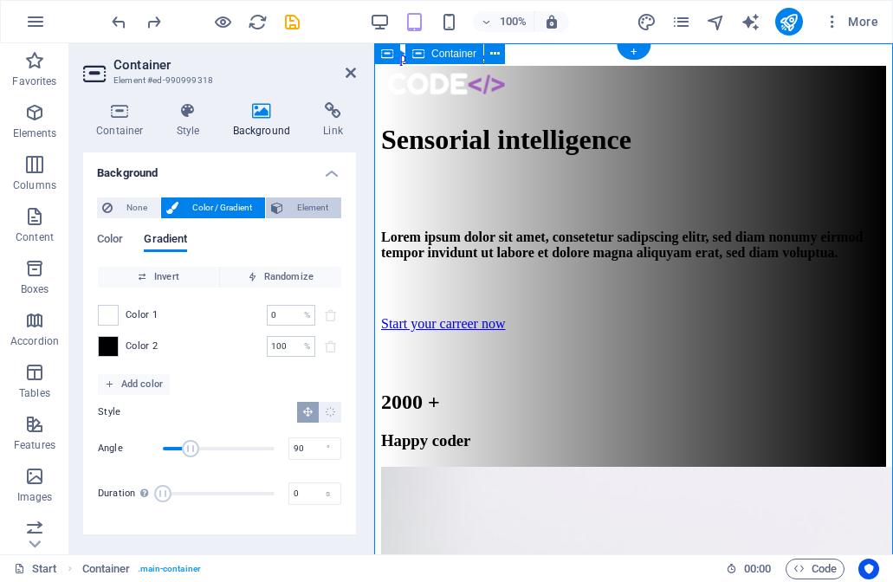
click at [316, 210] on span "Element" at bounding box center [313, 208] width 48 height 21
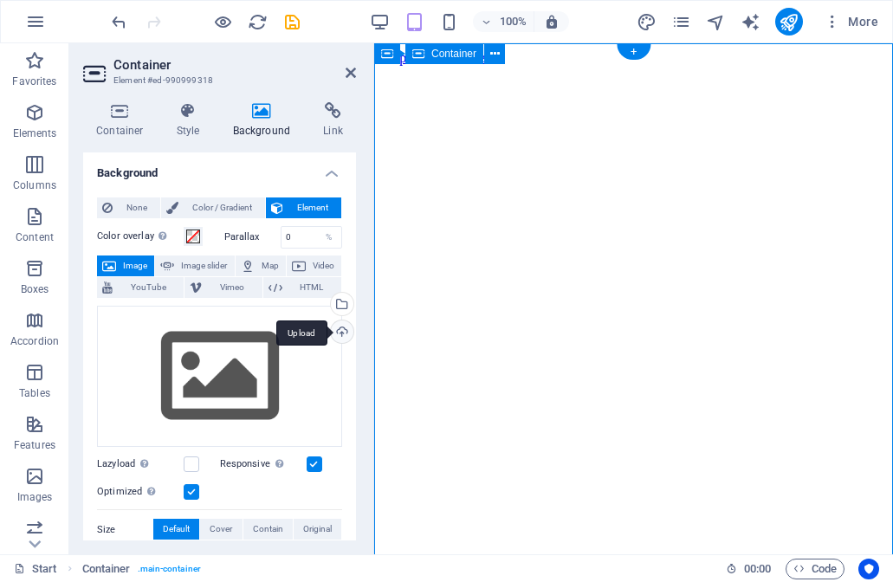
click at [341, 328] on div "Upload" at bounding box center [341, 334] width 26 height 26
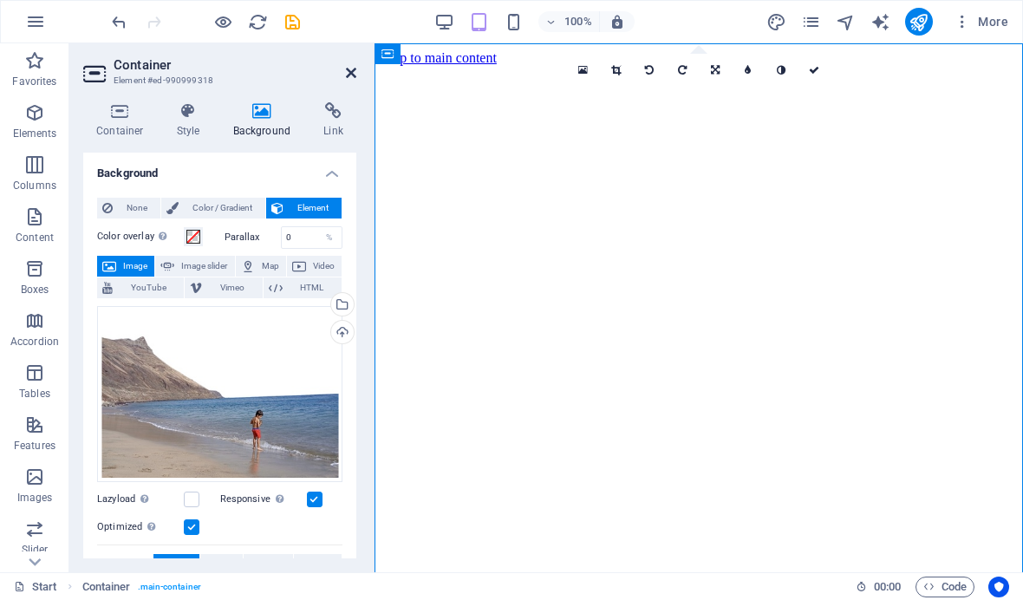
click at [353, 75] on icon at bounding box center [351, 73] width 10 height 14
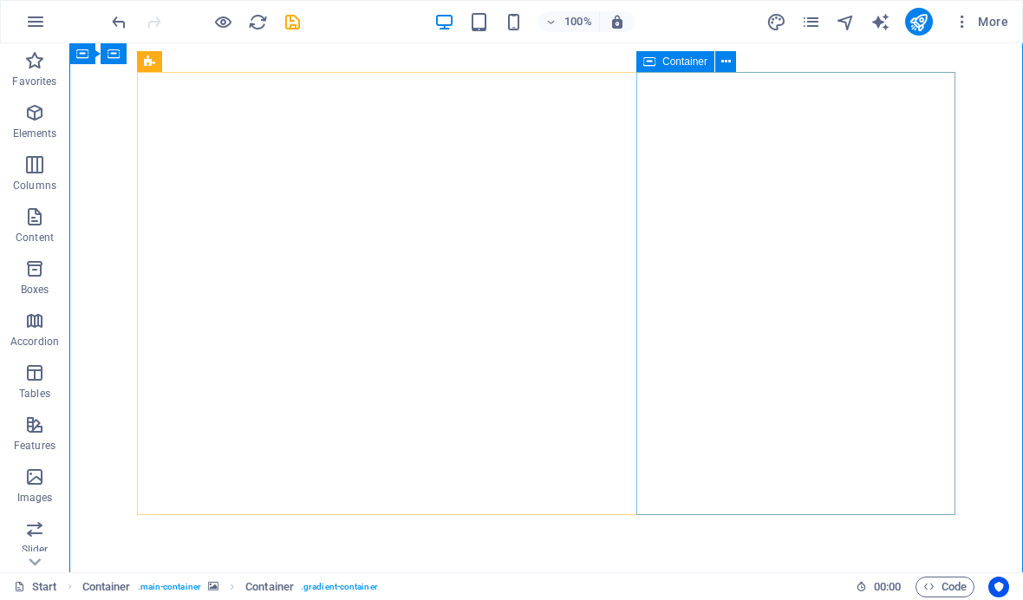
scroll to position [44, 0]
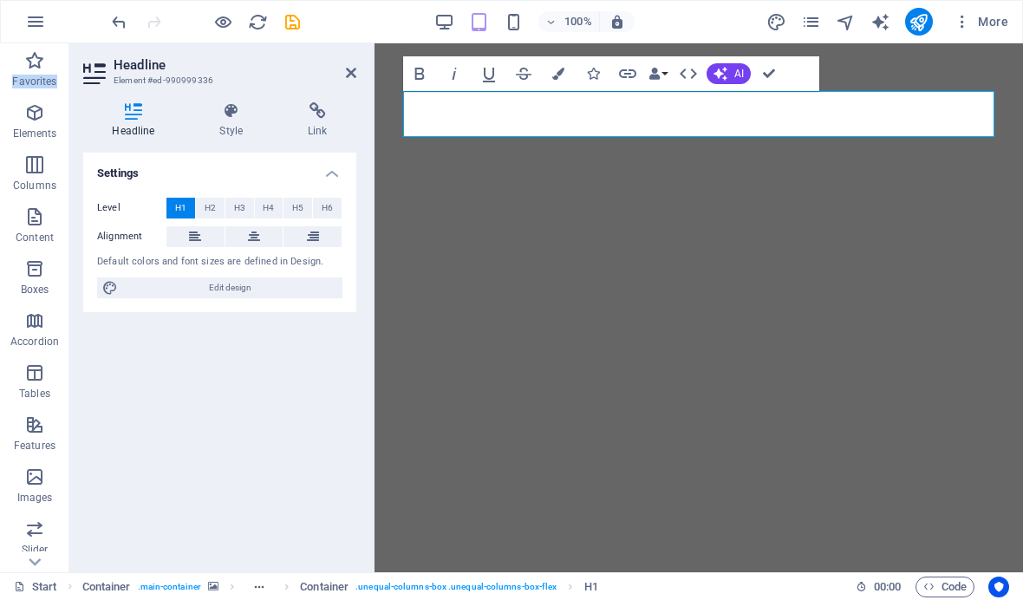
click at [273, 347] on div "Settings Level H1 H2 H3 H4 H5 H6 Alignment Default colors and font sizes are de…" at bounding box center [219, 356] width 273 height 406
click at [353, 76] on icon at bounding box center [351, 73] width 10 height 14
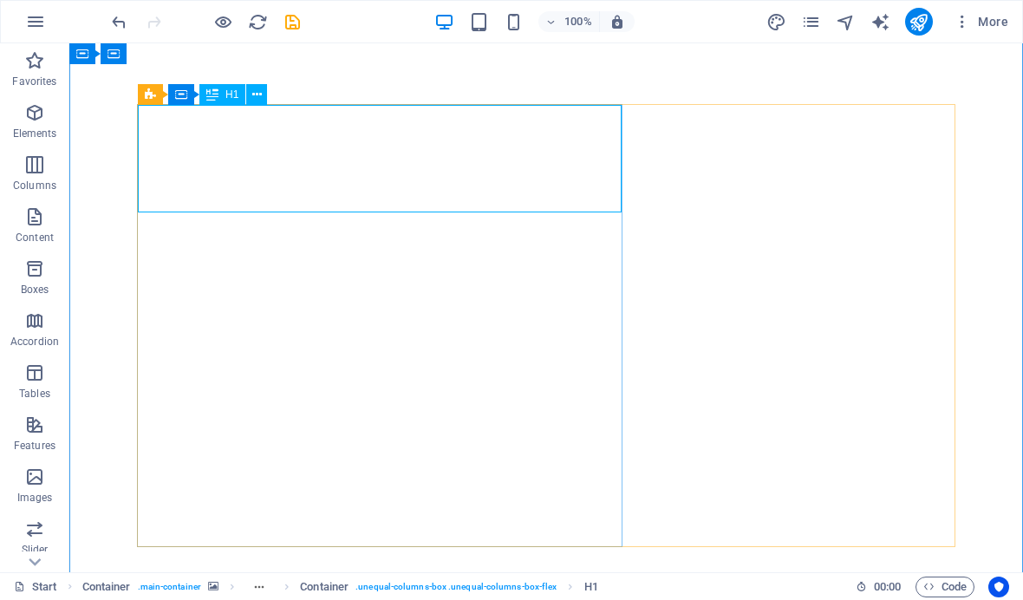
click at [259, 99] on icon at bounding box center [257, 95] width 10 height 18
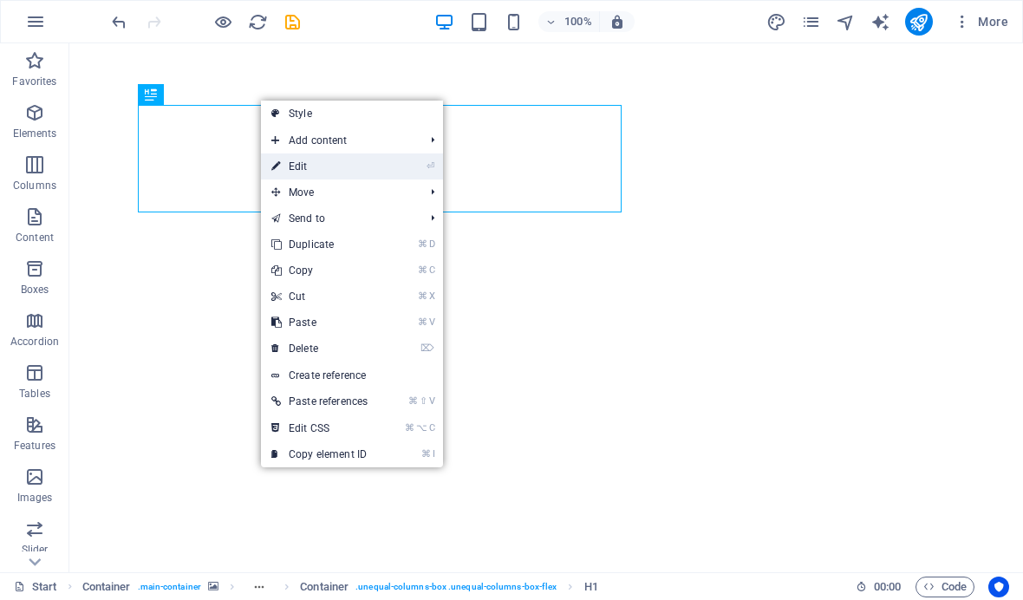
click at [301, 156] on link "⏎ Edit" at bounding box center [319, 166] width 117 height 26
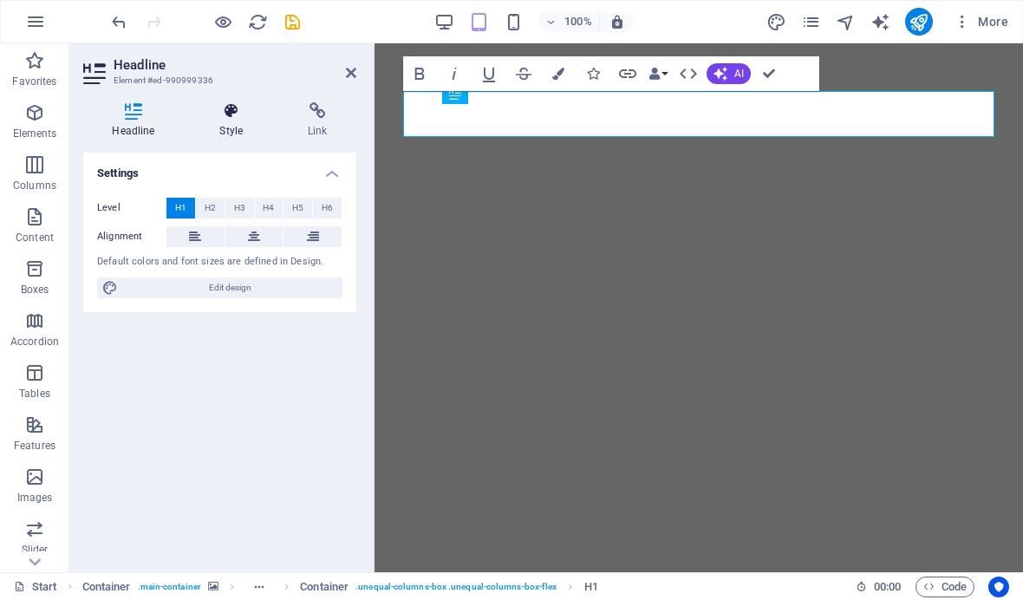
click at [234, 128] on h4 "Style" at bounding box center [235, 120] width 88 height 36
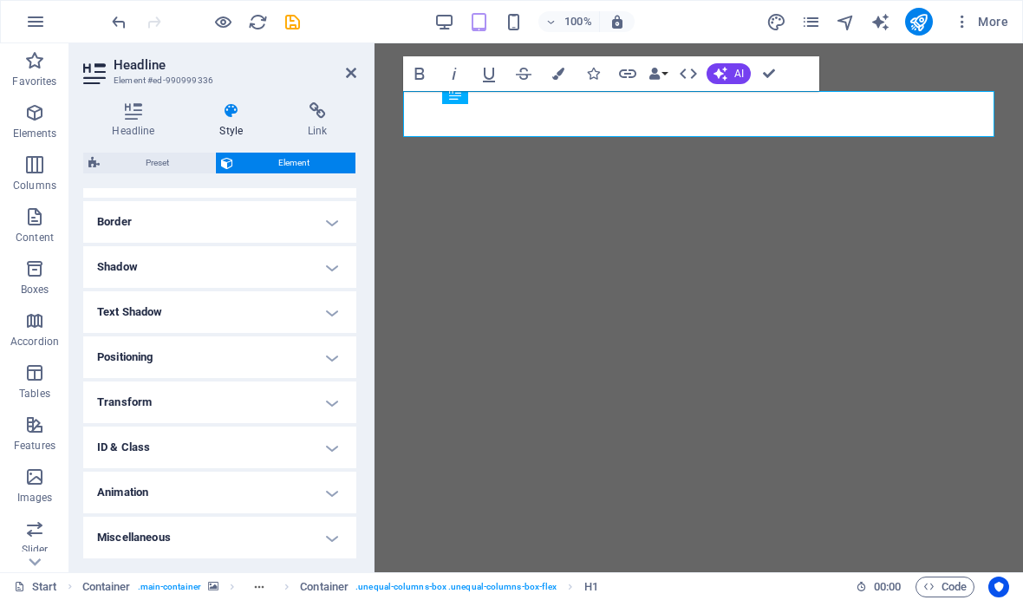
scroll to position [373, 0]
click at [328, 537] on h4 "Miscellaneous" at bounding box center [219, 538] width 273 height 42
click at [350, 70] on icon at bounding box center [351, 73] width 10 height 14
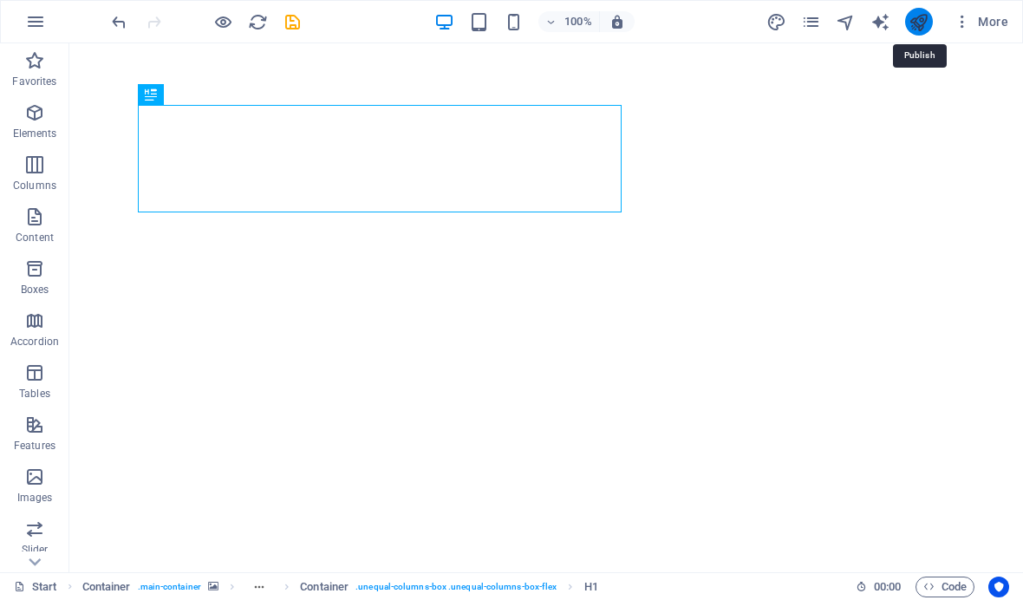
click at [917, 29] on icon "publish" at bounding box center [918, 22] width 20 height 20
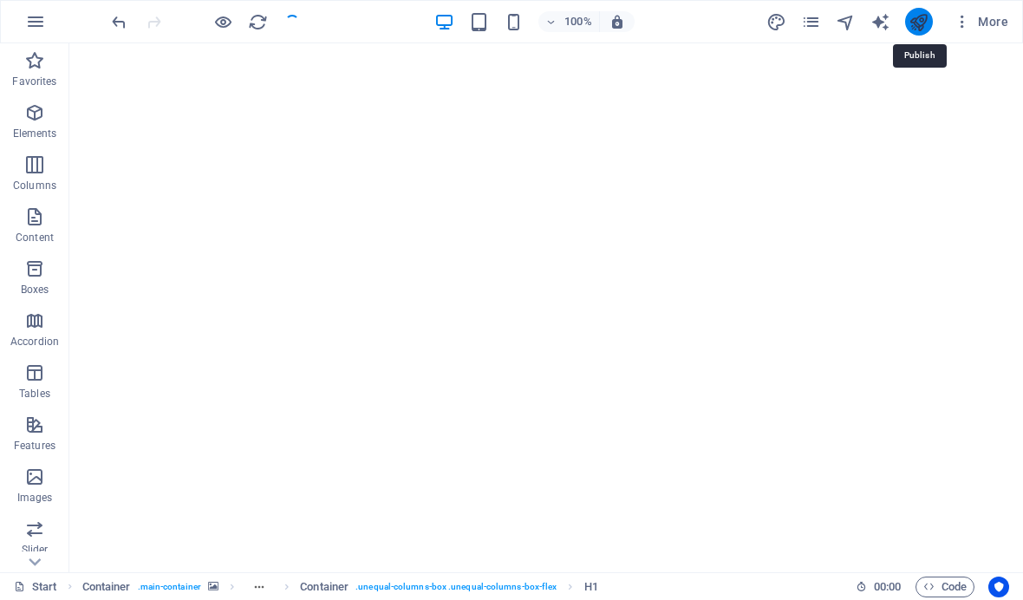
checkbox input "false"
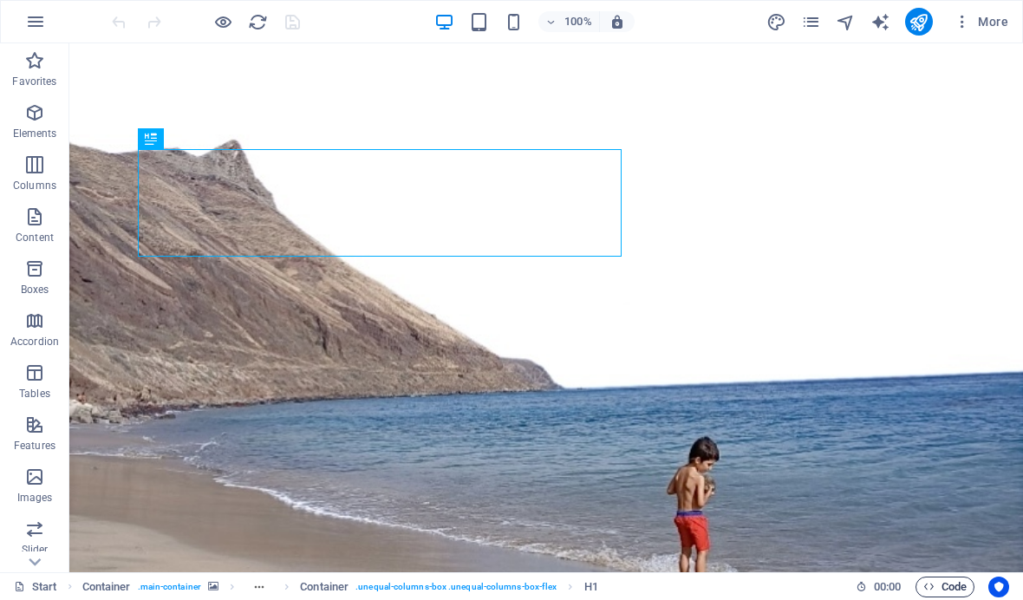
click at [953, 592] on span "Code" at bounding box center [944, 586] width 43 height 21
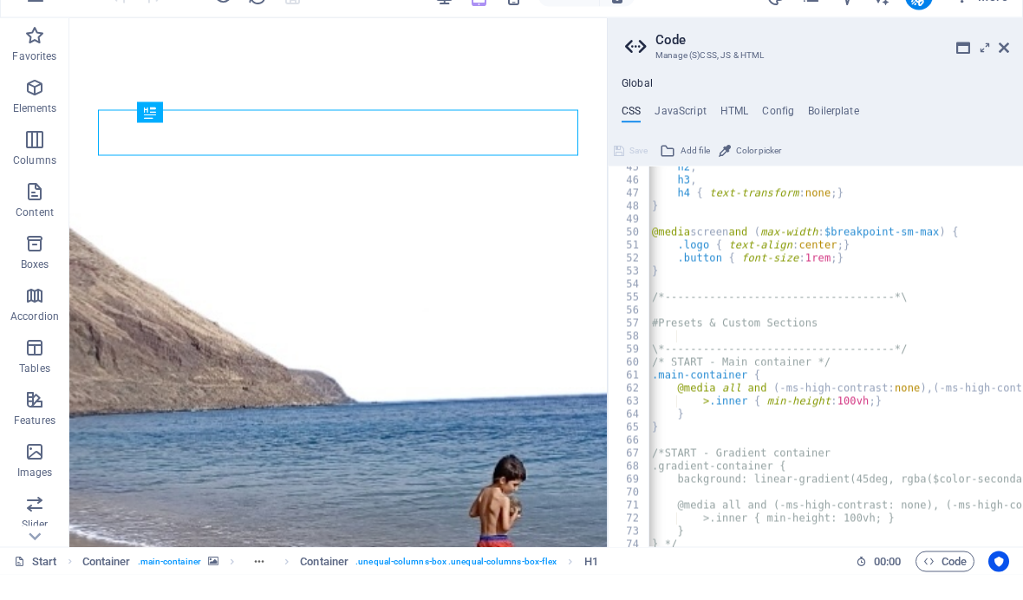
scroll to position [576, 0]
click at [1002, 50] on header "Code Manage (S)CSS, JS & HTML" at bounding box center [817, 65] width 384 height 45
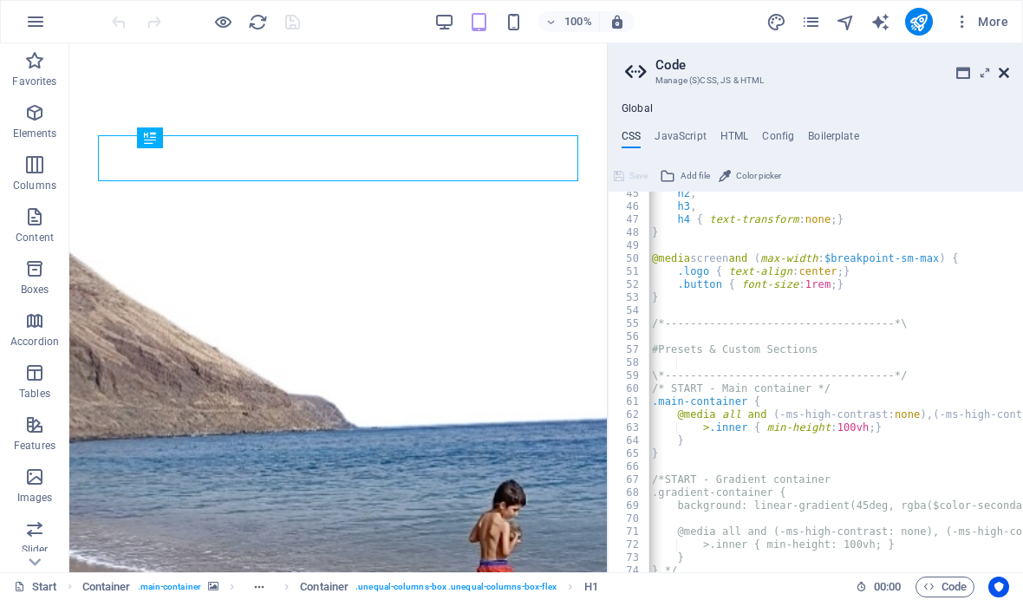
click at [1005, 68] on icon at bounding box center [1003, 73] width 10 height 14
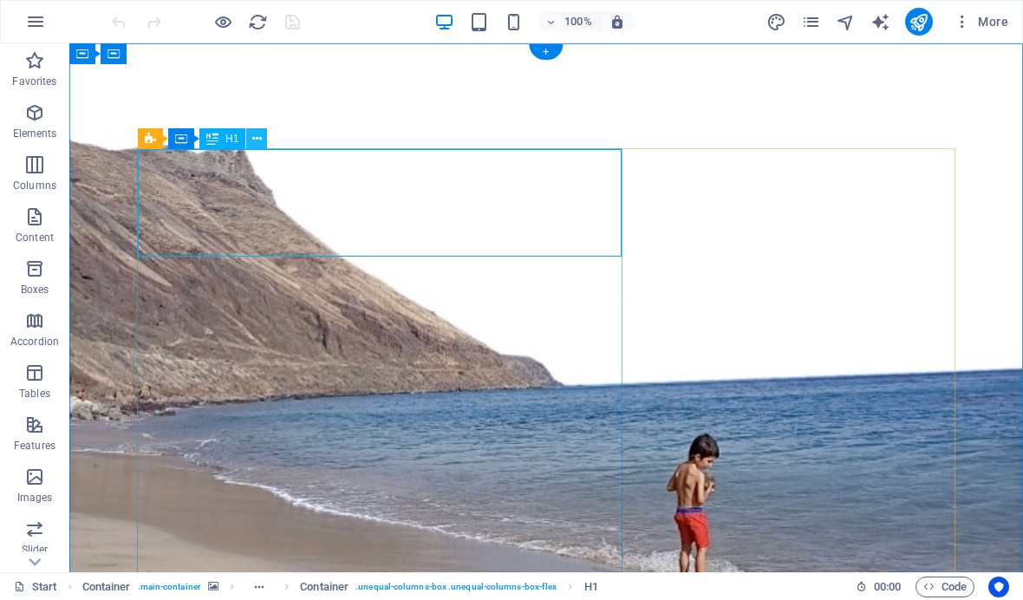
click at [256, 143] on icon at bounding box center [257, 139] width 10 height 18
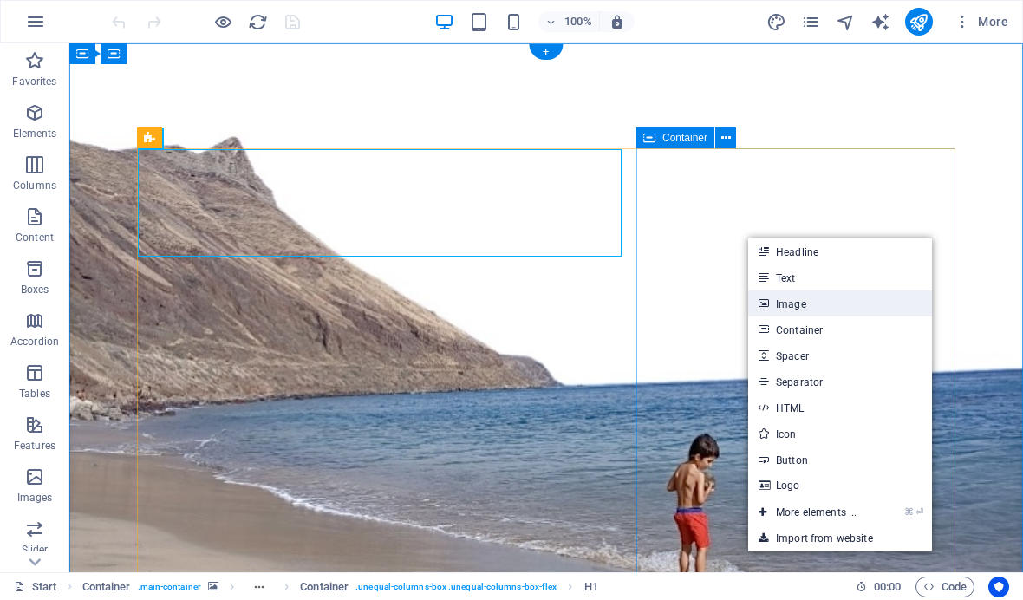
click at [815, 308] on link "Image" at bounding box center [840, 303] width 184 height 26
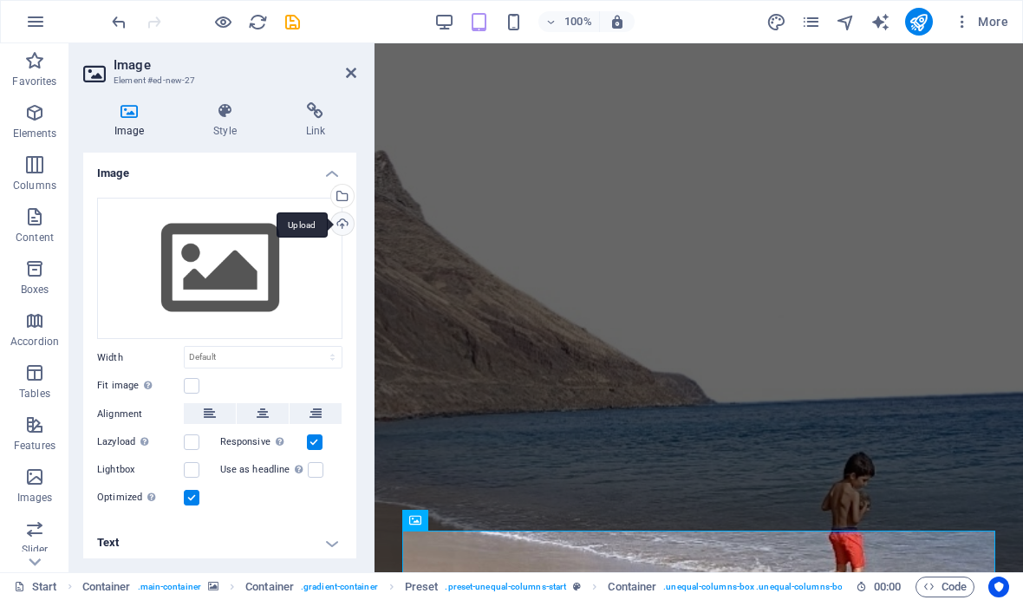
click at [341, 223] on div "Upload" at bounding box center [341, 225] width 26 height 26
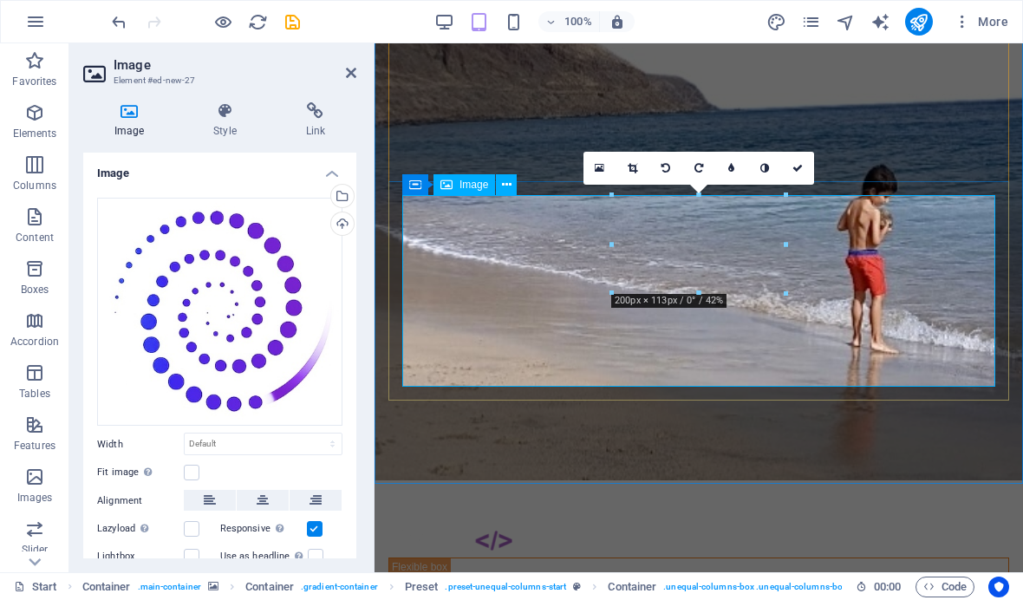
scroll to position [335, 0]
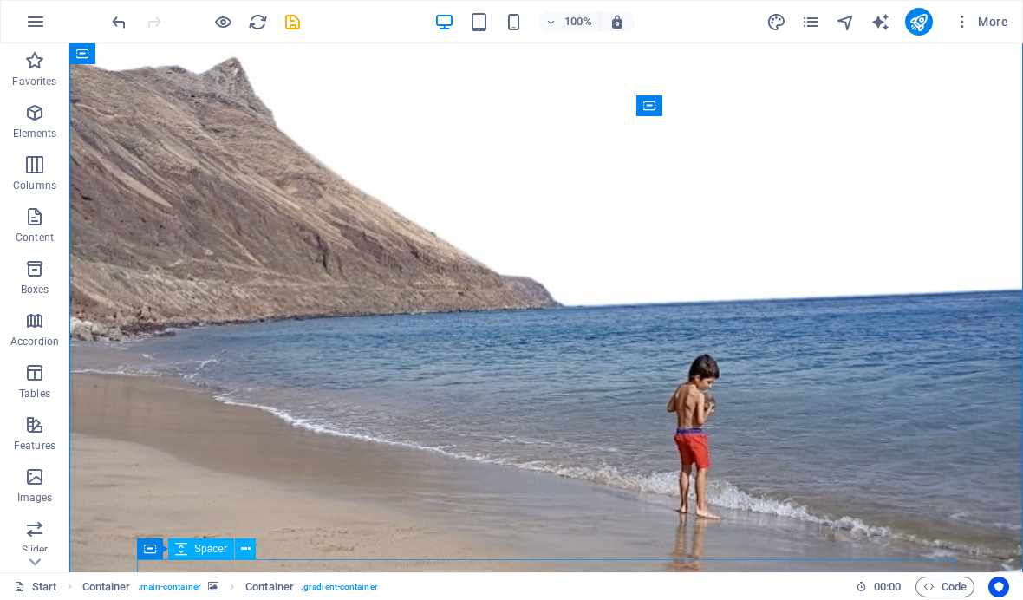
scroll to position [3, 0]
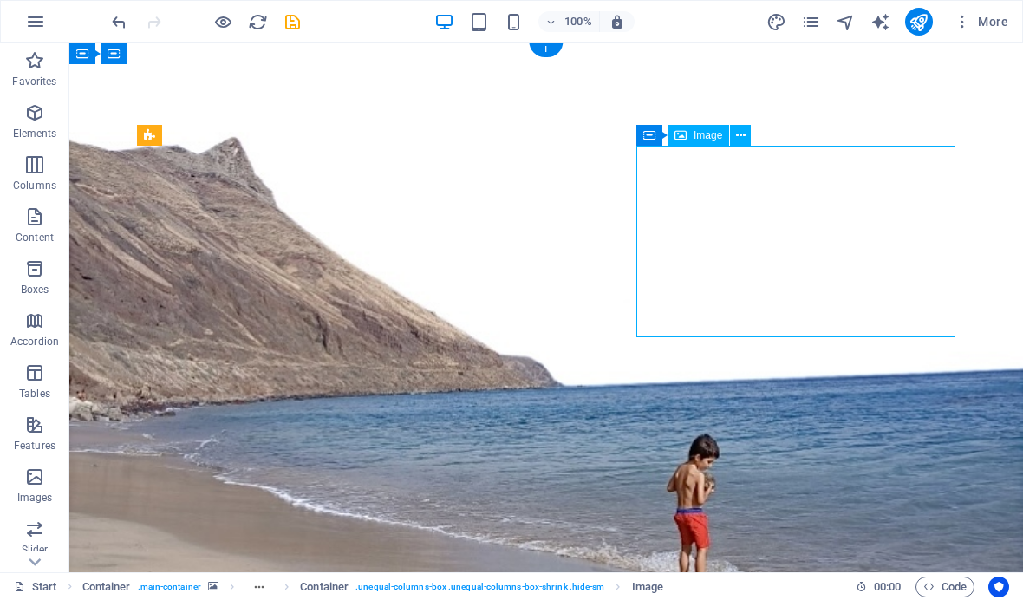
drag, startPoint x: 754, startPoint y: 224, endPoint x: 779, endPoint y: 219, distance: 25.5
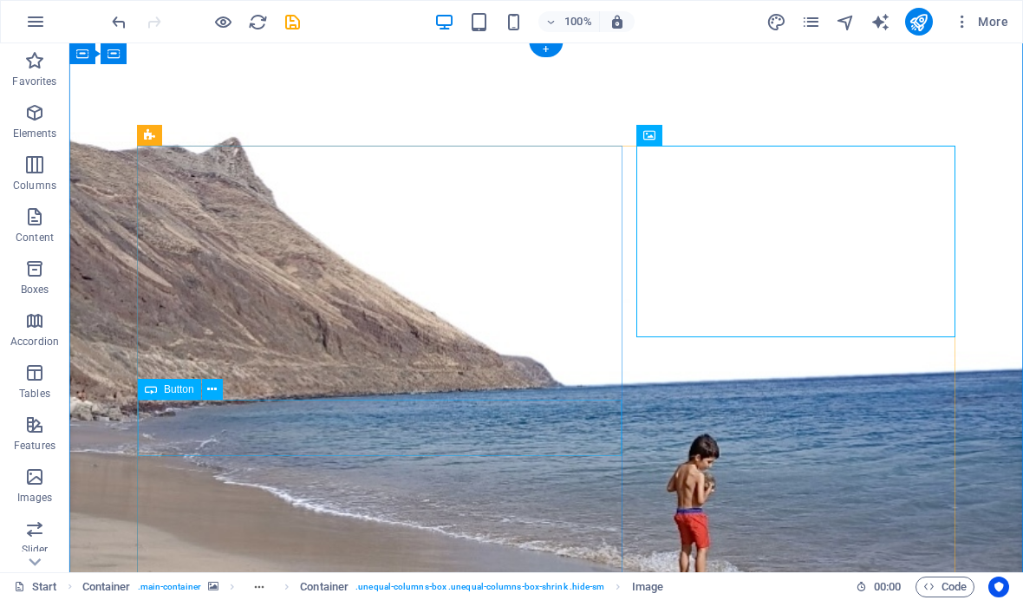
scroll to position [91, 0]
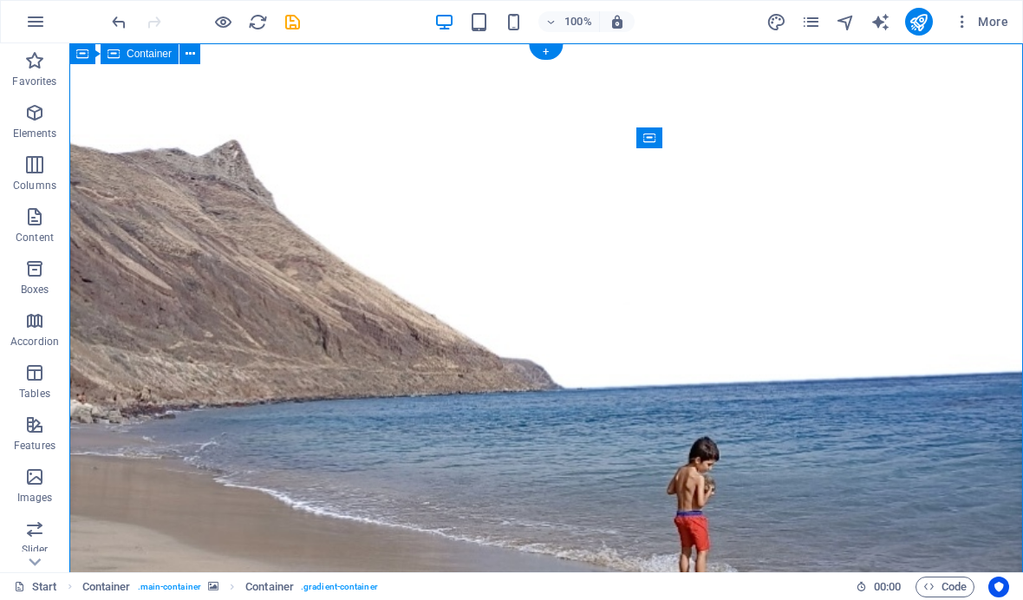
scroll to position [0, 0]
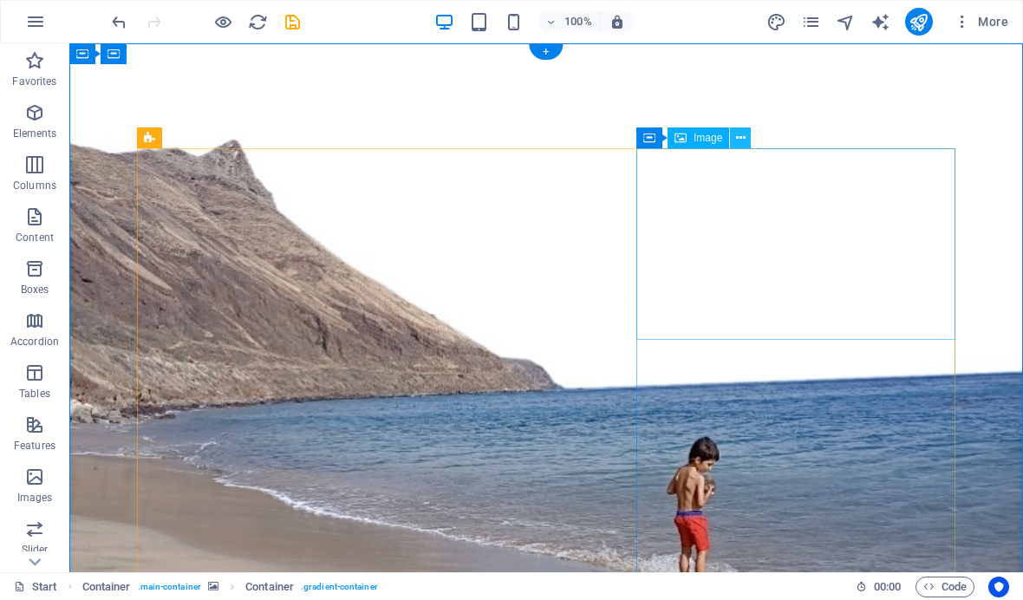
click at [743, 142] on icon at bounding box center [741, 138] width 10 height 18
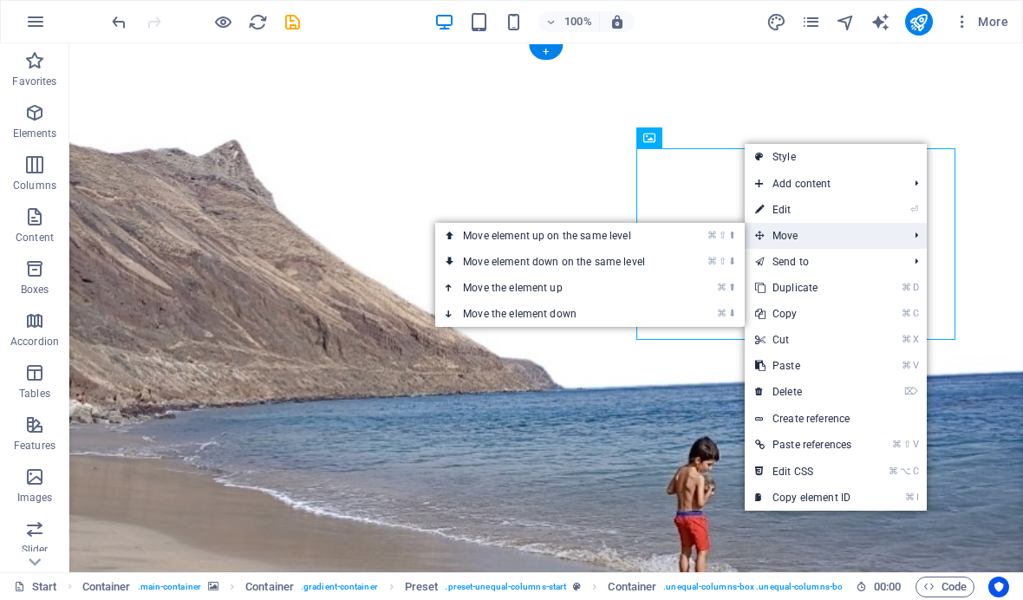
click at [785, 231] on span "Move" at bounding box center [822, 236] width 156 height 26
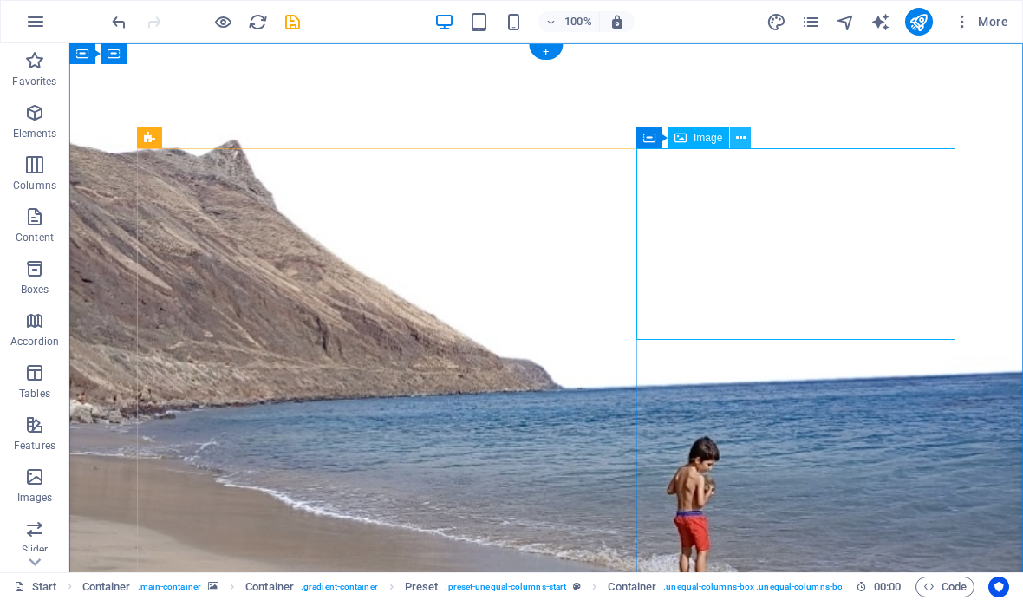
click at [736, 140] on icon at bounding box center [741, 138] width 10 height 18
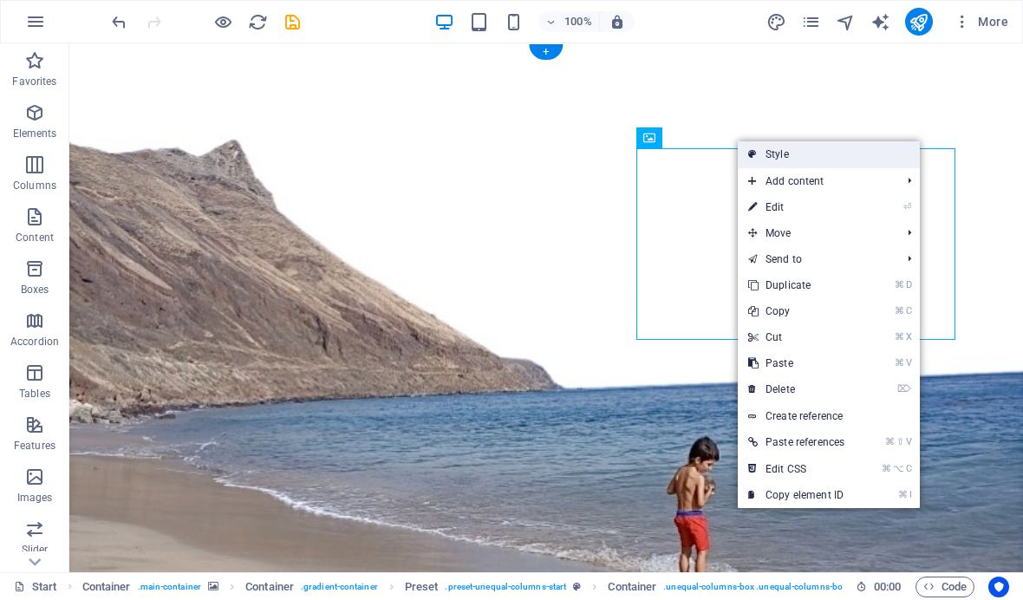
click at [801, 154] on link "Style" at bounding box center [828, 154] width 182 height 26
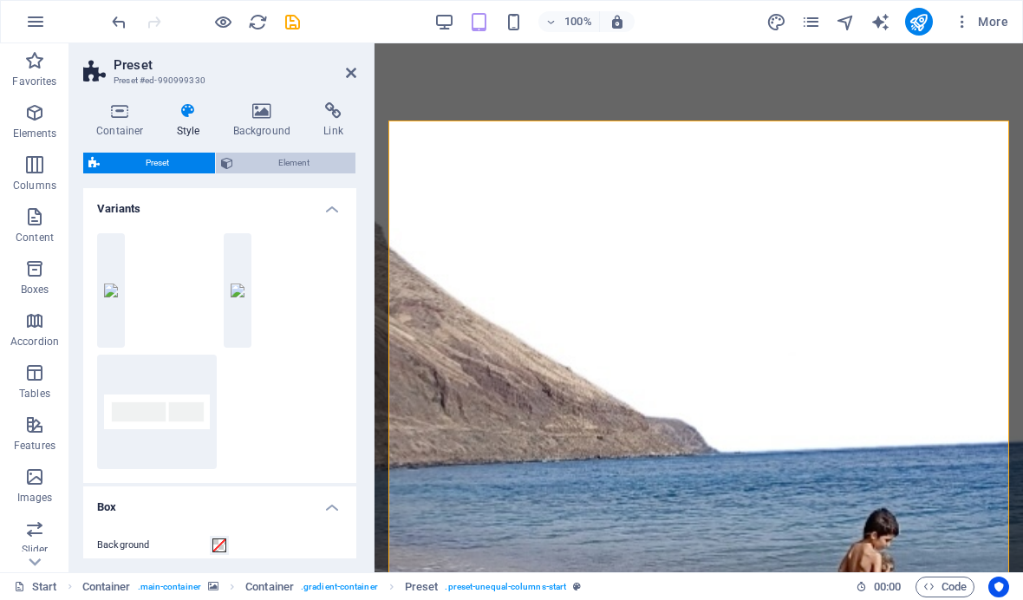
click at [278, 157] on span "Element" at bounding box center [294, 163] width 113 height 21
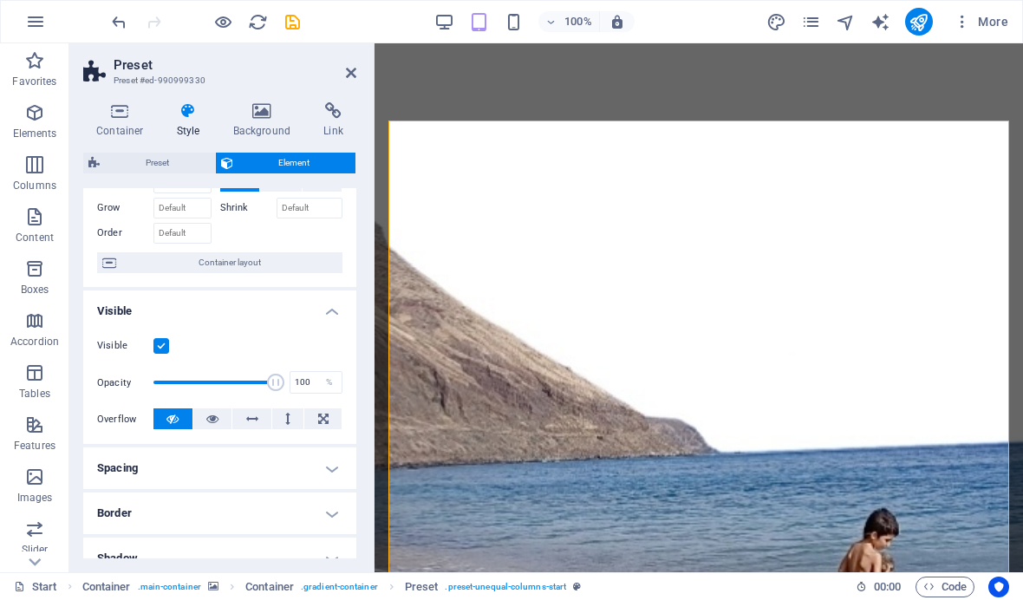
scroll to position [174, 0]
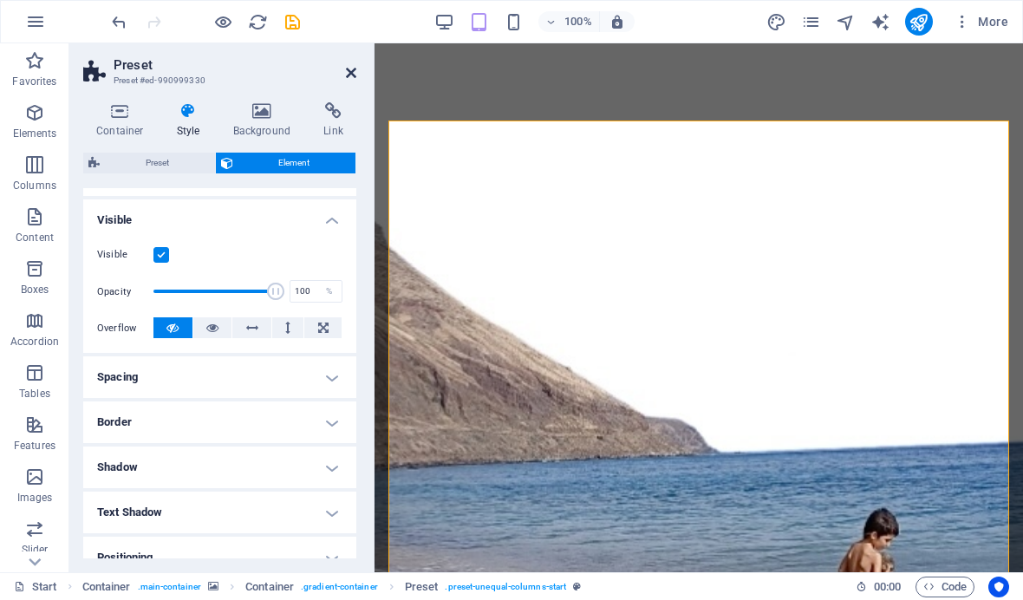
click at [350, 68] on icon at bounding box center [351, 73] width 10 height 14
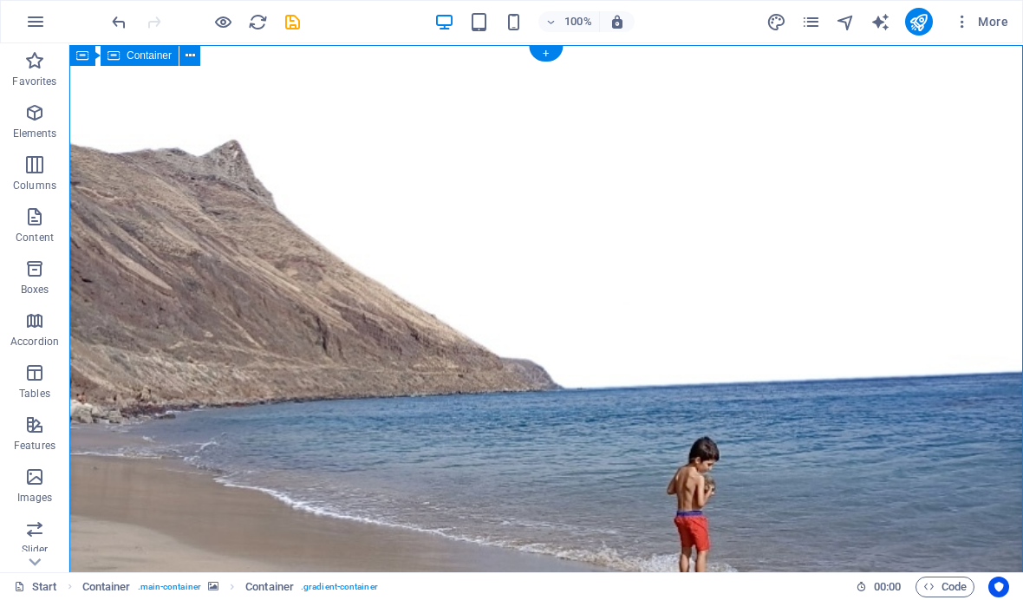
scroll to position [-1, 0]
click at [915, 16] on icon "publish" at bounding box center [918, 22] width 20 height 20
checkbox input "false"
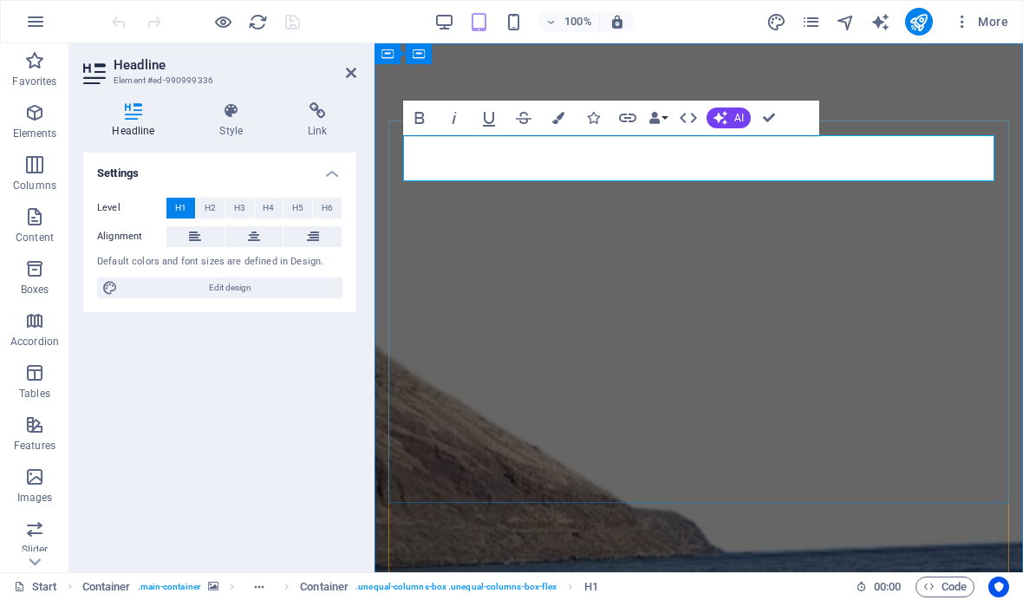
drag, startPoint x: 956, startPoint y: 156, endPoint x: 385, endPoint y: 150, distance: 571.1
click at [562, 121] on icon "button" at bounding box center [558, 118] width 12 height 12
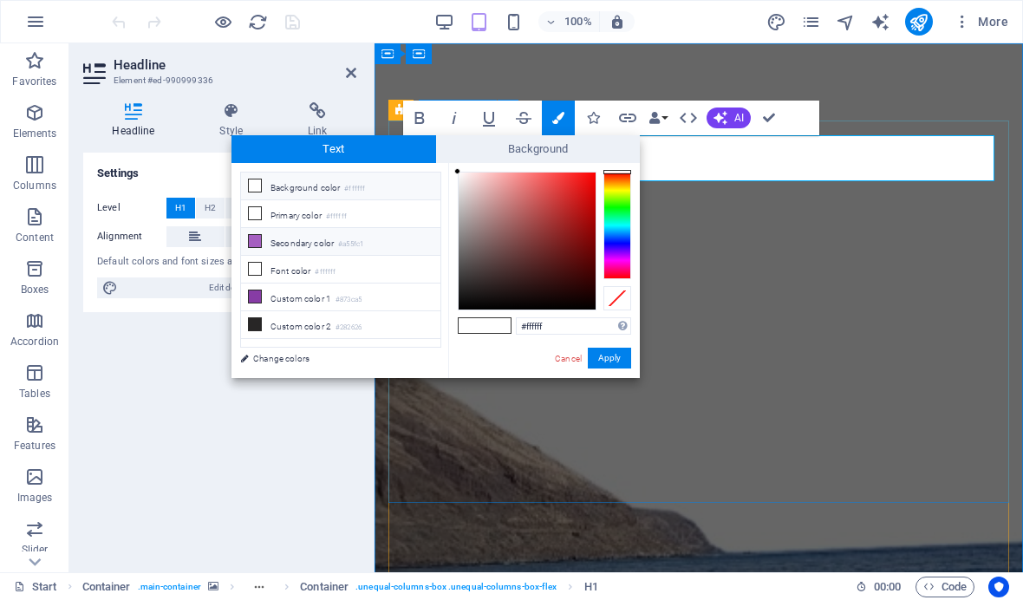
click at [256, 242] on icon at bounding box center [255, 241] width 12 height 12
type input "#a55fc1"
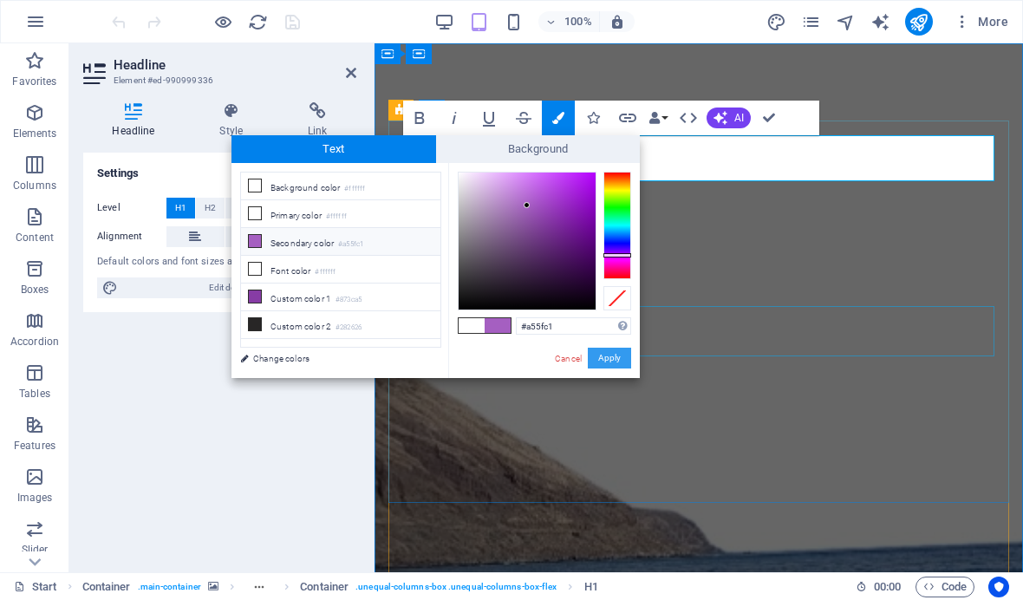
click at [627, 355] on button "Apply" at bounding box center [609, 357] width 43 height 21
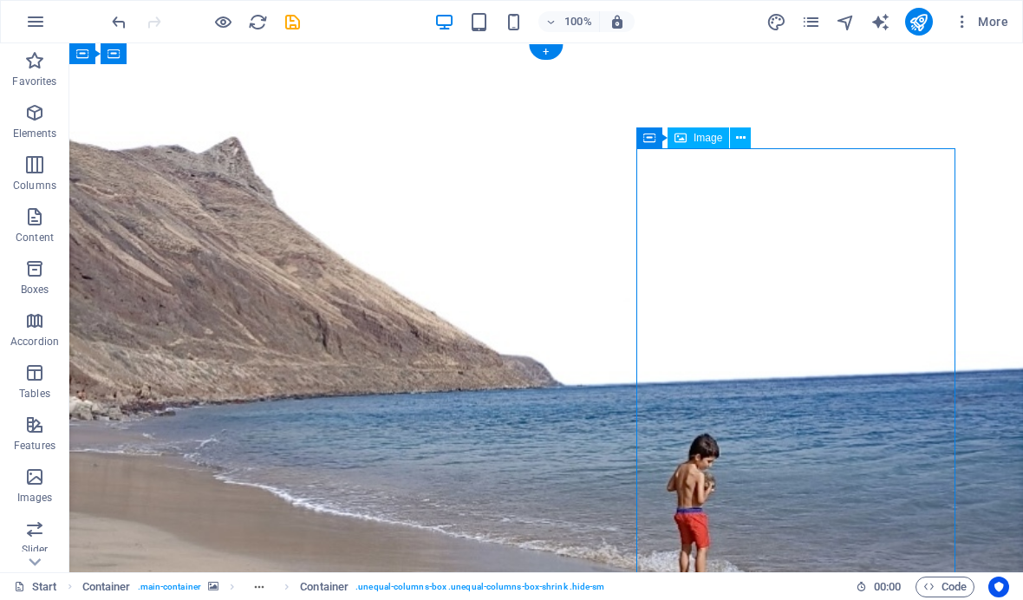
drag, startPoint x: 891, startPoint y: 446, endPoint x: 901, endPoint y: 413, distance: 34.5
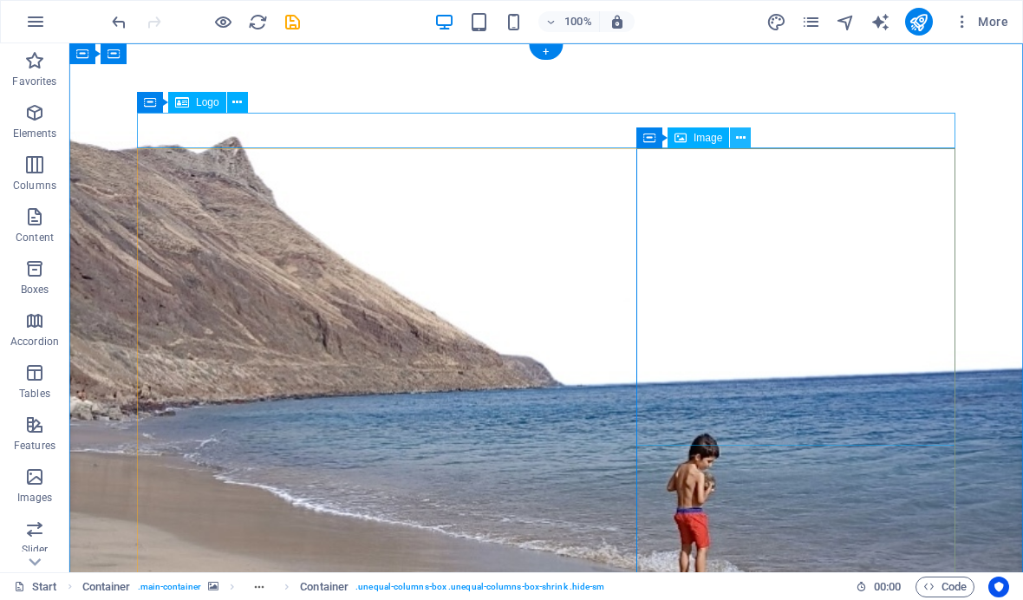
click at [736, 138] on icon at bounding box center [741, 138] width 10 height 18
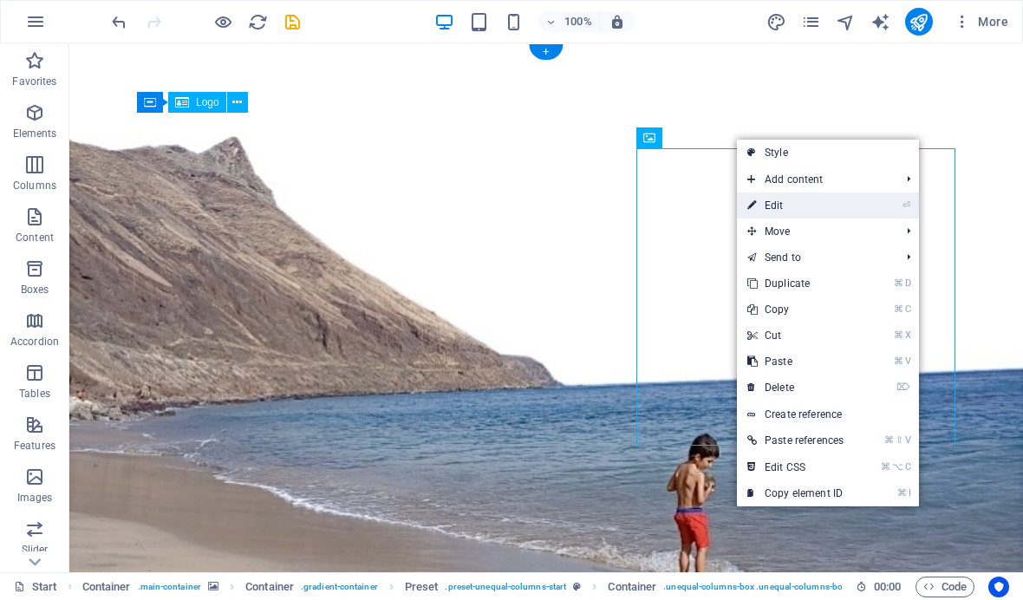
click at [803, 198] on link "⏎ Edit" at bounding box center [795, 205] width 117 height 26
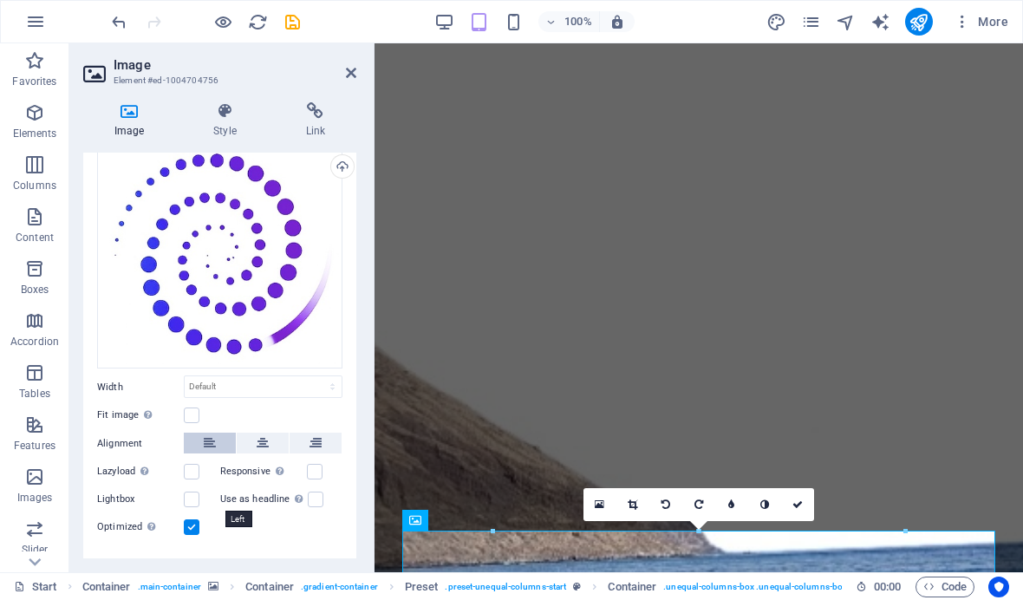
scroll to position [64, 0]
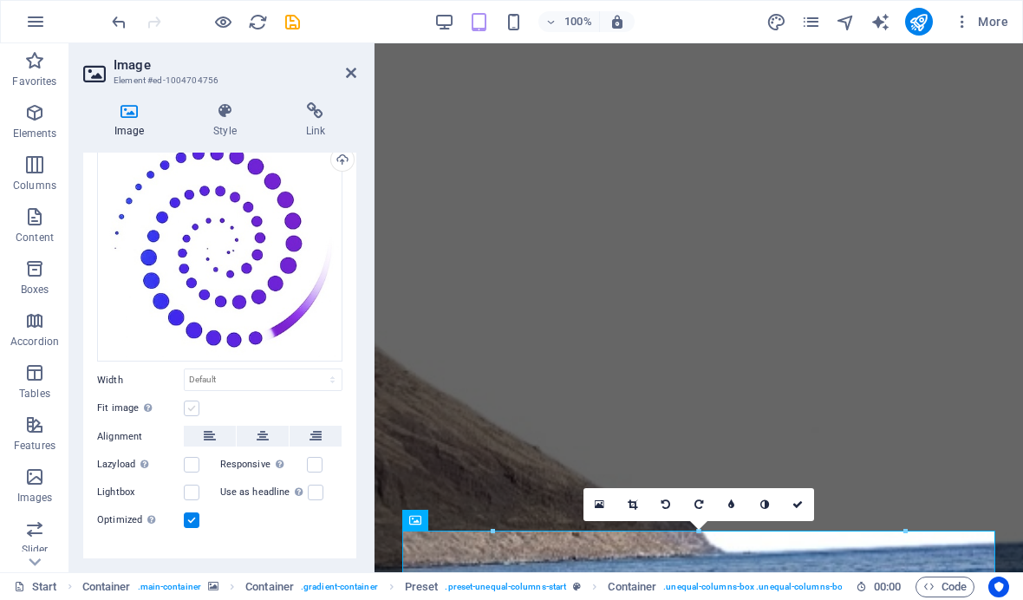
click at [192, 408] on label at bounding box center [192, 408] width 16 height 16
click at [0, 0] on input "Fit image Automatically fit image to a fixed width and height" at bounding box center [0, 0] width 0 height 0
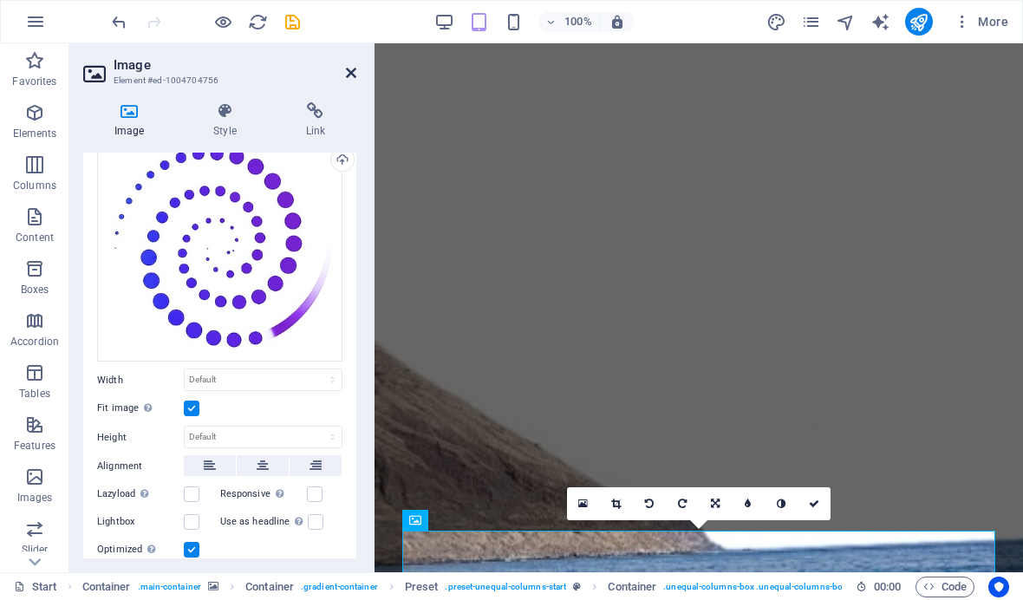
click at [351, 75] on icon at bounding box center [351, 73] width 10 height 14
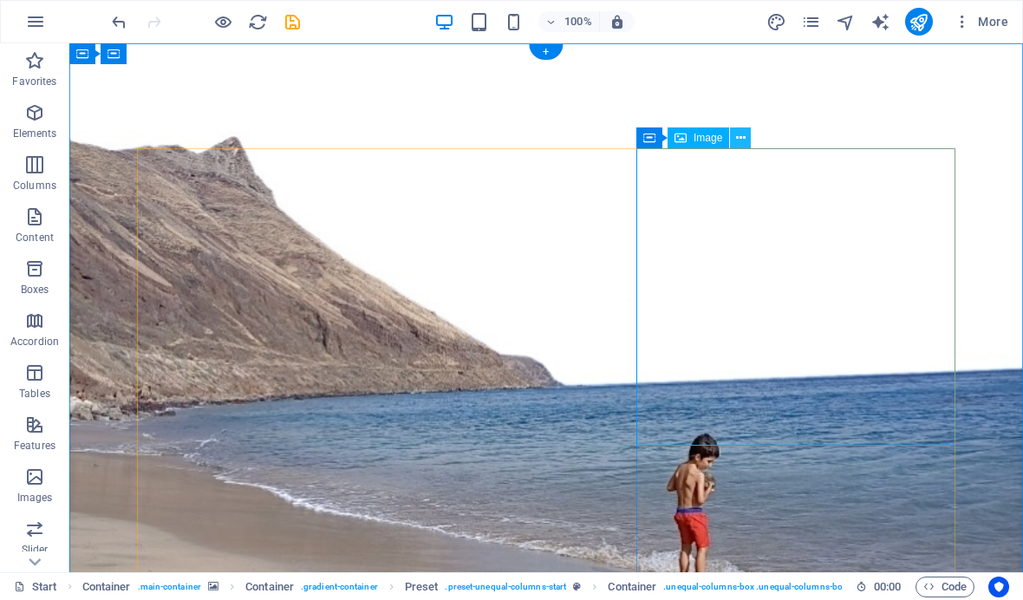
click at [742, 142] on icon at bounding box center [741, 138] width 10 height 18
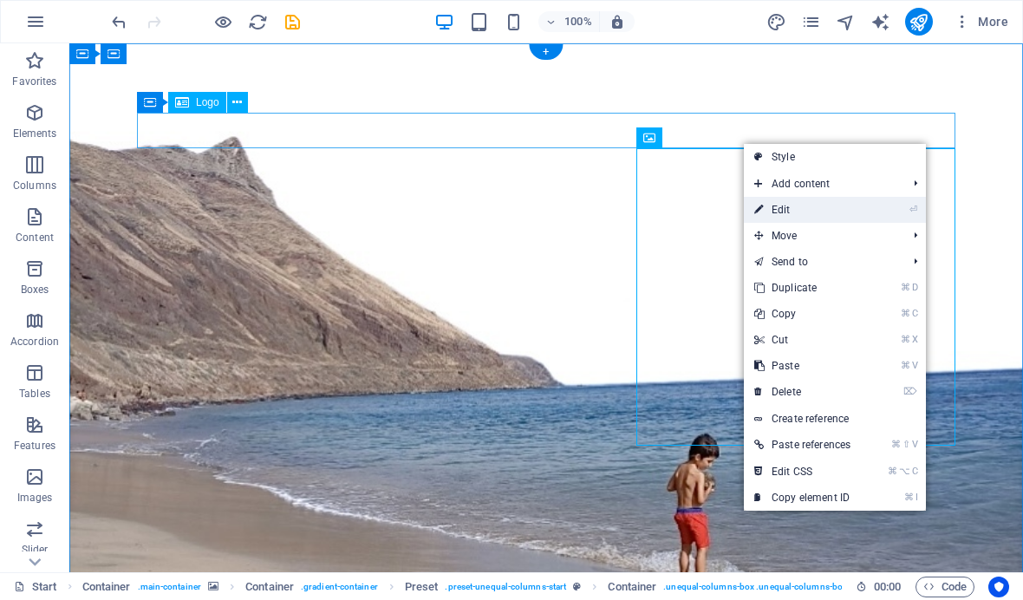
click at [854, 206] on link "⏎ Edit" at bounding box center [801, 210] width 117 height 26
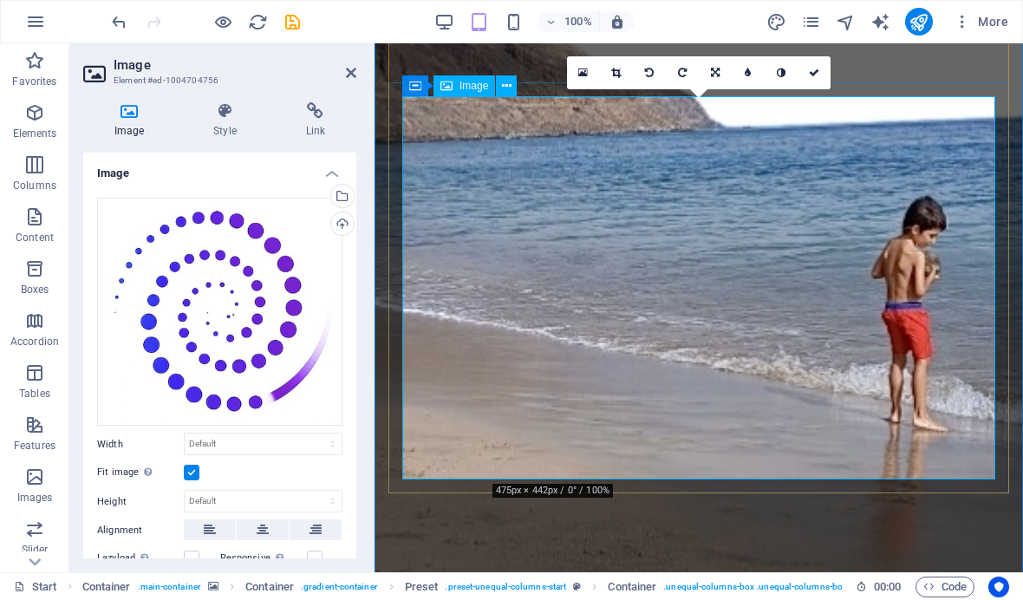
scroll to position [426, 0]
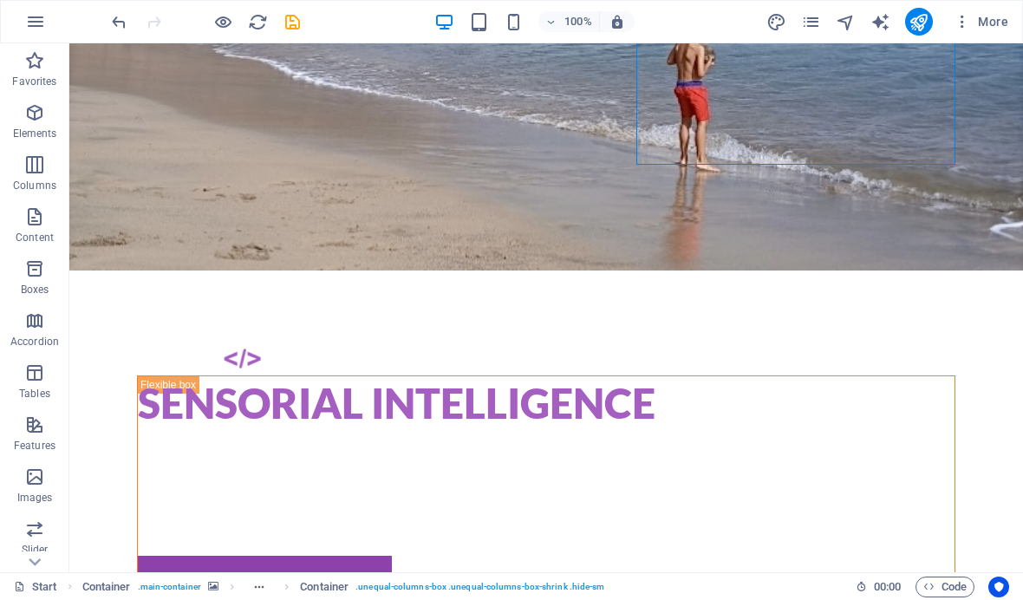
drag, startPoint x: 688, startPoint y: 488, endPoint x: 965, endPoint y: 469, distance: 277.9
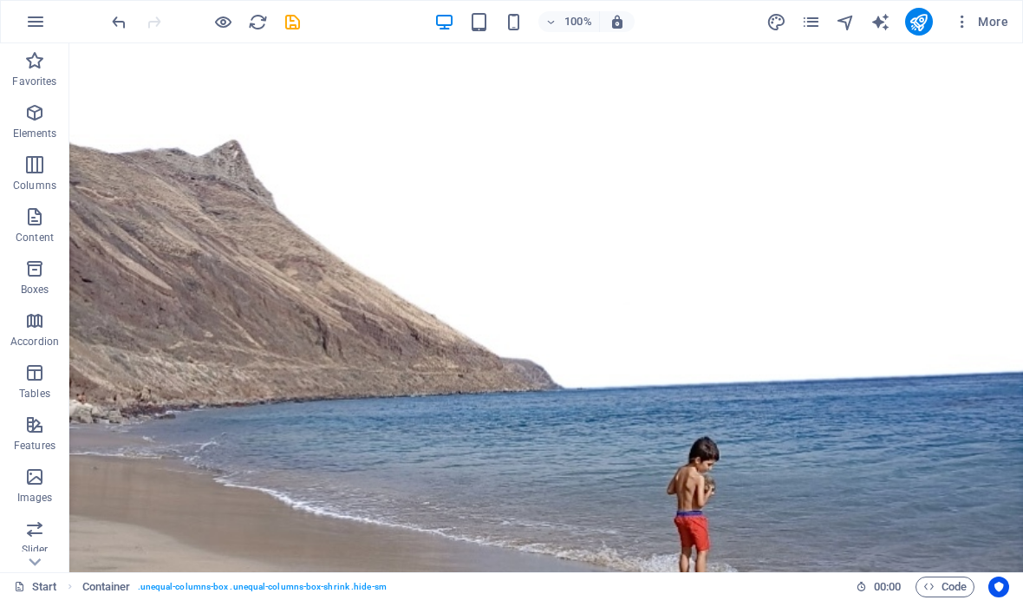
scroll to position [0, 0]
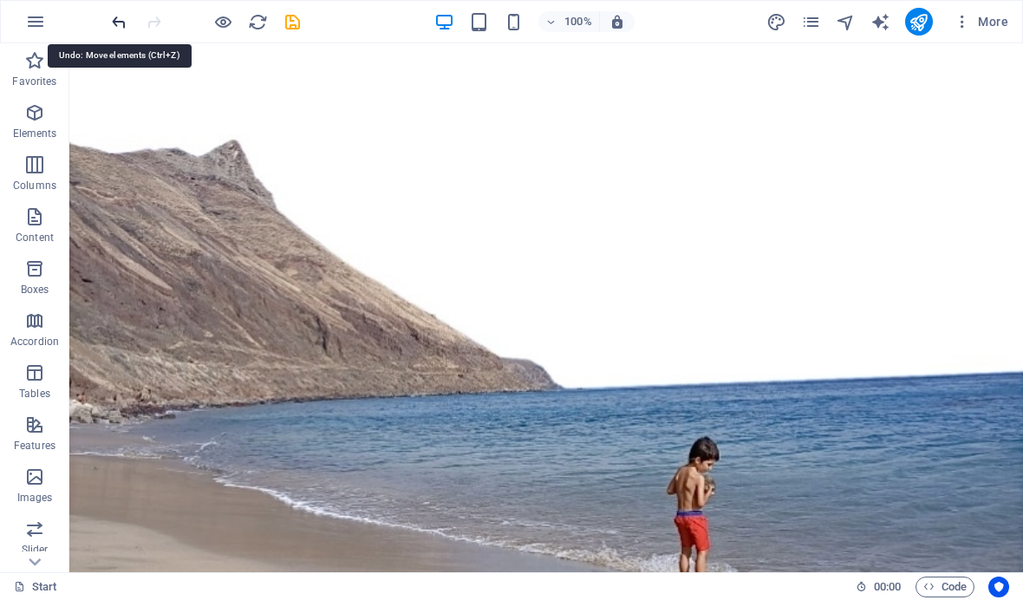
click at [120, 22] on icon "undo" at bounding box center [119, 22] width 20 height 20
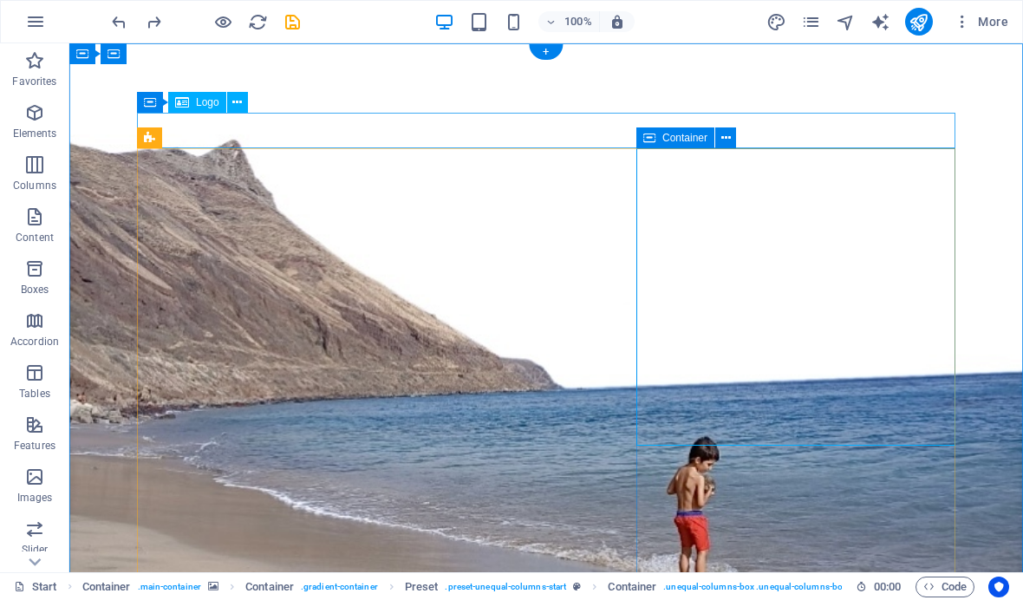
click at [652, 140] on icon at bounding box center [649, 137] width 12 height 21
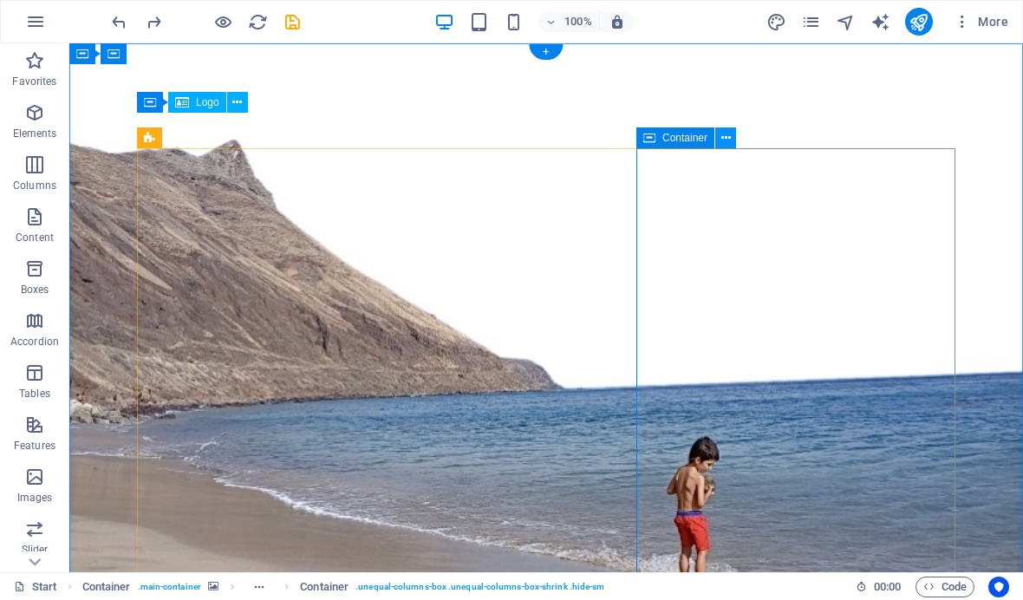
click at [730, 137] on button at bounding box center [725, 137] width 21 height 21
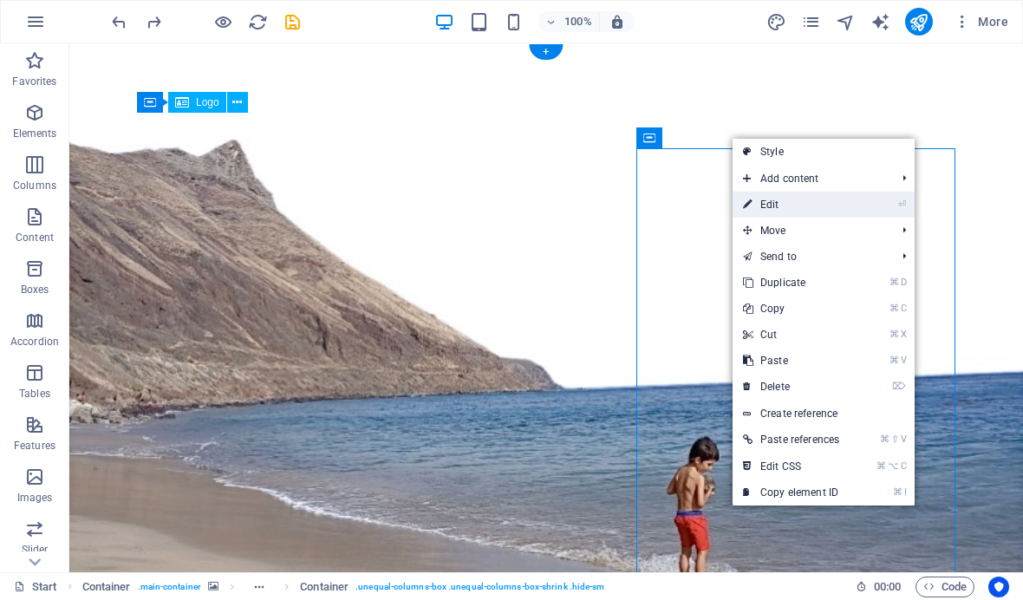
click at [793, 203] on link "⏎ Edit" at bounding box center [790, 205] width 117 height 26
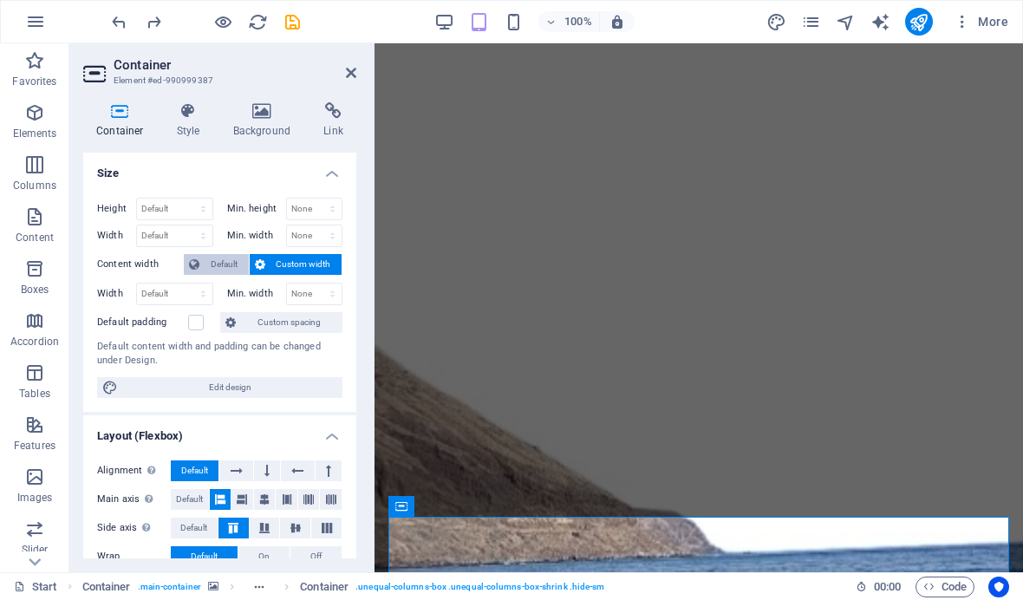
click at [227, 263] on span "Default" at bounding box center [224, 264] width 39 height 21
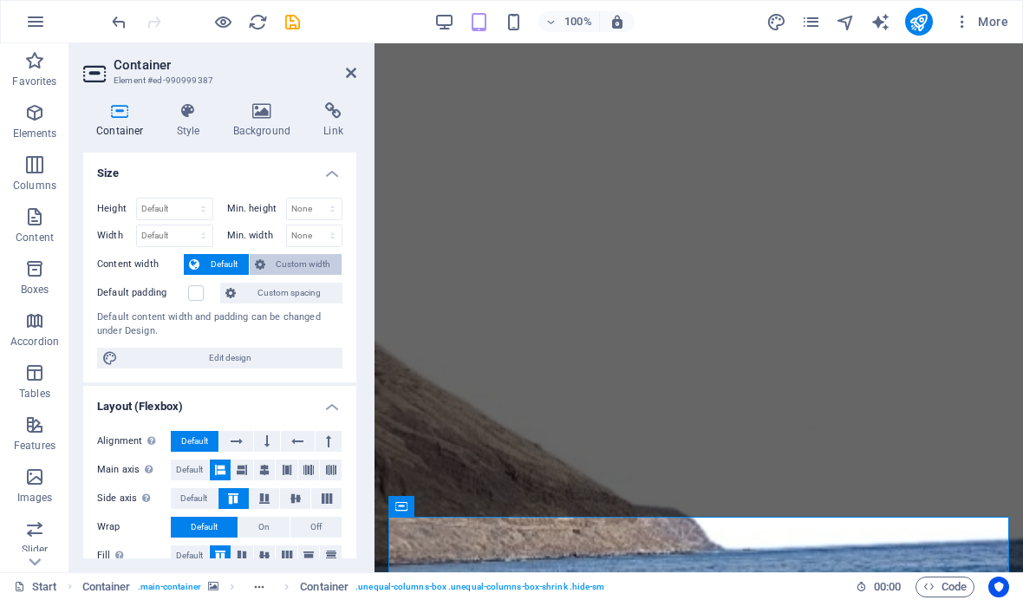
click at [288, 268] on span "Custom width" at bounding box center [303, 264] width 67 height 21
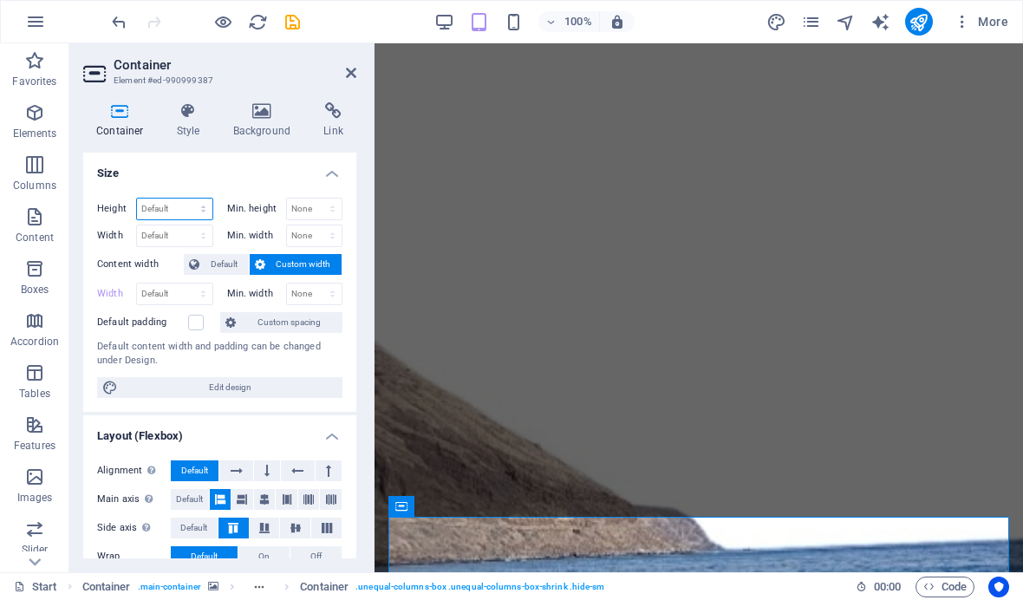
select select "px"
type input "474"
select select "px"
type input "716"
drag, startPoint x: 170, startPoint y: 206, endPoint x: 136, endPoint y: 206, distance: 33.8
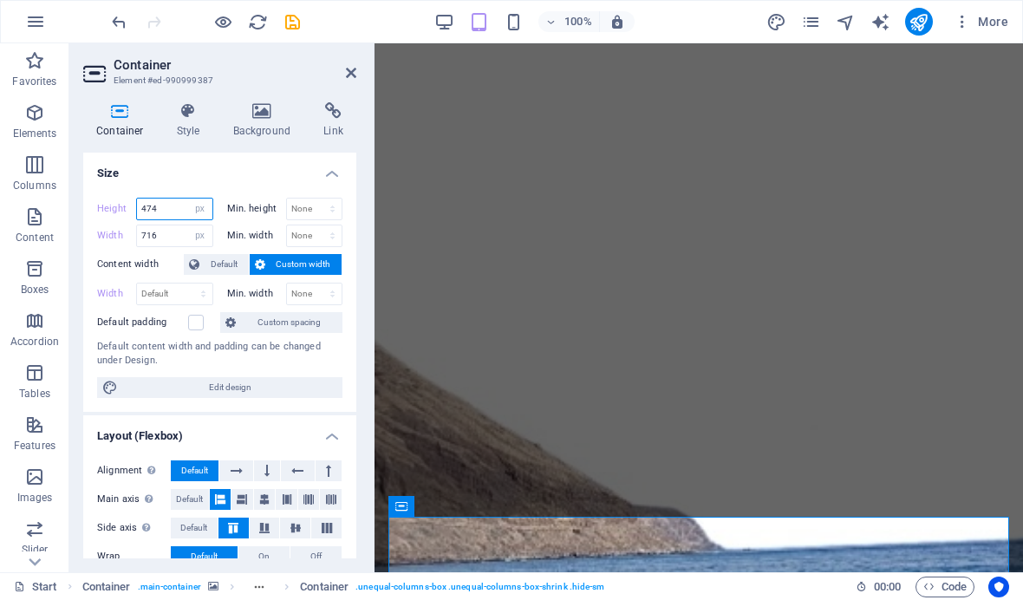
click at [136, 206] on div "474 Default px rem % vh vw" at bounding box center [174, 209] width 77 height 23
type input "4"
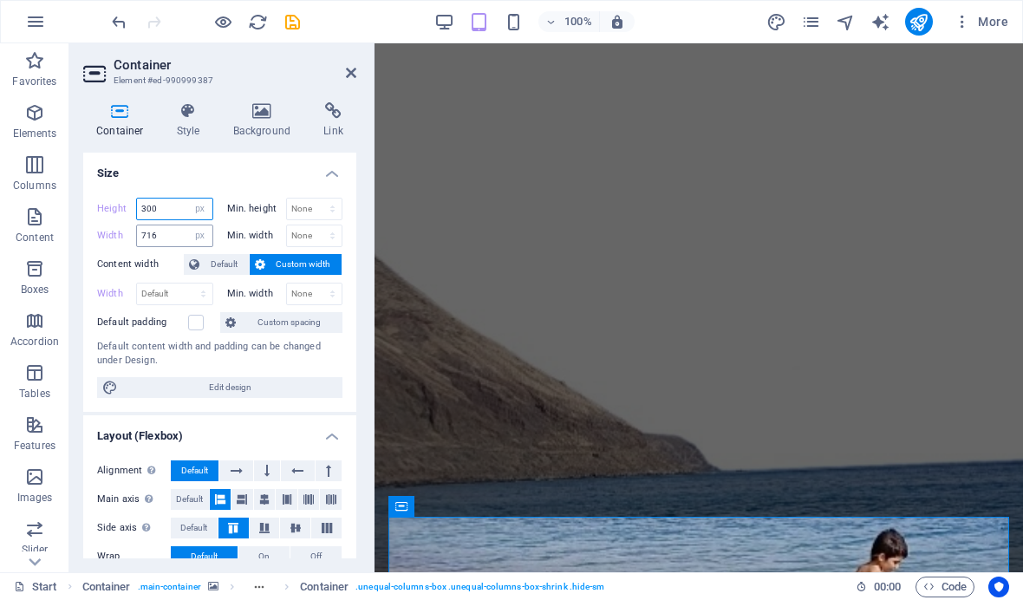
type input "300"
drag, startPoint x: 159, startPoint y: 239, endPoint x: 204, endPoint y: 253, distance: 46.3
click at [159, 239] on input "716" at bounding box center [174, 235] width 75 height 21
type input "7"
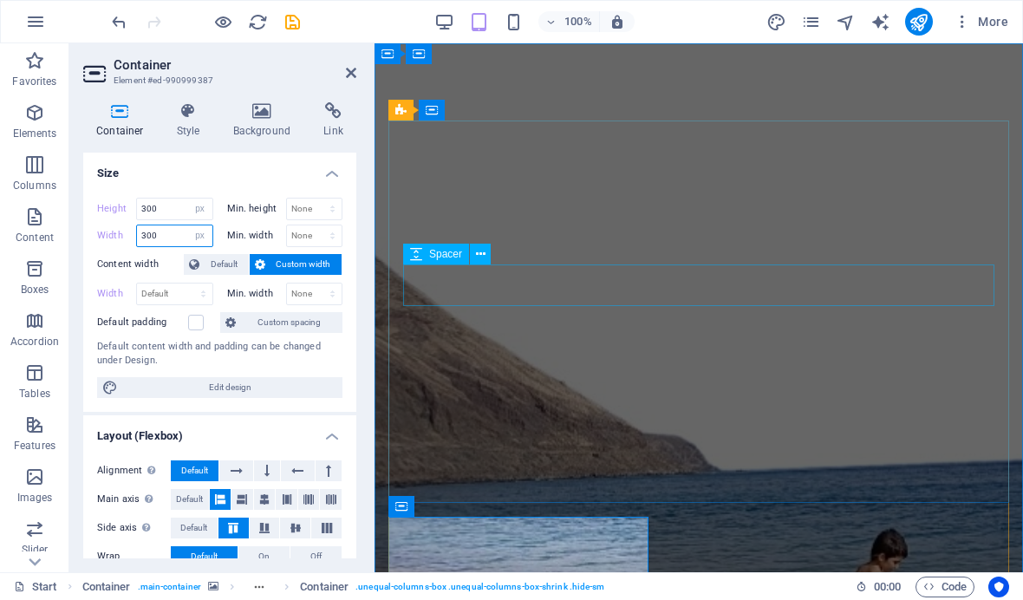
type input "300"
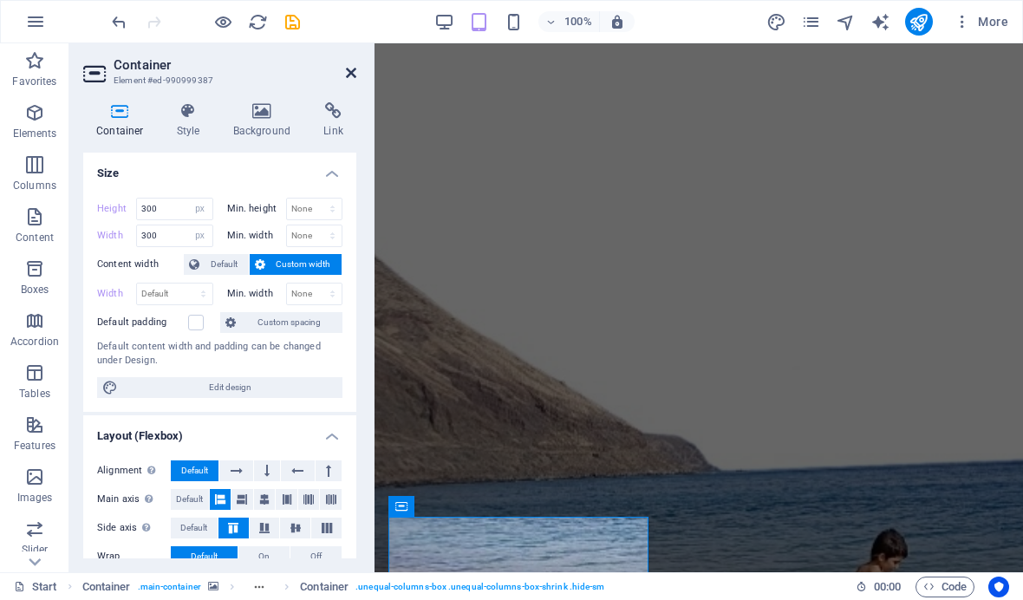
click at [350, 76] on icon at bounding box center [351, 73] width 10 height 14
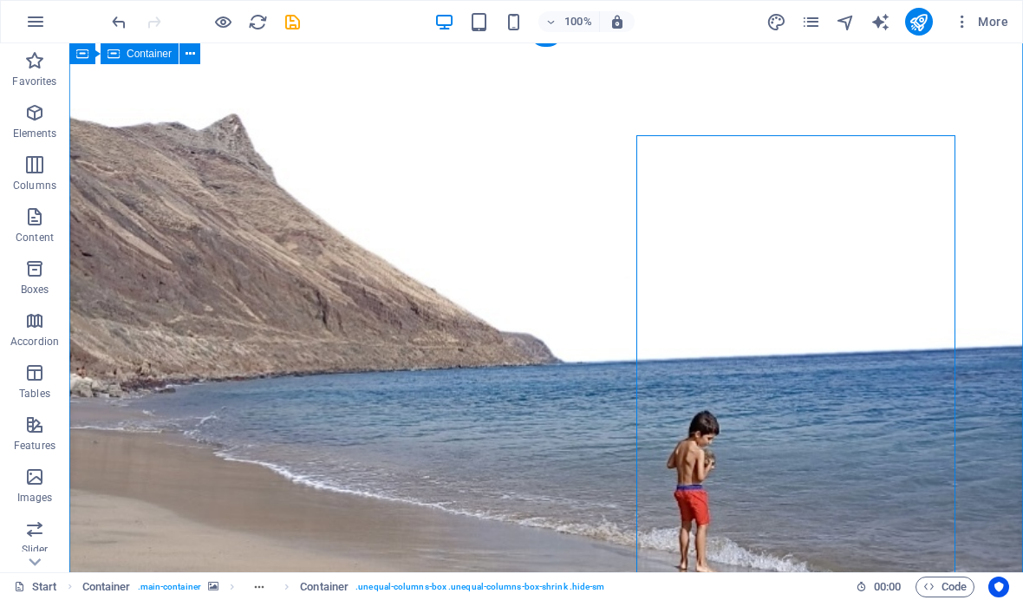
scroll to position [10, 0]
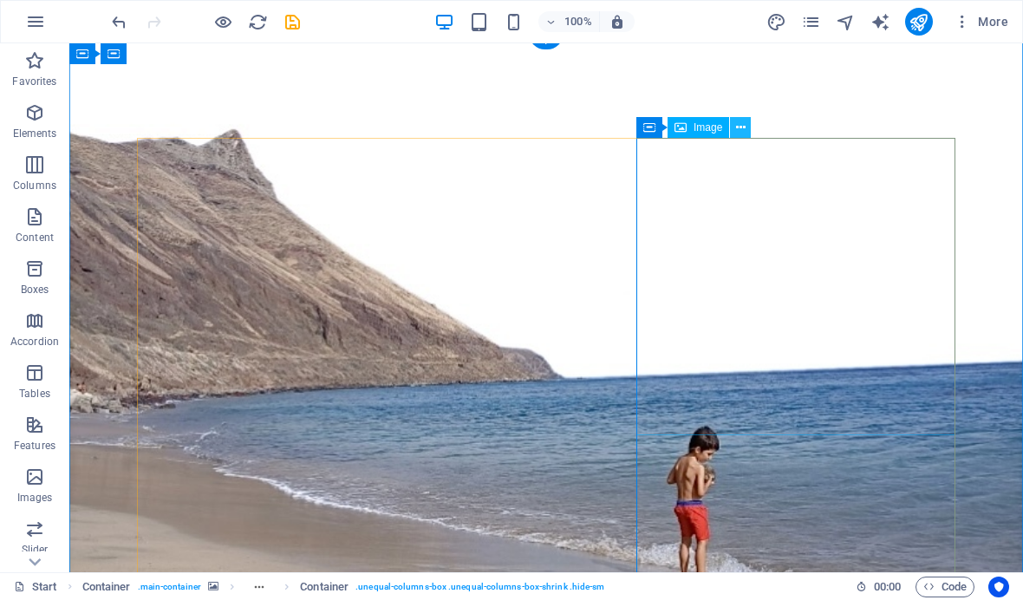
click at [744, 132] on icon at bounding box center [741, 128] width 10 height 18
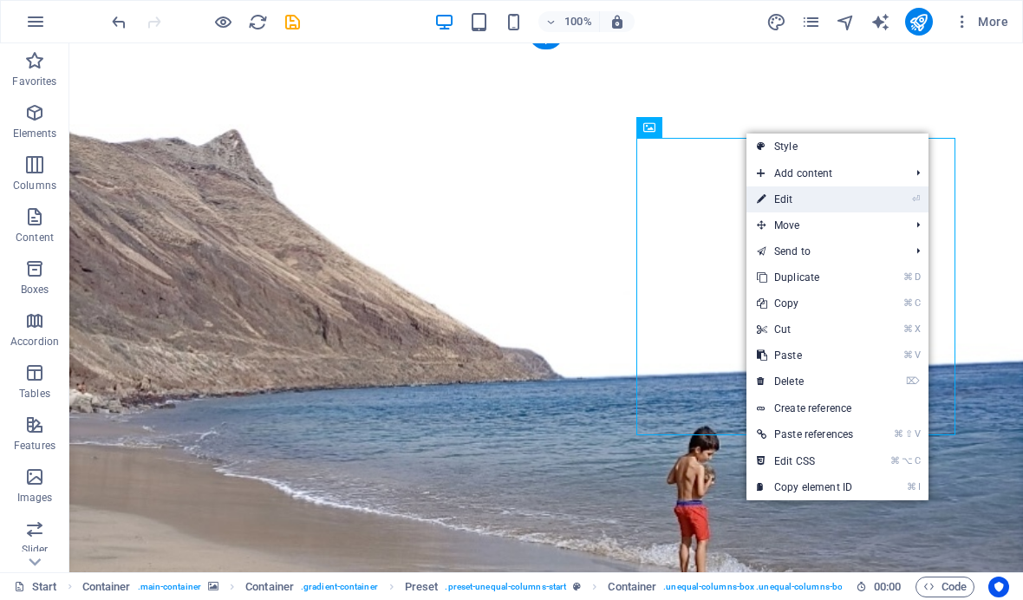
click at [781, 191] on link "⏎ Edit" at bounding box center [804, 199] width 117 height 26
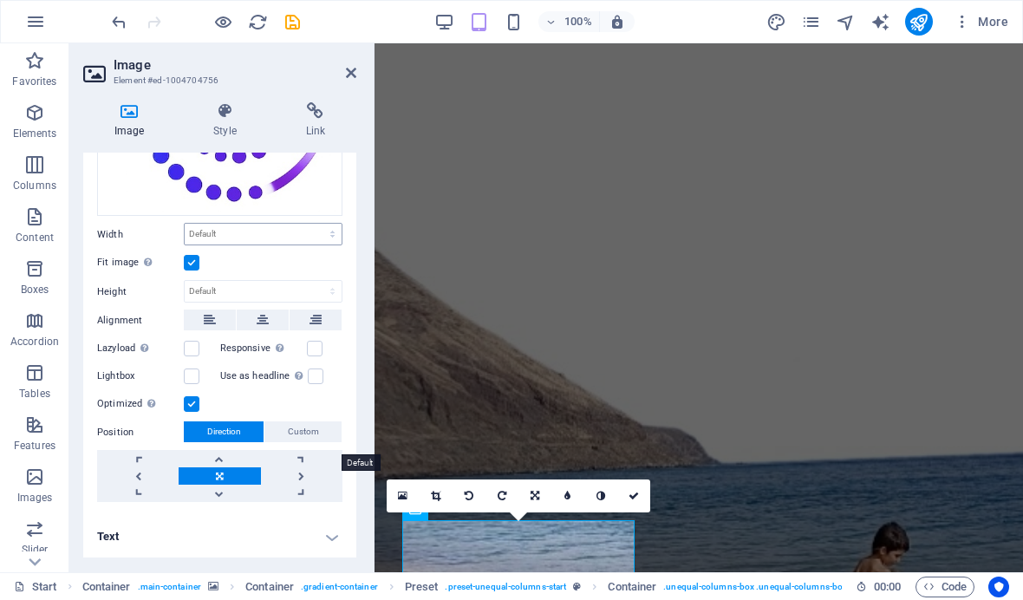
scroll to position [209, 0]
drag, startPoint x: 221, startPoint y: 477, endPoint x: 172, endPoint y: 466, distance: 50.5
click at [171, 466] on div at bounding box center [219, 477] width 245 height 52
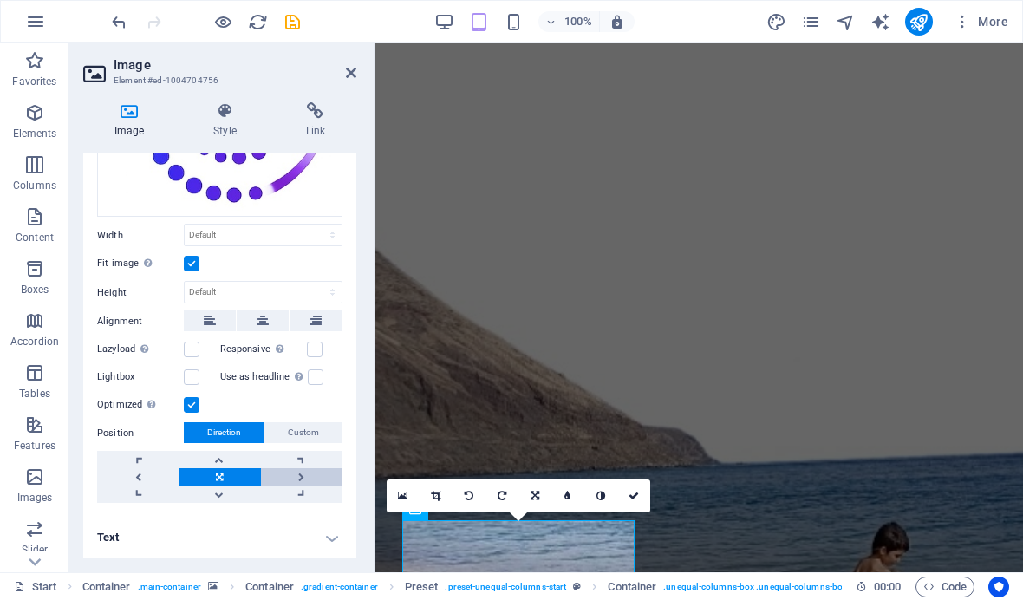
click at [299, 476] on link at bounding box center [301, 476] width 81 height 17
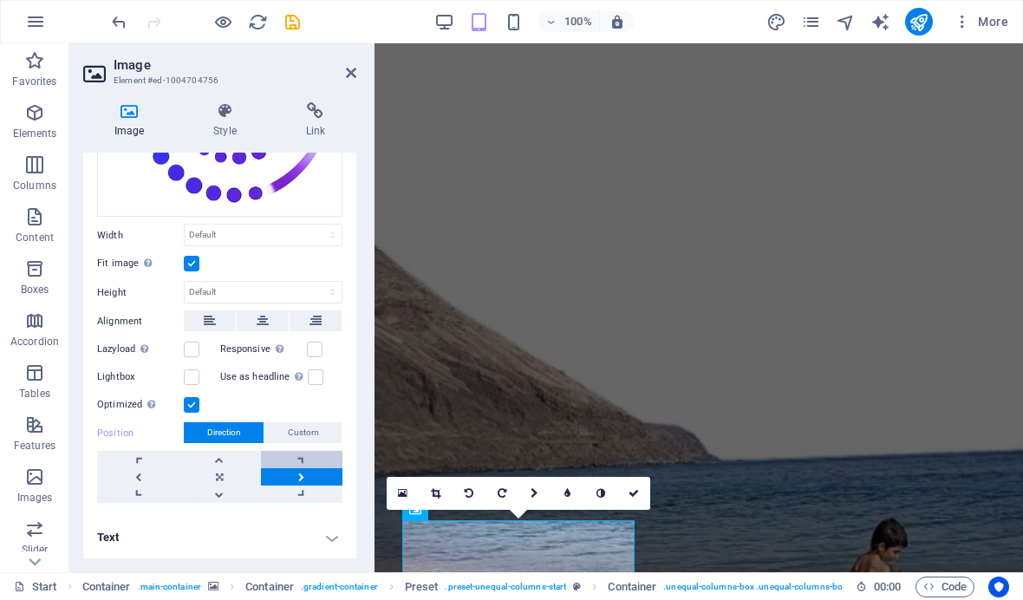
click at [300, 458] on link at bounding box center [301, 459] width 81 height 17
click at [349, 76] on icon at bounding box center [351, 73] width 10 height 14
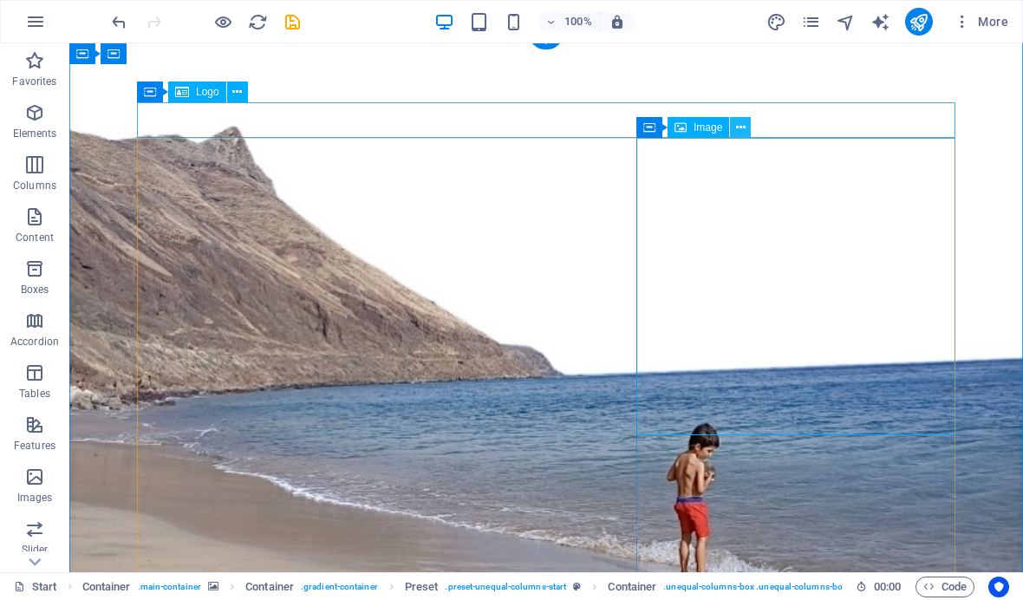
click at [745, 129] on button at bounding box center [740, 127] width 21 height 21
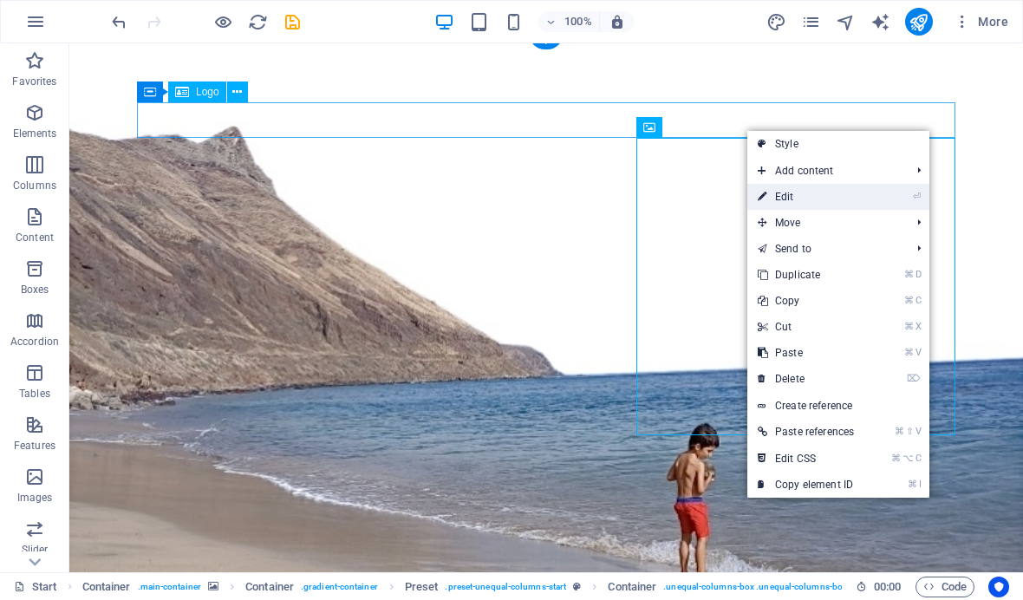
click at [789, 198] on link "⏎ Edit" at bounding box center [805, 197] width 117 height 26
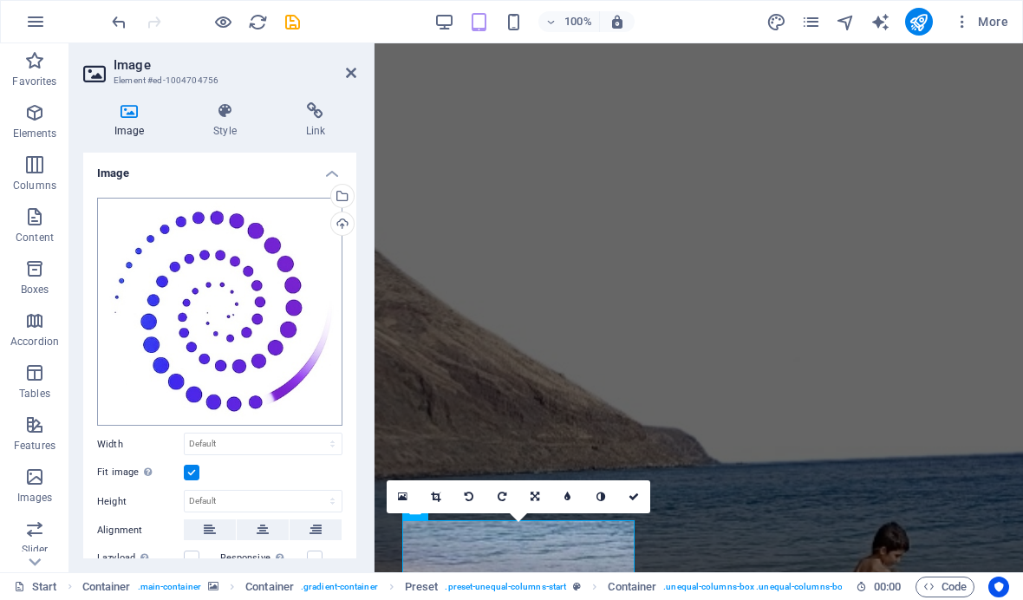
scroll to position [82, 0]
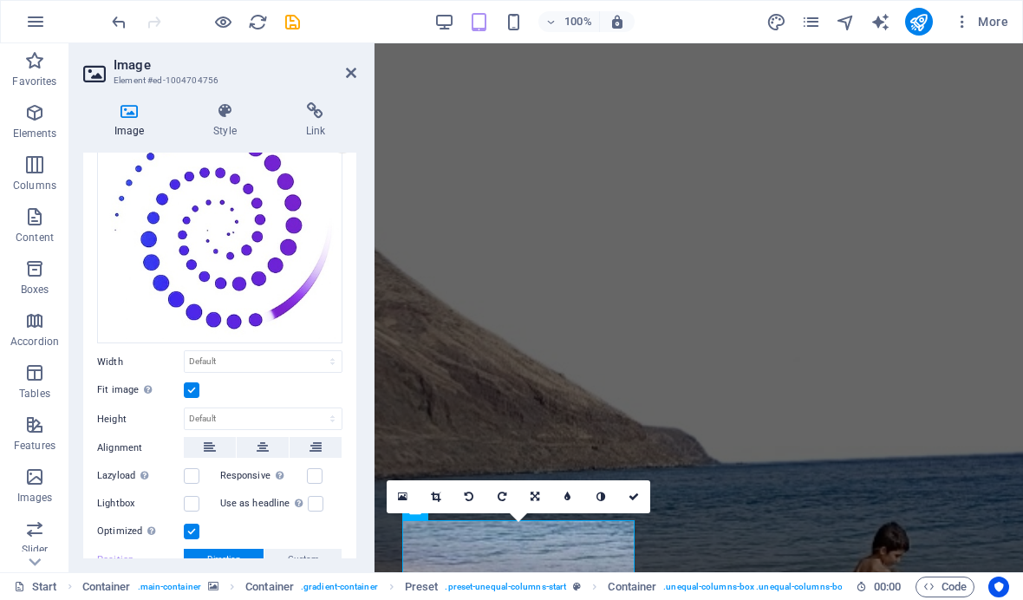
click at [189, 391] on label at bounding box center [192, 390] width 16 height 16
click at [0, 0] on input "Fit image Automatically fit image to a fixed width and height" at bounding box center [0, 0] width 0 height 0
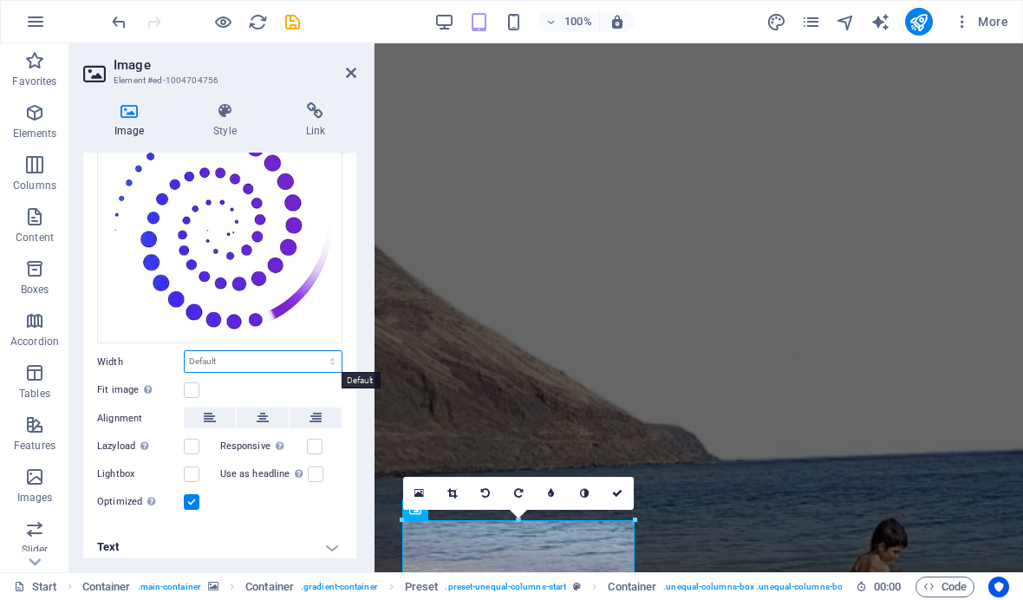
click at [216, 364] on select "Default auto px rem % em vh vw" at bounding box center [263, 361] width 157 height 21
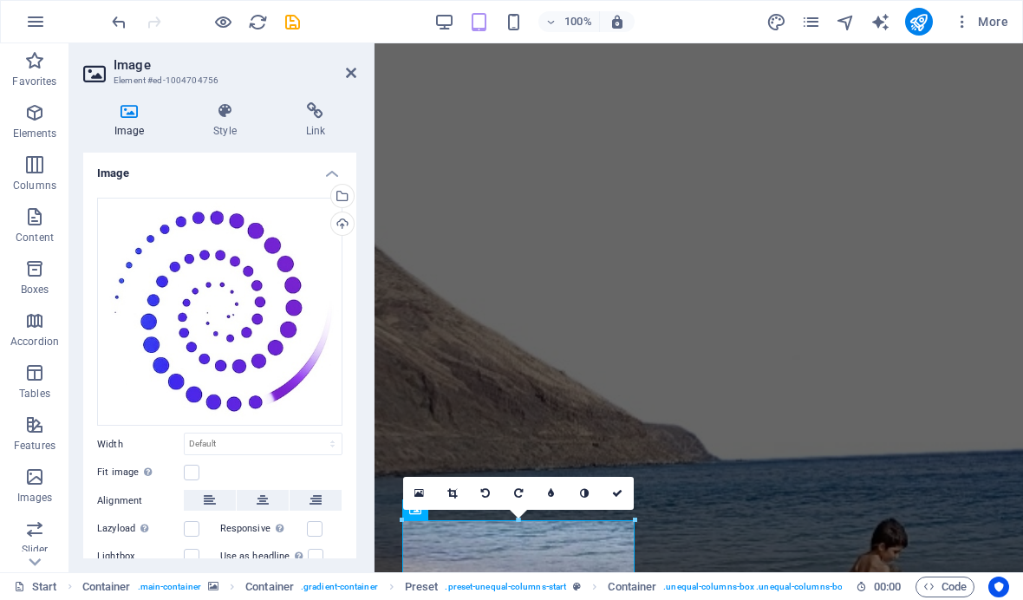
scroll to position [0, 0]
click at [232, 121] on h4 "Style" at bounding box center [228, 120] width 92 height 36
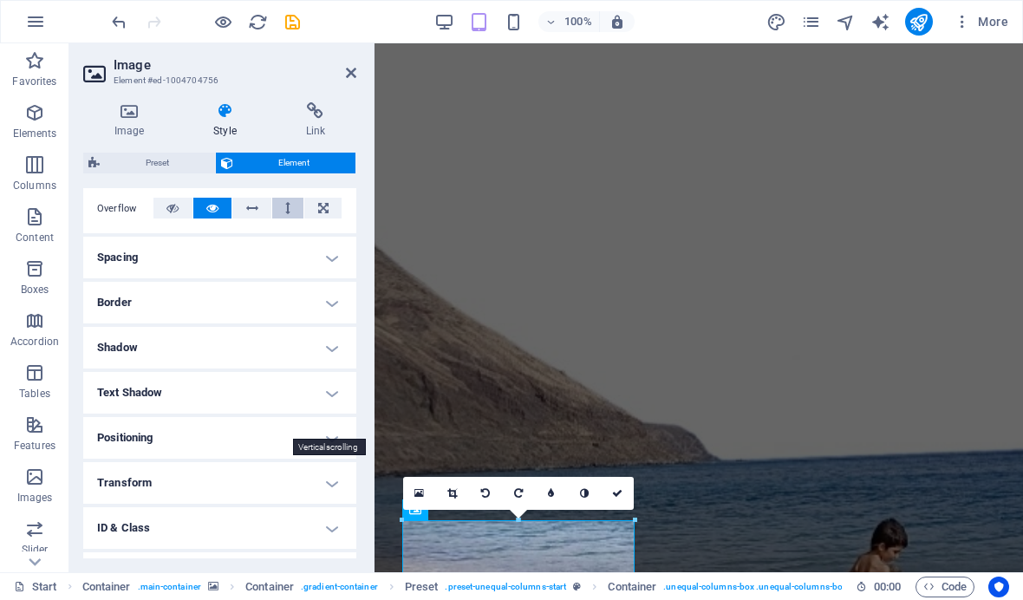
scroll to position [296, 0]
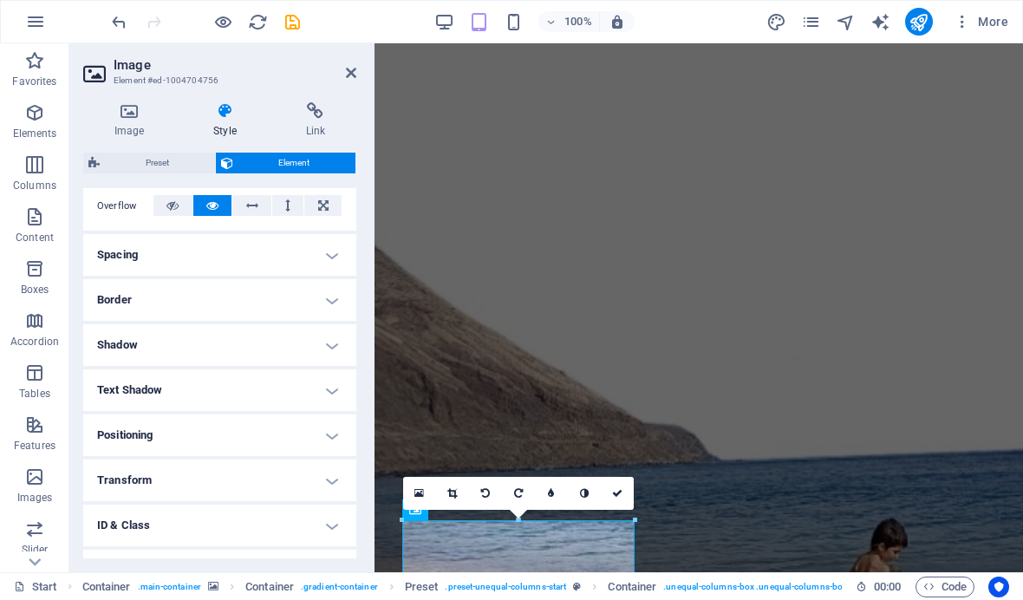
click at [328, 437] on h4 "Positioning" at bounding box center [219, 435] width 273 height 42
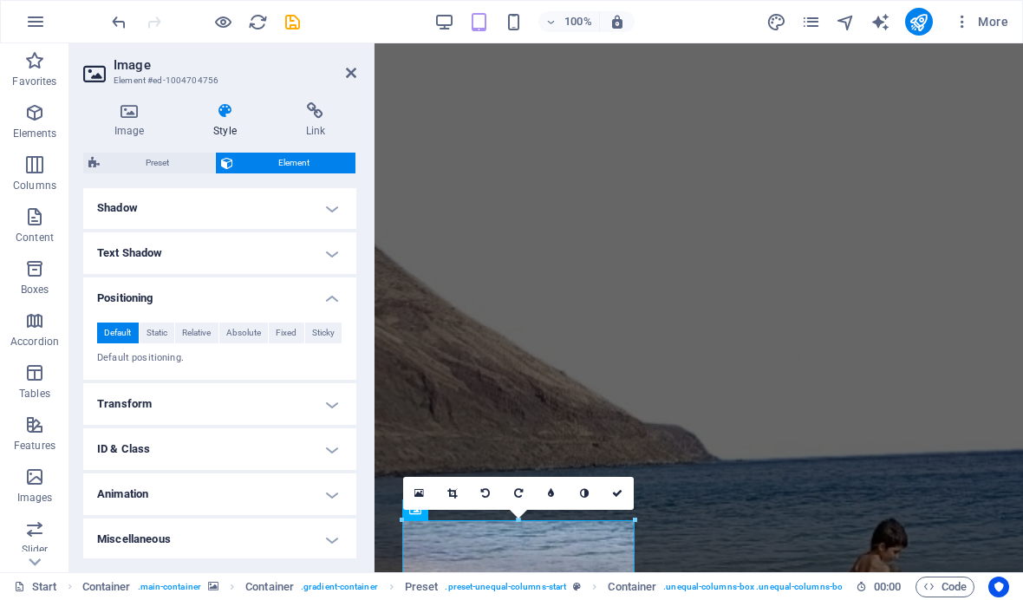
scroll to position [433, 0]
click at [331, 535] on h4 "Miscellaneous" at bounding box center [219, 539] width 273 height 42
click at [326, 538] on h4 "Miscellaneous" at bounding box center [219, 533] width 273 height 31
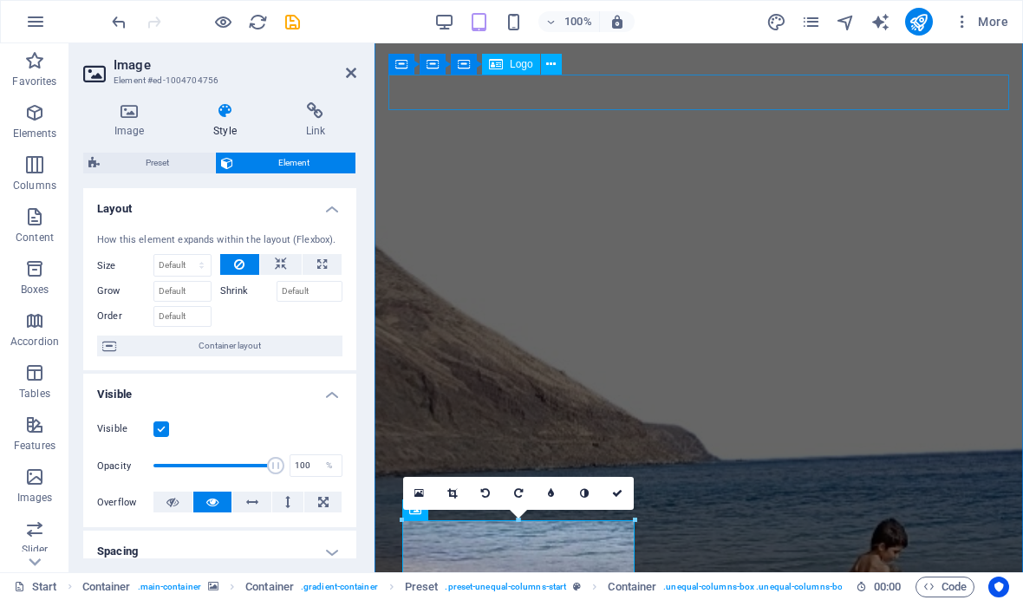
scroll to position [0, 0]
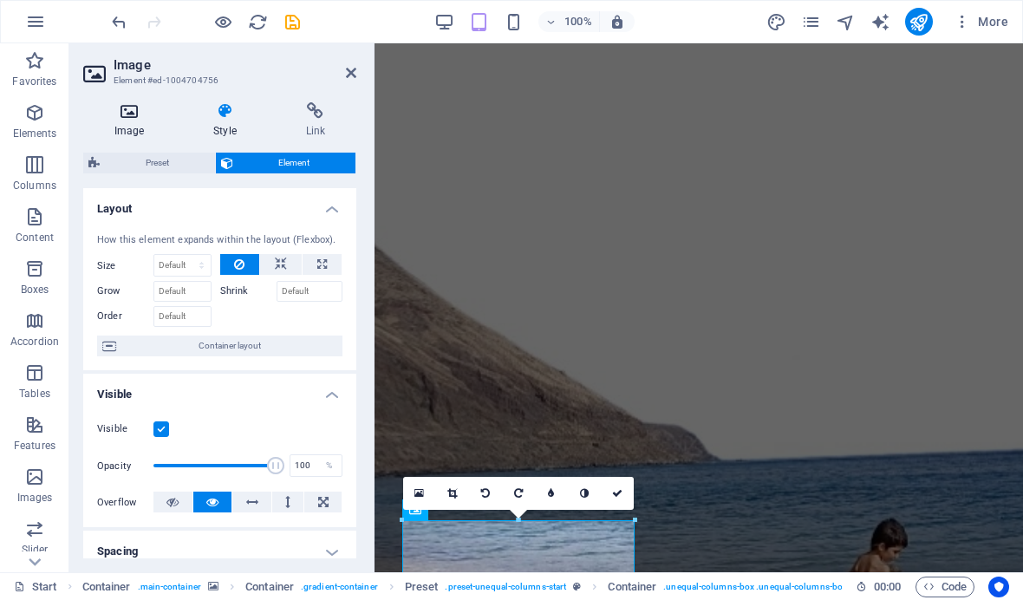
click at [133, 116] on icon at bounding box center [129, 110] width 92 height 17
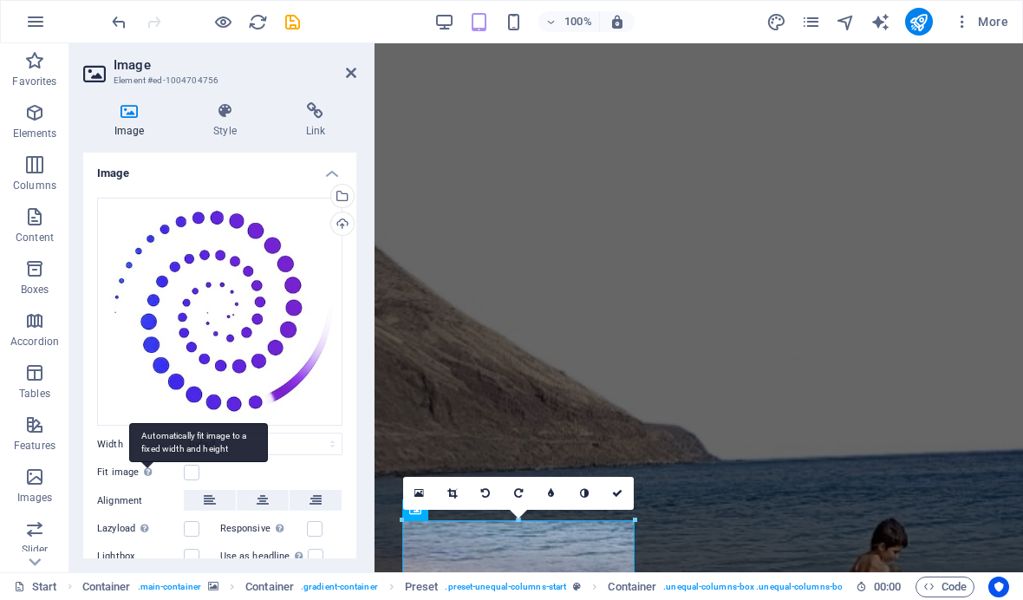
click at [146, 462] on div "Automatically fit image to a fixed width and height" at bounding box center [198, 442] width 139 height 39
click at [0, 0] on input "Fit image Automatically fit image to a fixed width and height" at bounding box center [0, 0] width 0 height 0
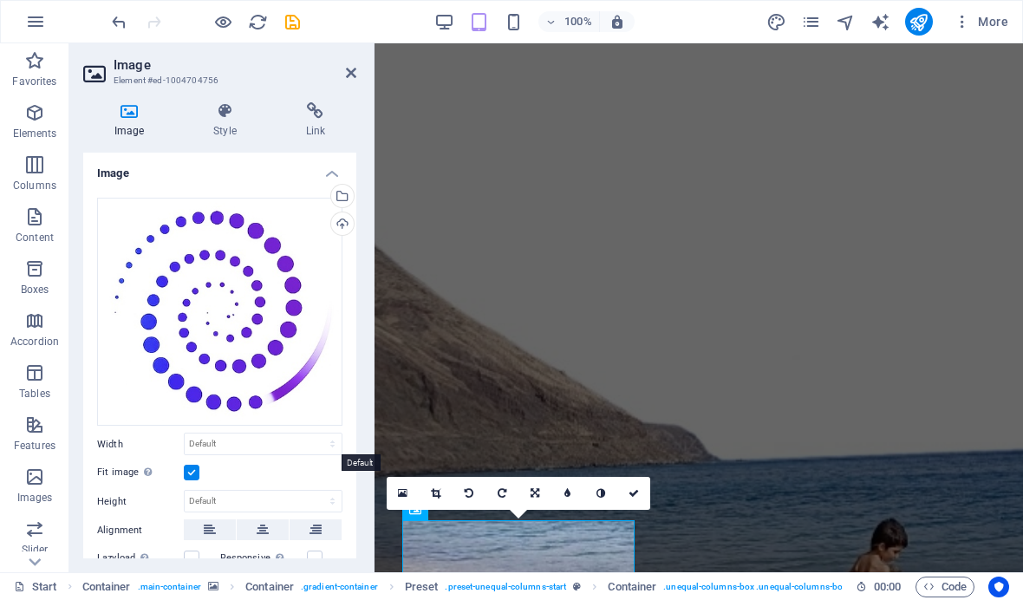
scroll to position [59, 0]
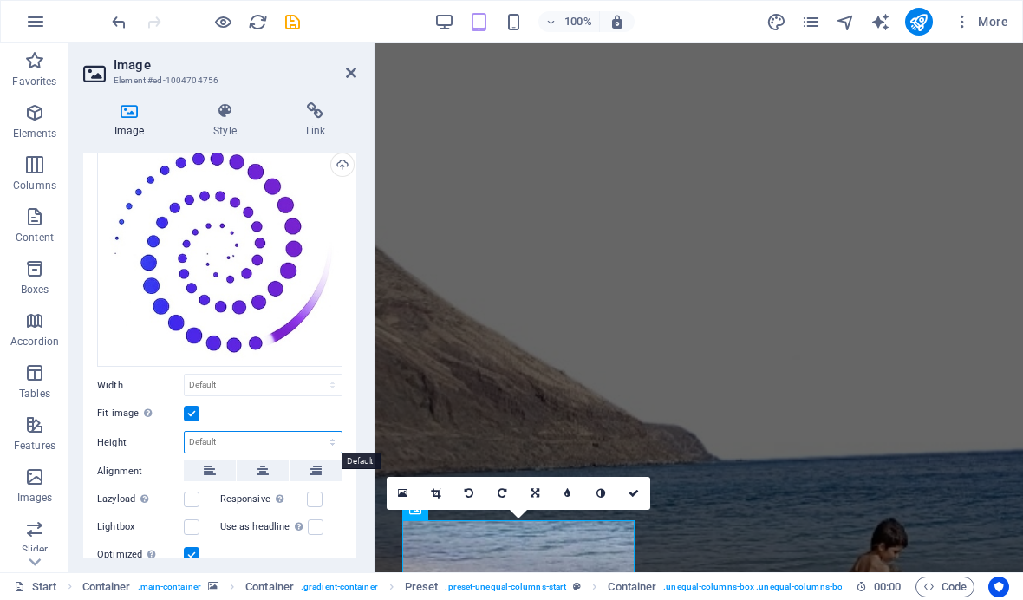
click at [246, 444] on select "Default auto px" at bounding box center [263, 442] width 157 height 21
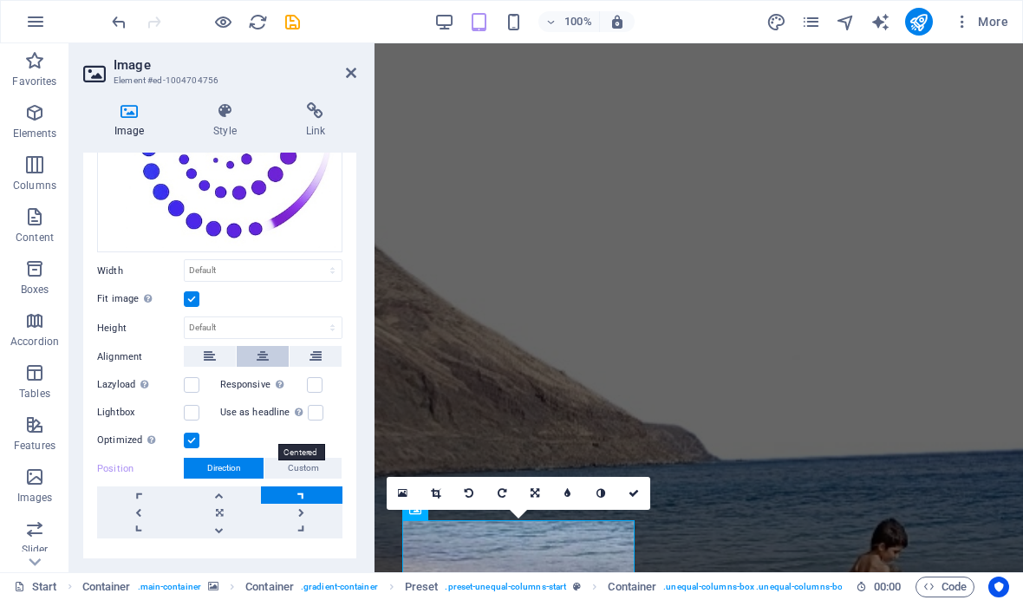
scroll to position [198, 0]
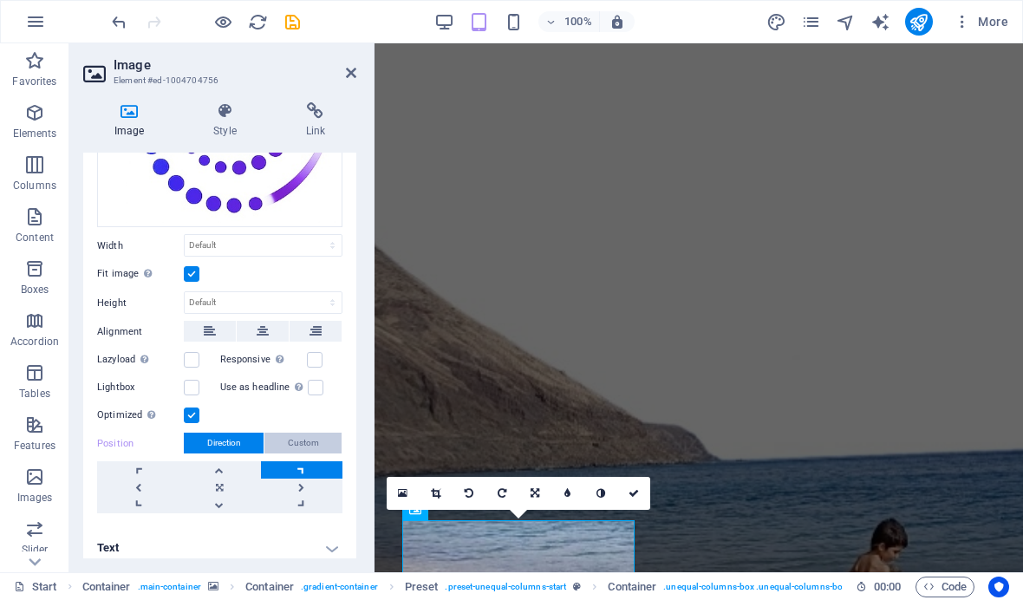
click at [296, 438] on span "Custom" at bounding box center [303, 442] width 31 height 21
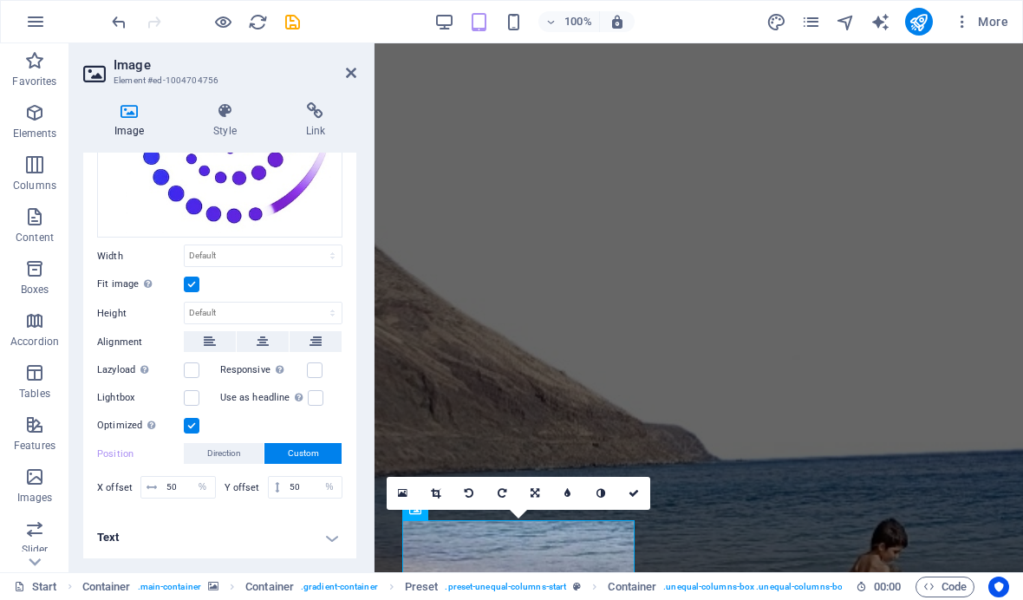
scroll to position [188, 0]
click at [250, 448] on button "Direction" at bounding box center [224, 453] width 80 height 21
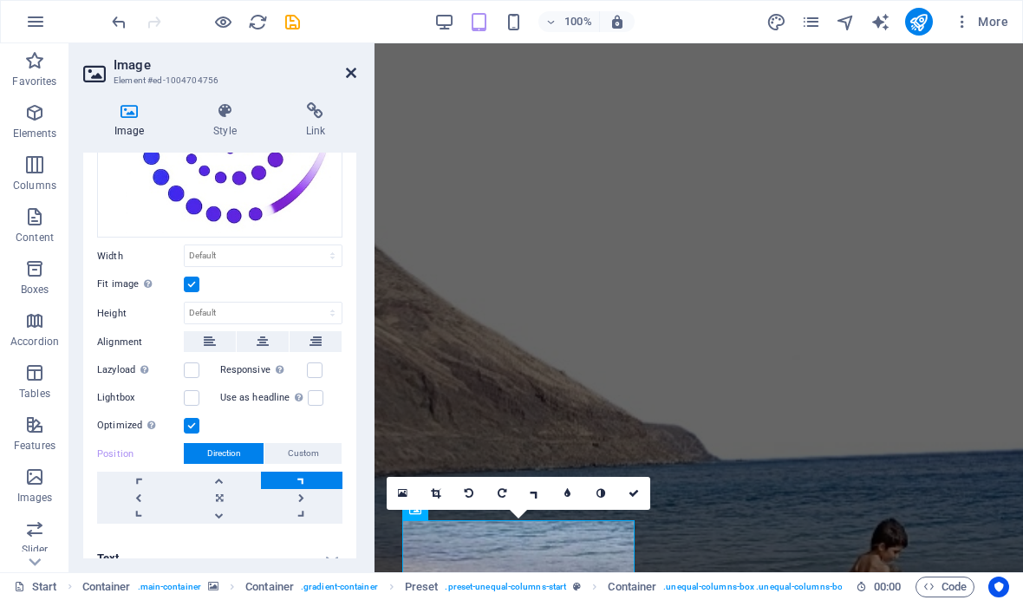
drag, startPoint x: 282, startPoint y: 29, endPoint x: 351, endPoint y: 72, distance: 81.7
click at [351, 72] on icon at bounding box center [351, 73] width 10 height 14
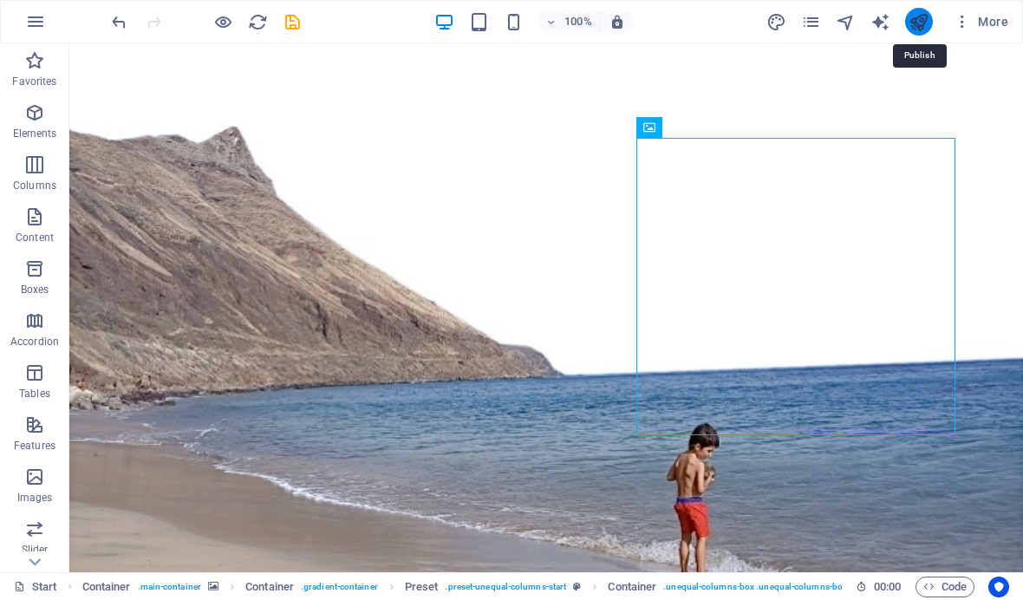
click at [909, 20] on icon "publish" at bounding box center [918, 22] width 20 height 20
checkbox input "false"
